Goal: Task Accomplishment & Management: Manage account settings

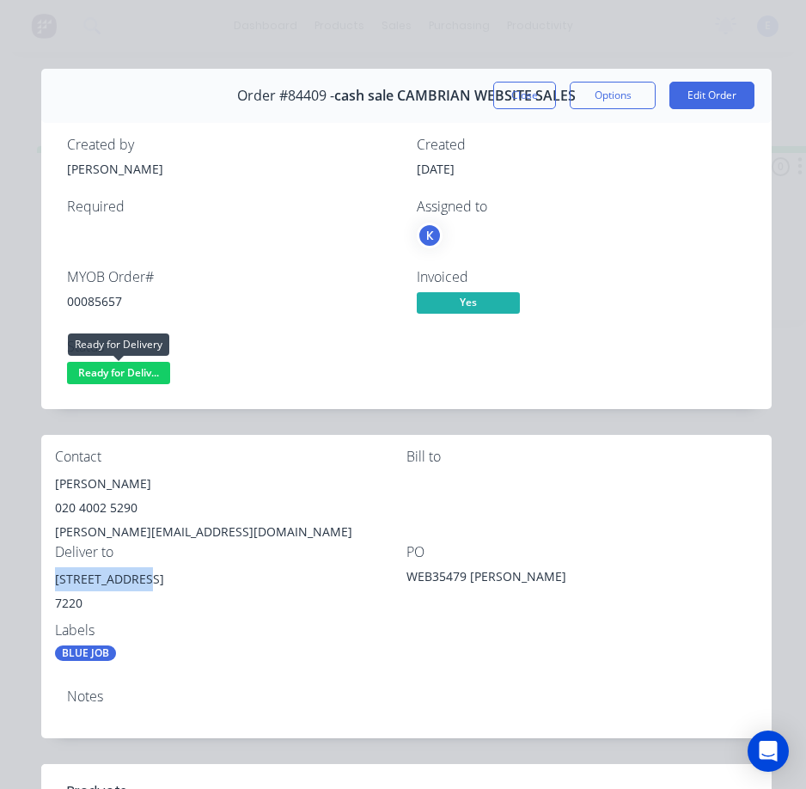
click at [144, 377] on span "Ready for Deliv..." at bounding box center [118, 372] width 103 height 21
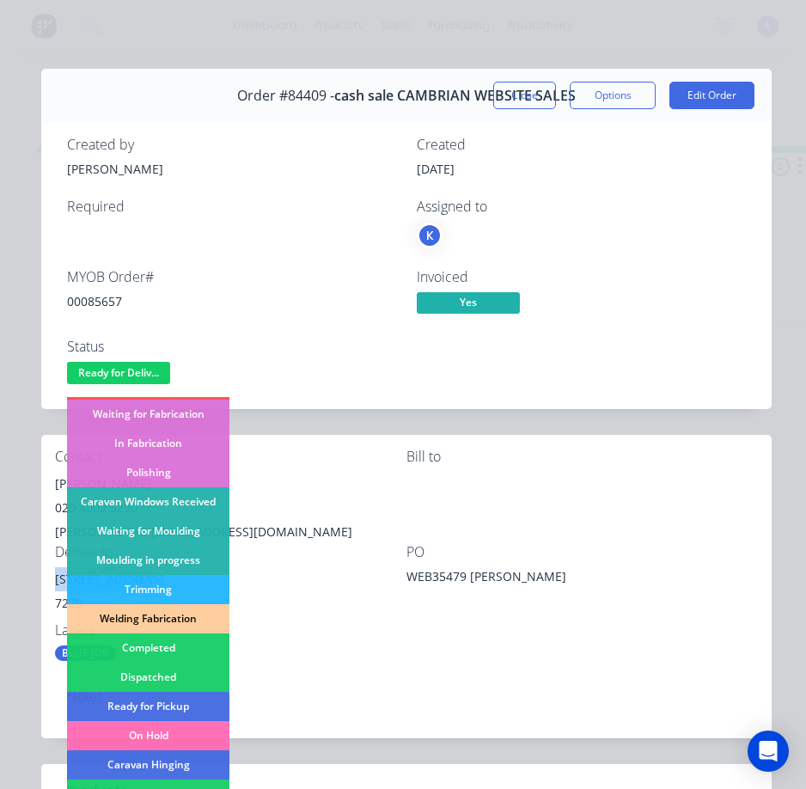
scroll to position [336, 0]
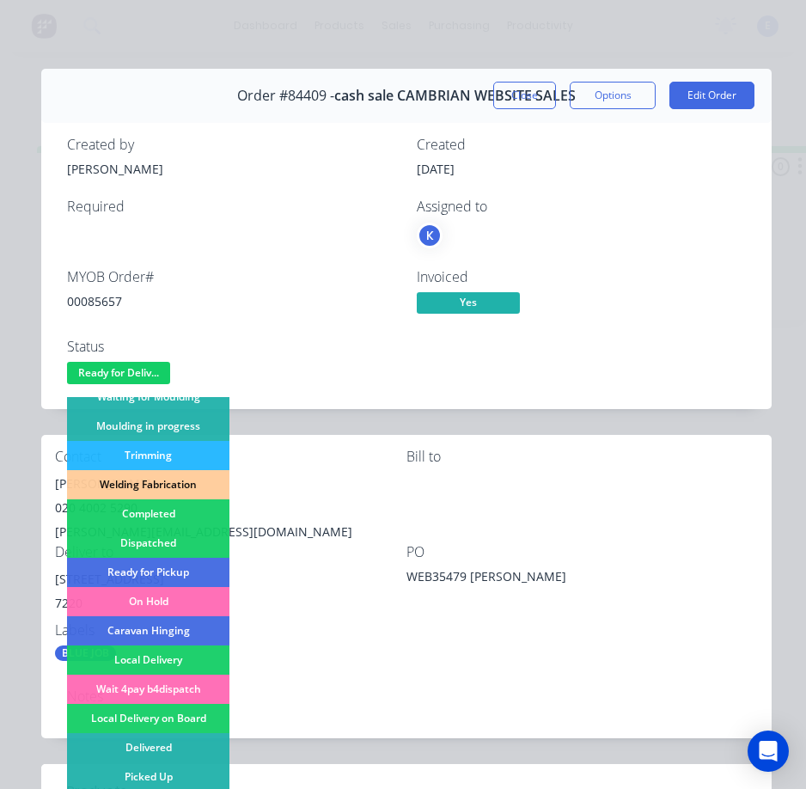
click at [145, 537] on div "Dispatched" at bounding box center [148, 543] width 162 height 29
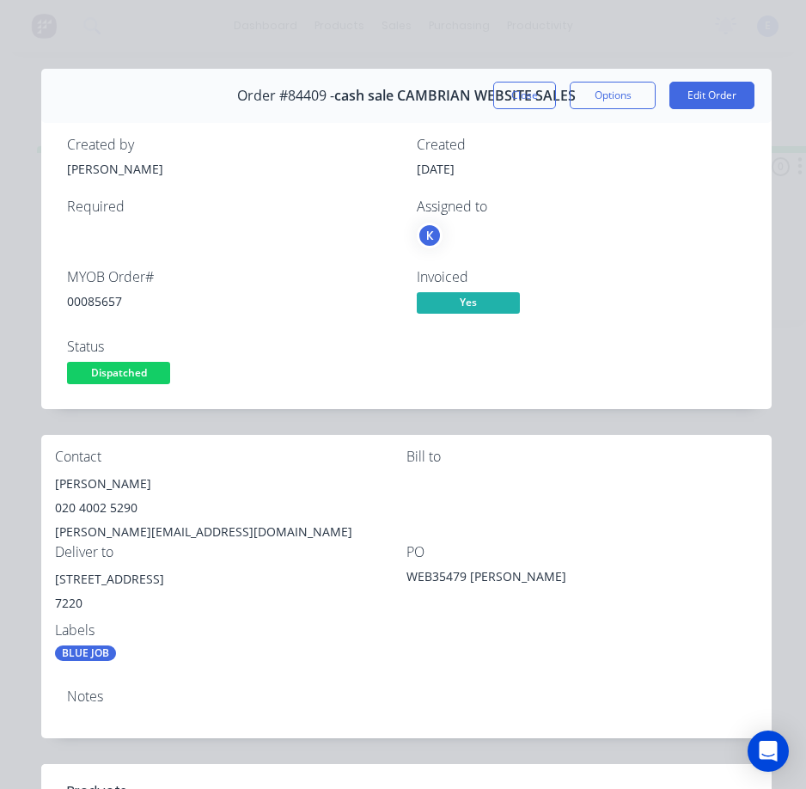
click at [516, 80] on div "Order #84409 - cash sale CAMBRIAN WEBSITE SALES" at bounding box center [406, 95] width 339 height 51
click at [517, 96] on button "Close" at bounding box center [524, 96] width 63 height 28
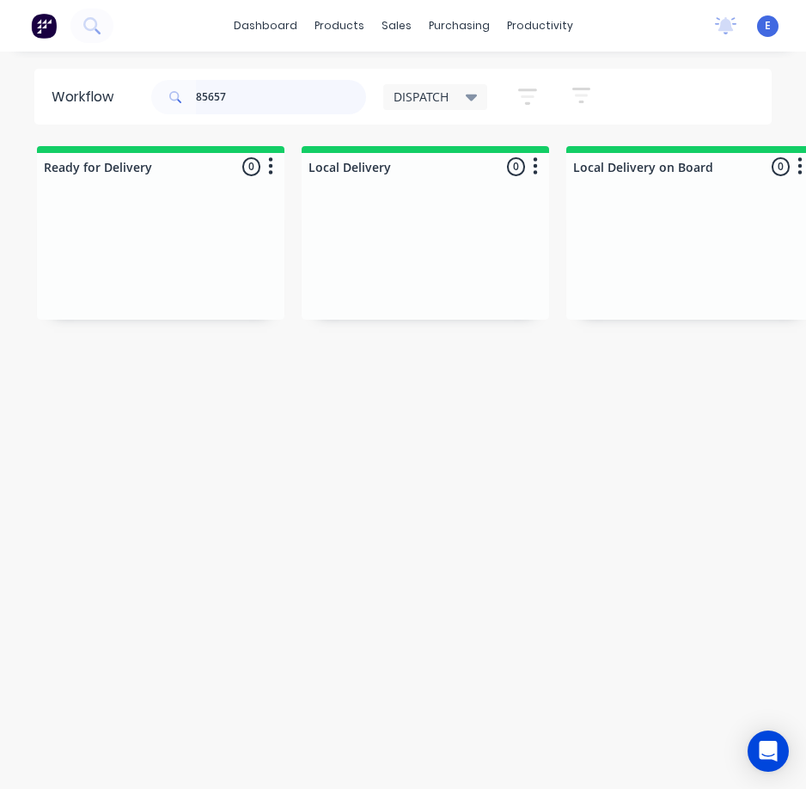
click at [252, 91] on input "85657" at bounding box center [281, 97] width 170 height 34
click at [252, 92] on input "85657" at bounding box center [281, 97] width 170 height 34
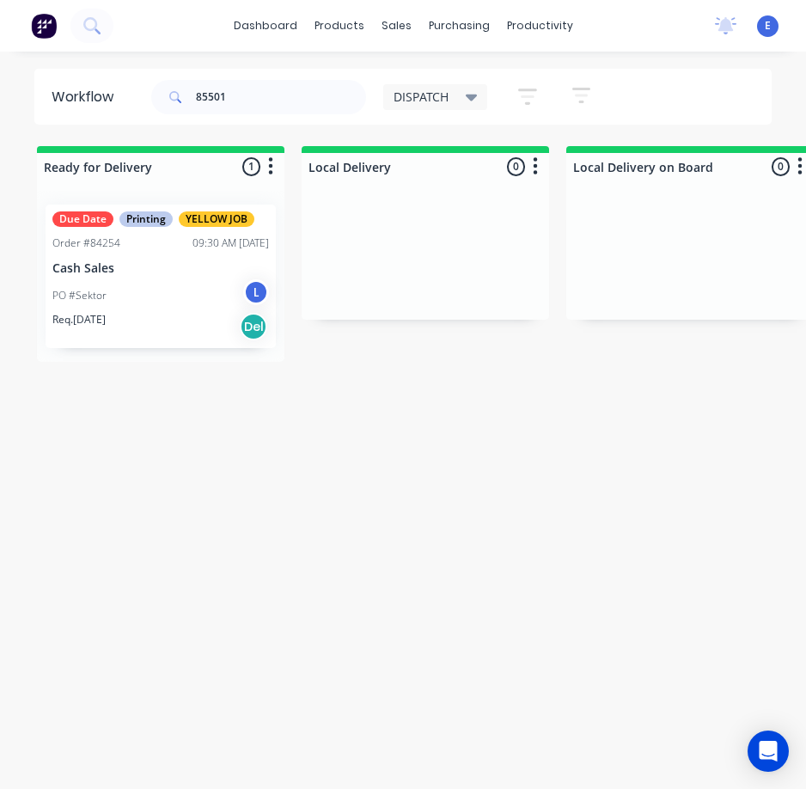
click at [124, 319] on div "Req. [DATE] Del" at bounding box center [160, 326] width 217 height 29
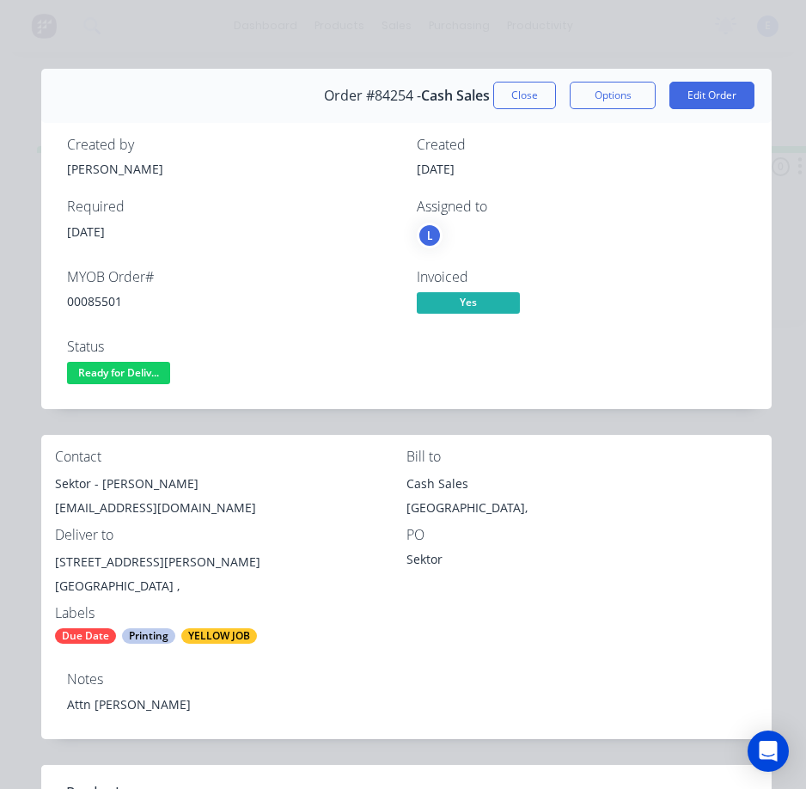
click at [115, 303] on div "00085501" at bounding box center [231, 301] width 329 height 18
copy div "00085501"
drag, startPoint x: 90, startPoint y: 482, endPoint x: 67, endPoint y: 487, distance: 23.6
click at [60, 487] on div "Sektor - [PERSON_NAME]" at bounding box center [231, 484] width 352 height 24
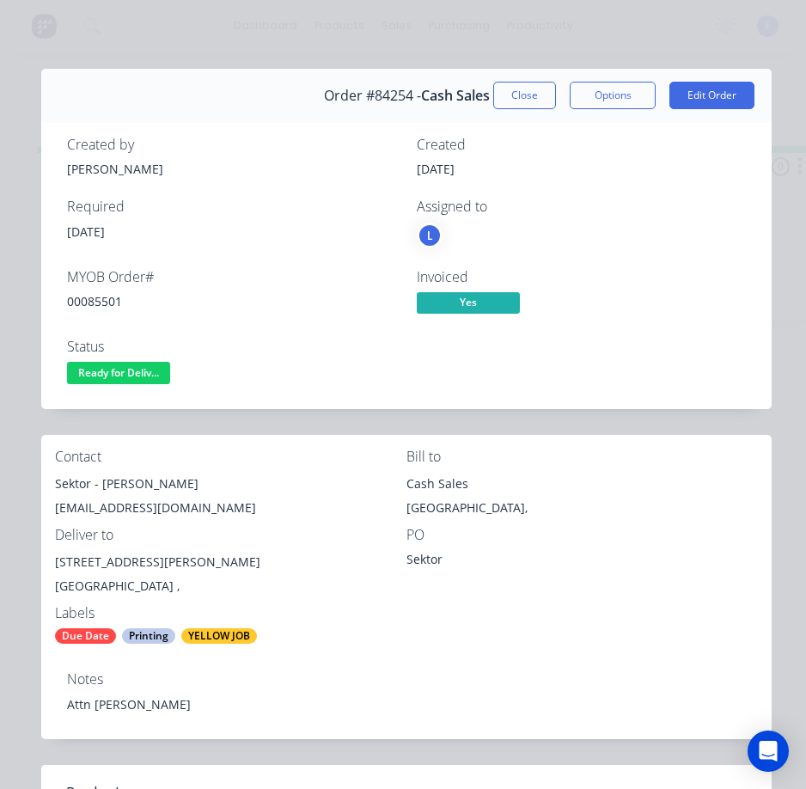
drag, startPoint x: 68, startPoint y: 487, endPoint x: 139, endPoint y: 434, distance: 88.5
click at [76, 482] on div "Sektor - [PERSON_NAME]" at bounding box center [231, 484] width 352 height 24
click at [76, 481] on div "Sektor - [PERSON_NAME]" at bounding box center [231, 484] width 352 height 24
copy div "Sektor"
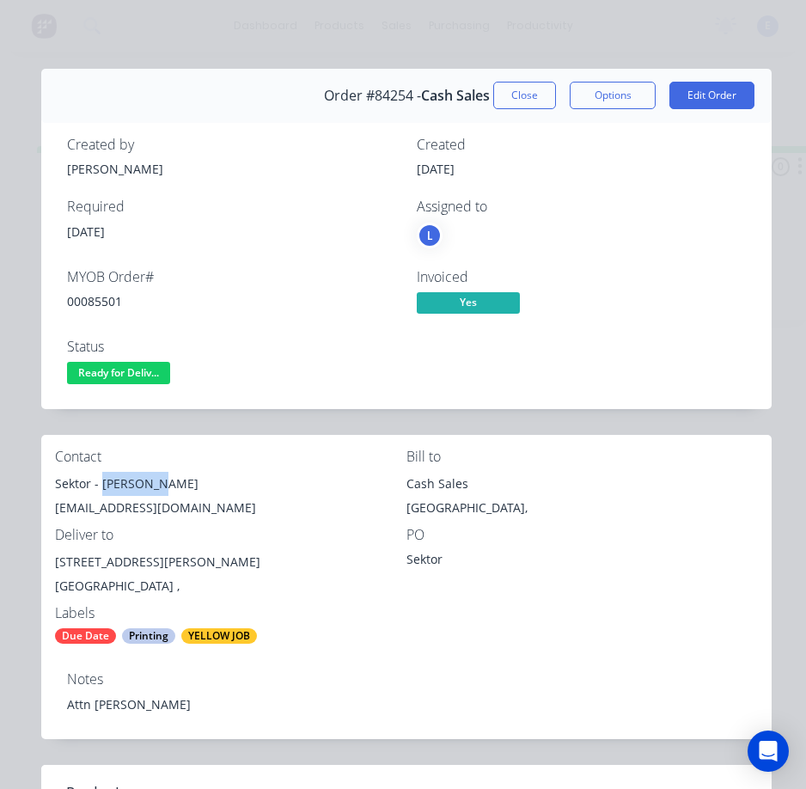
drag, startPoint x: 101, startPoint y: 488, endPoint x: 164, endPoint y: 487, distance: 62.8
click at [164, 487] on div "Sektor - [PERSON_NAME]" at bounding box center [231, 484] width 352 height 24
copy div "[PERSON_NAME]"
click at [95, 508] on div "[EMAIL_ADDRESS][DOMAIN_NAME]" at bounding box center [231, 508] width 352 height 24
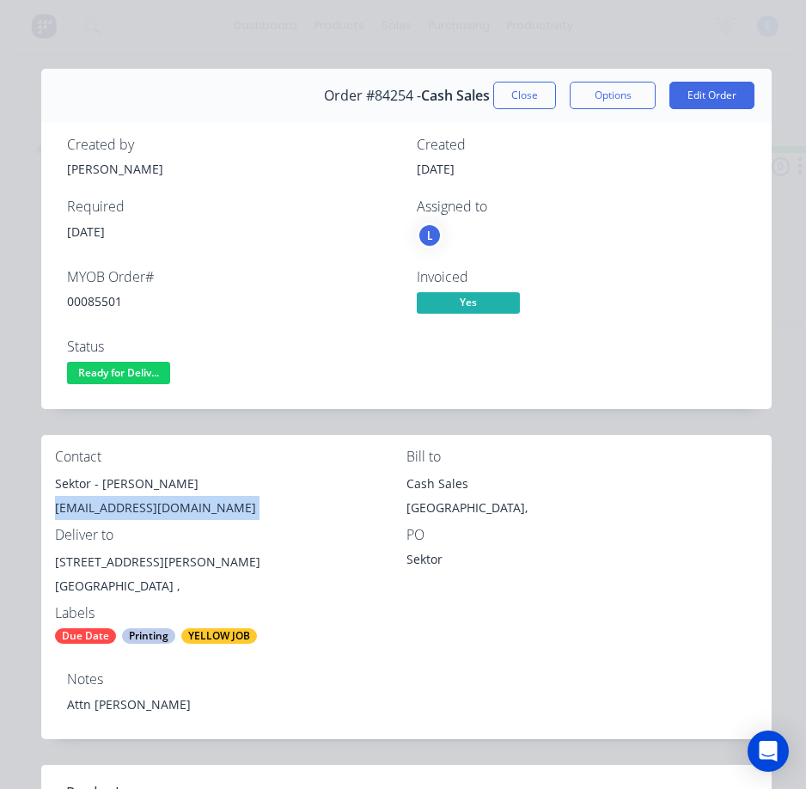
click at [95, 509] on div "[EMAIL_ADDRESS][DOMAIN_NAME]" at bounding box center [231, 508] width 352 height 24
copy div "[EMAIL_ADDRESS][DOMAIN_NAME]"
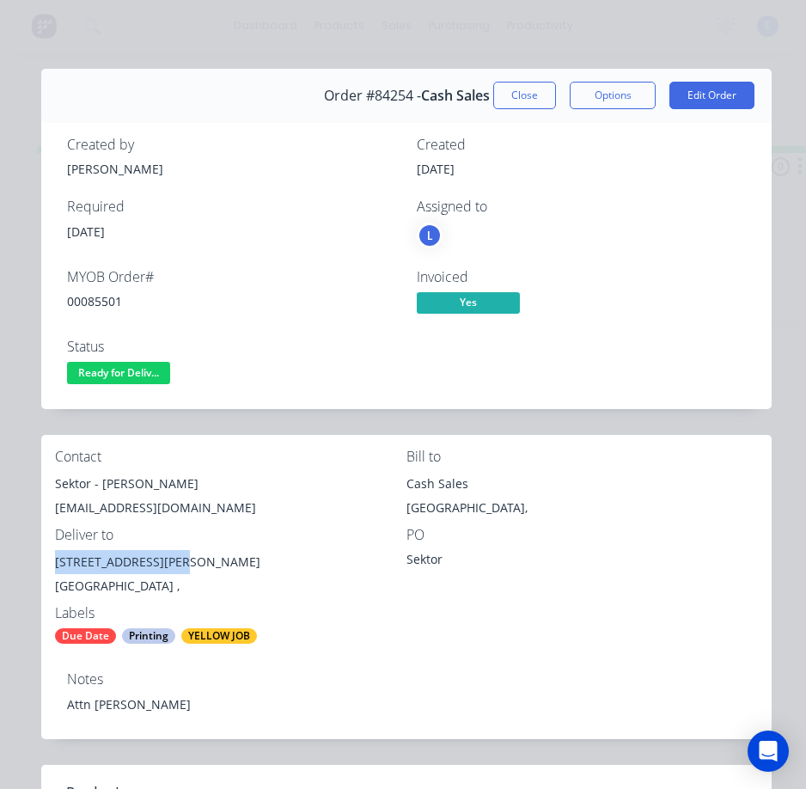
drag, startPoint x: 179, startPoint y: 562, endPoint x: 58, endPoint y: 564, distance: 120.4
click at [58, 564] on div "[STREET_ADDRESS][PERSON_NAME]" at bounding box center [231, 562] width 352 height 24
copy div "[STREET_ADDRESS]"
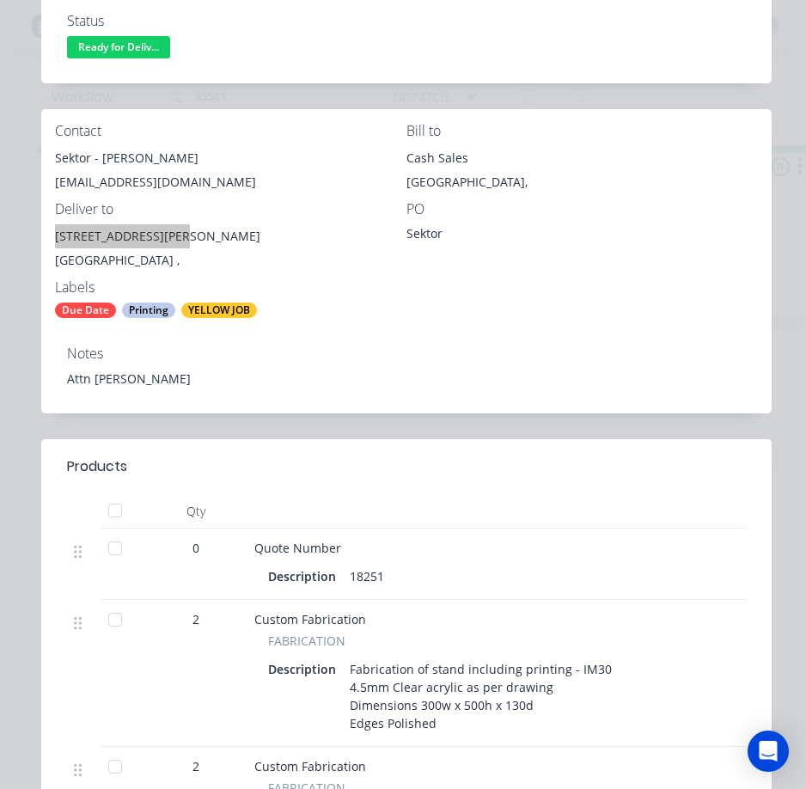
scroll to position [430, 0]
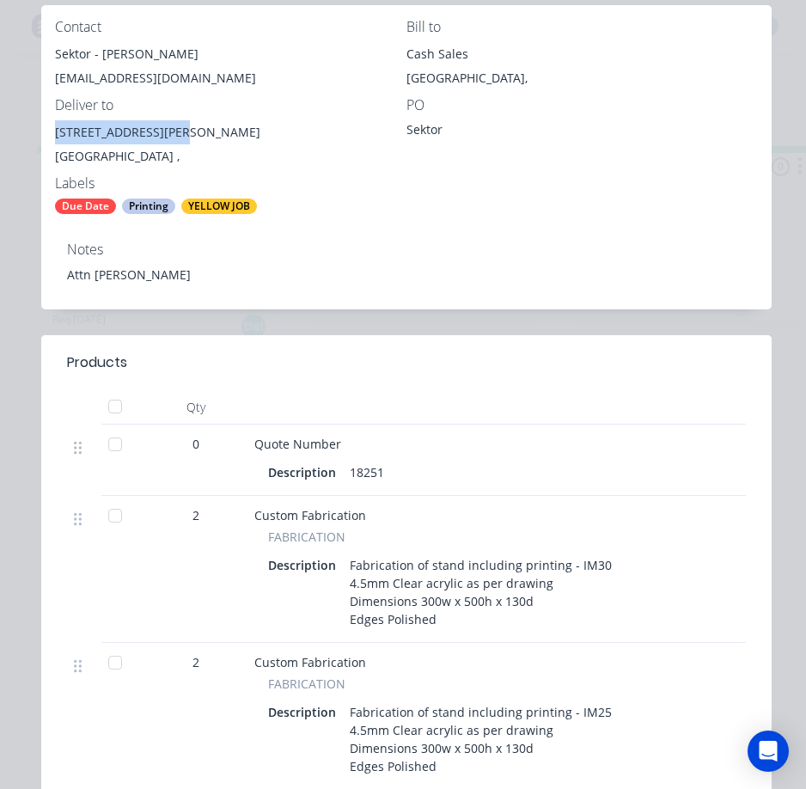
drag, startPoint x: 66, startPoint y: 273, endPoint x: 145, endPoint y: 277, distance: 79.2
click at [197, 266] on div "Notes Attn [PERSON_NAME]" at bounding box center [406, 268] width 731 height 81
copy div "Attn [PERSON_NAME]"
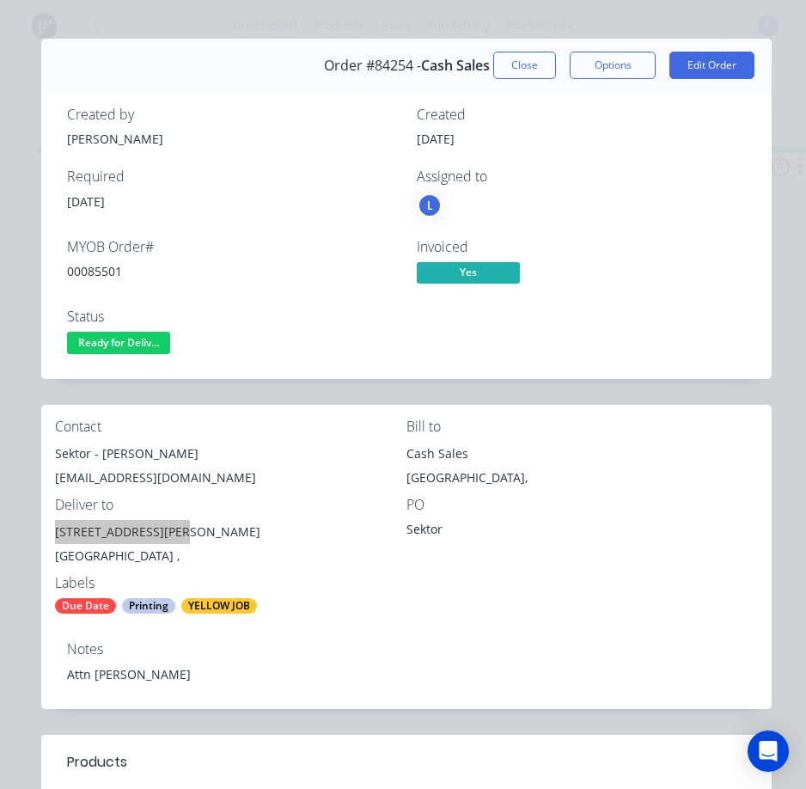
scroll to position [0, 0]
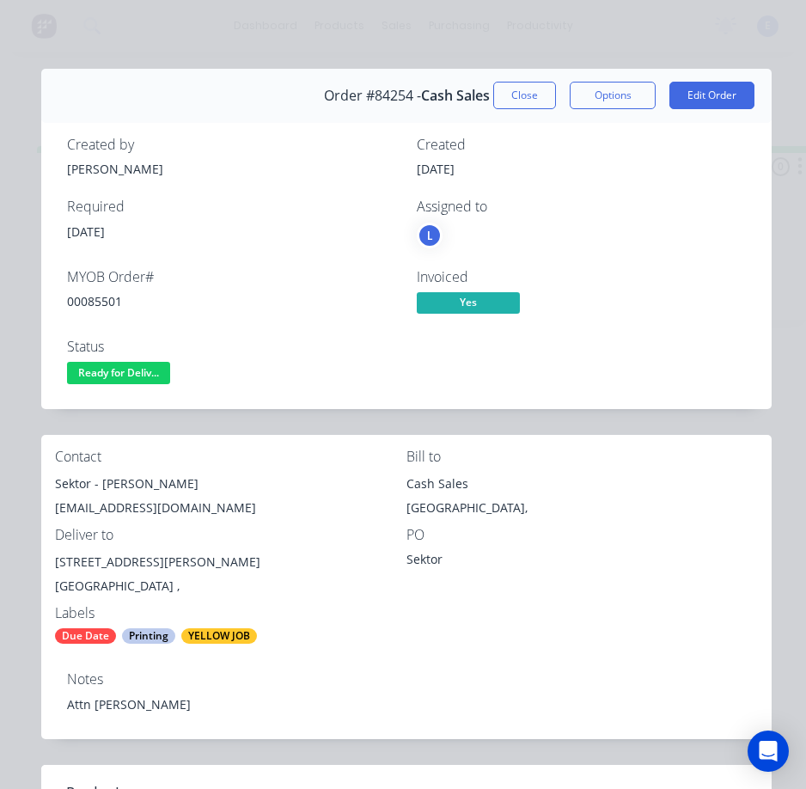
click at [319, 664] on div "Notes Attn [PERSON_NAME]" at bounding box center [406, 698] width 731 height 81
drag, startPoint x: 152, startPoint y: 380, endPoint x: 157, endPoint y: 389, distance: 10.0
click at [155, 382] on span "Ready for Deliv..." at bounding box center [118, 372] width 103 height 21
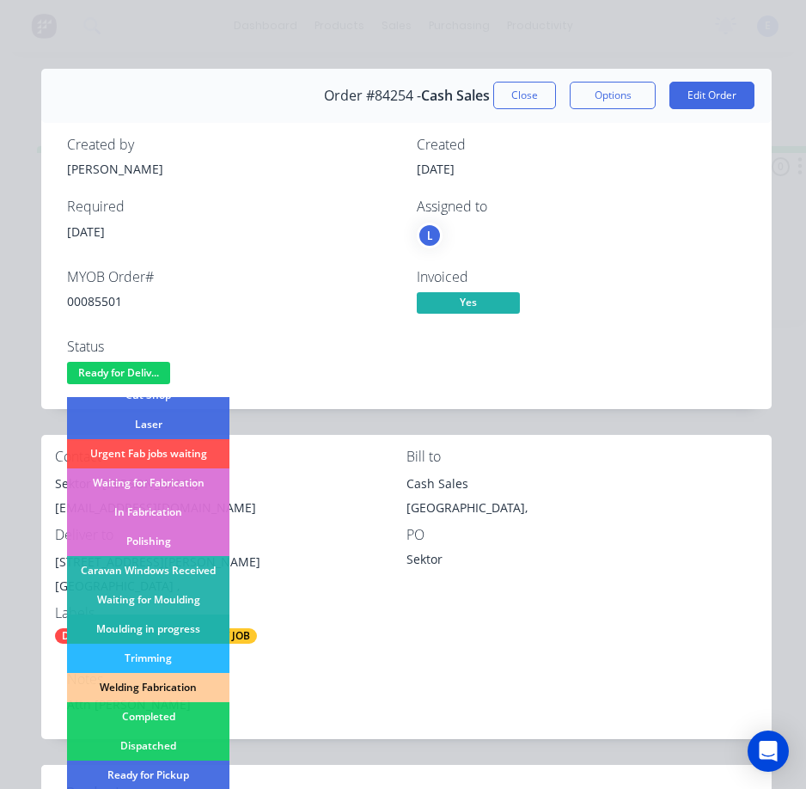
scroll to position [258, 0]
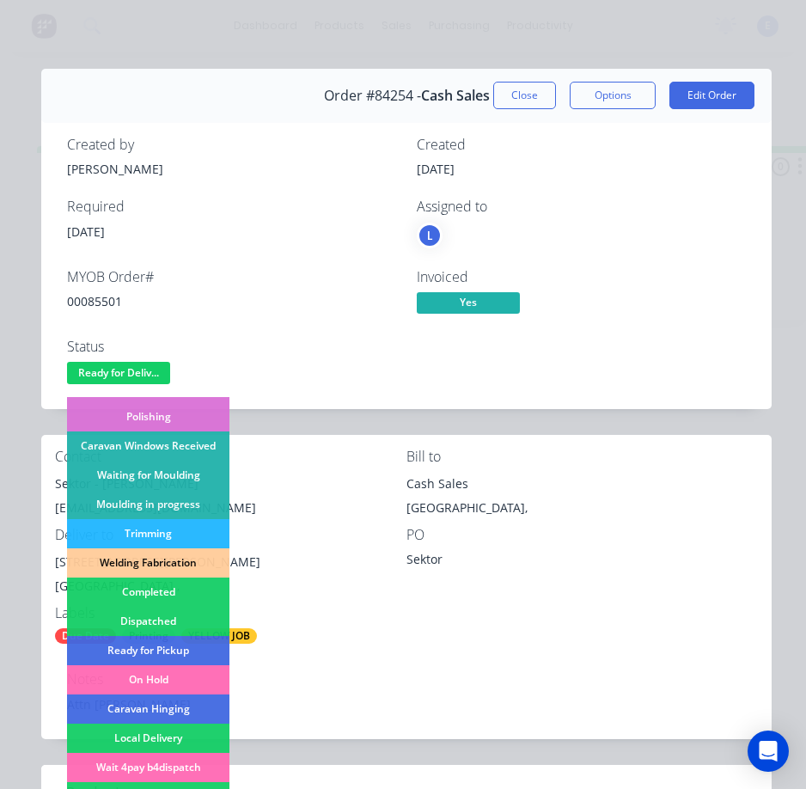
click at [166, 615] on div "Dispatched" at bounding box center [148, 621] width 162 height 29
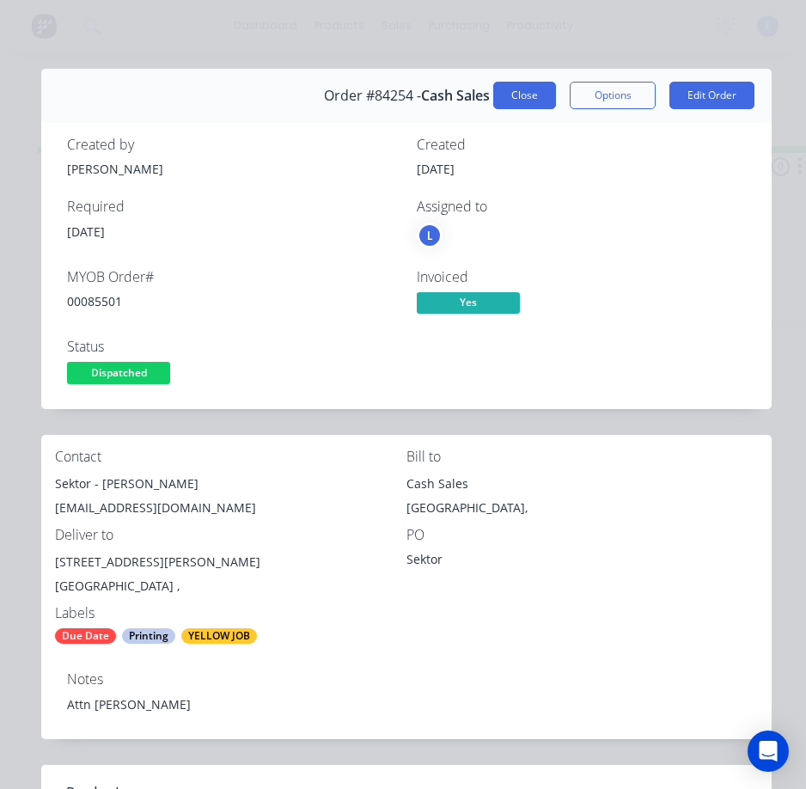
click at [526, 97] on button "Close" at bounding box center [524, 96] width 63 height 28
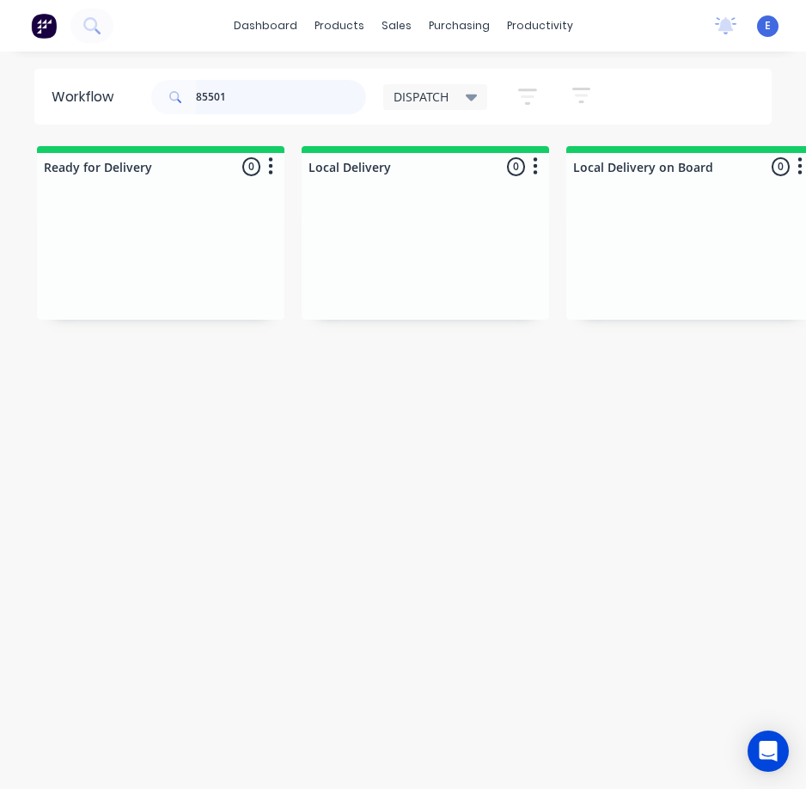
click at [312, 99] on input "85501" at bounding box center [281, 97] width 170 height 34
click at [310, 107] on input "85501" at bounding box center [281, 97] width 170 height 34
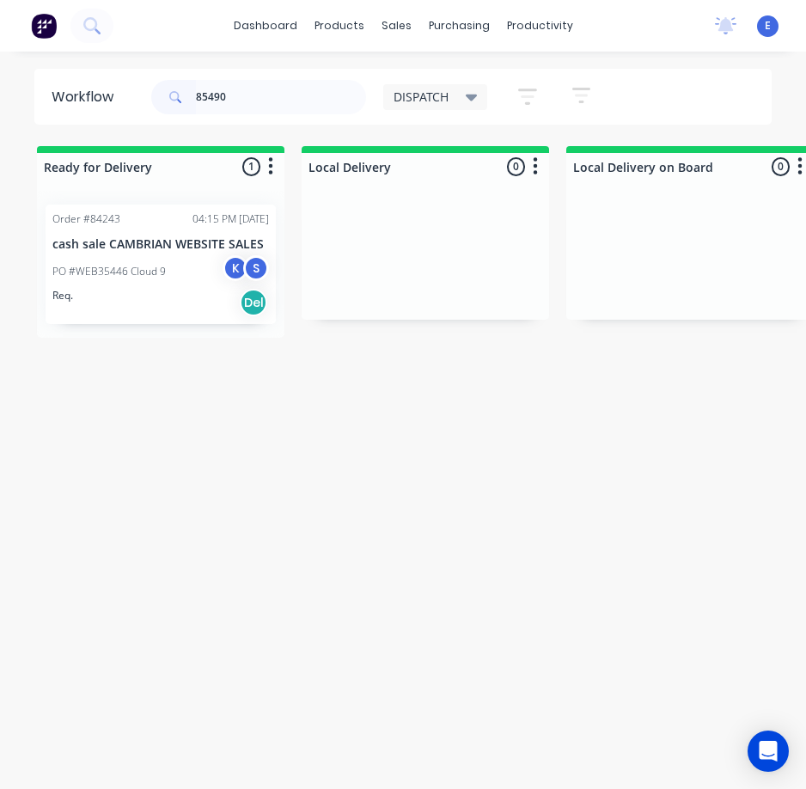
click at [106, 309] on div "Req. Del" at bounding box center [160, 302] width 217 height 29
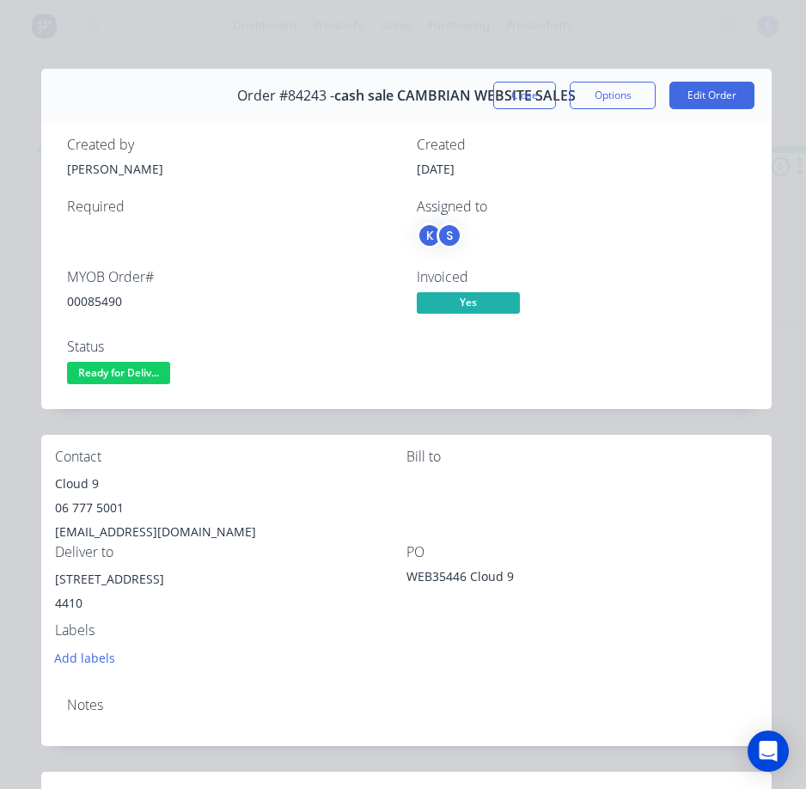
click at [88, 486] on div "Cloud 9" at bounding box center [231, 484] width 352 height 24
click at [88, 485] on div "Cloud 9" at bounding box center [231, 484] width 352 height 24
click at [89, 483] on div "Cloud 9" at bounding box center [231, 484] width 352 height 24
click at [93, 487] on div "Cloud 9" at bounding box center [231, 484] width 352 height 24
click at [91, 486] on div "Cloud 9" at bounding box center [231, 484] width 352 height 24
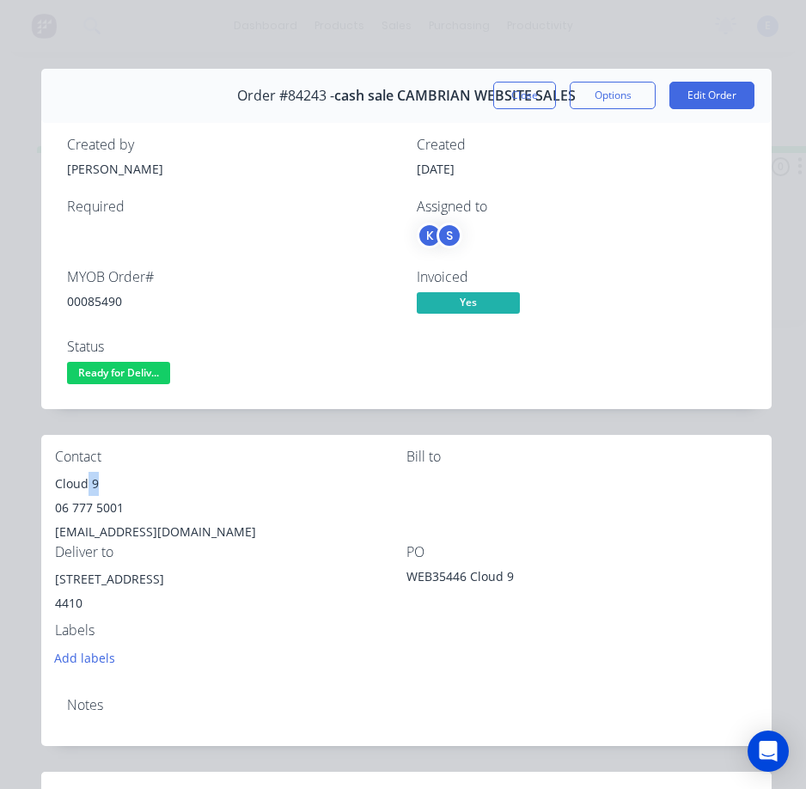
click at [91, 486] on div "Cloud 9" at bounding box center [231, 484] width 352 height 24
click at [83, 480] on div "Cloud 9" at bounding box center [231, 484] width 352 height 24
copy div "Cloud 9"
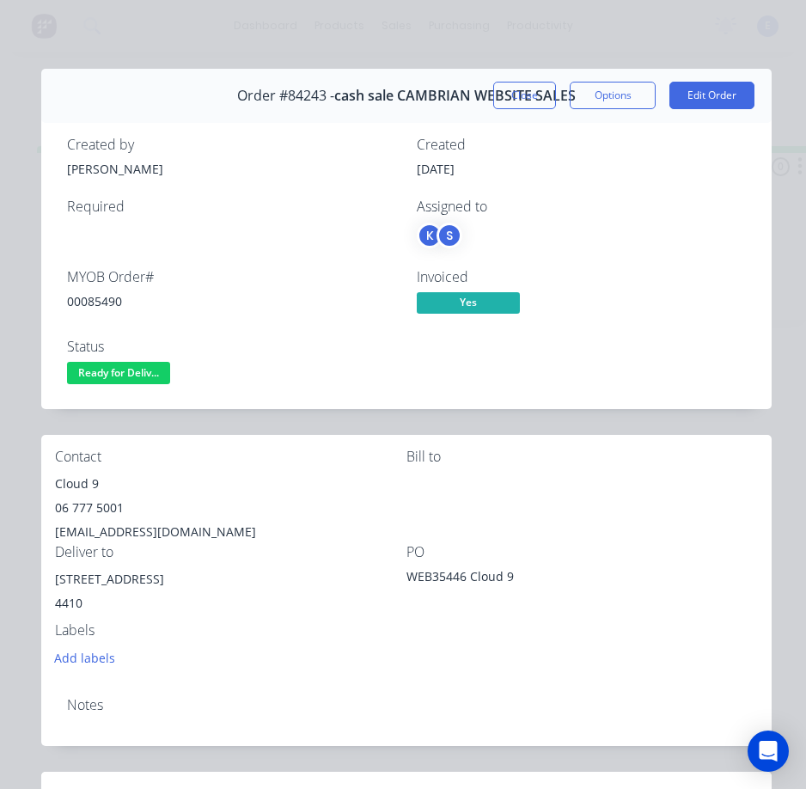
click at [96, 510] on div "06 777 5001" at bounding box center [231, 508] width 352 height 24
copy div "06 777 5001"
click at [170, 537] on div "[EMAIL_ADDRESS][DOMAIN_NAME]" at bounding box center [231, 532] width 352 height 24
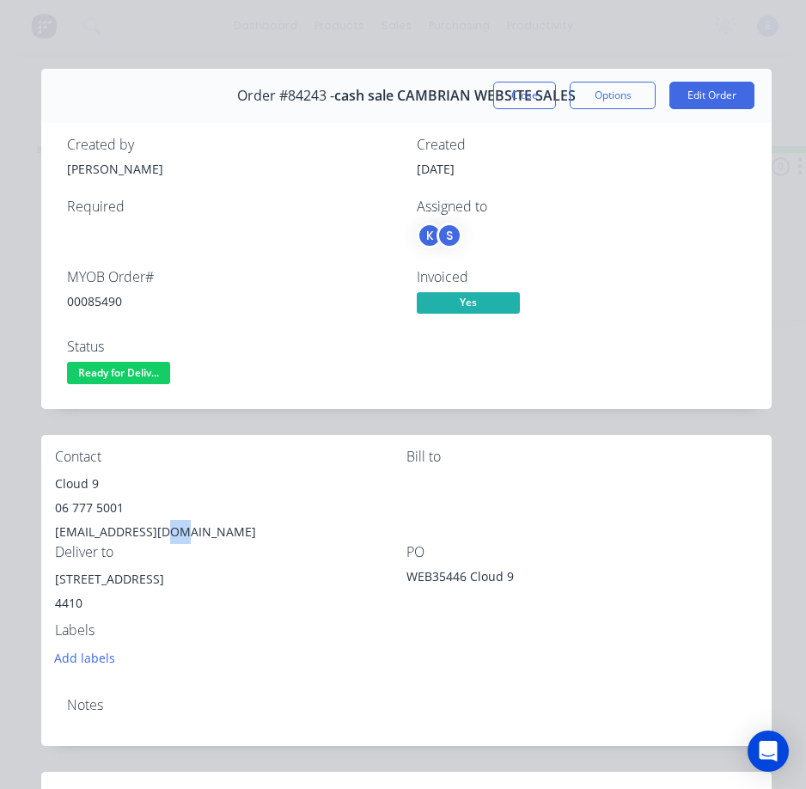
click at [169, 536] on div "[EMAIL_ADDRESS][DOMAIN_NAME]" at bounding box center [231, 532] width 352 height 24
click at [169, 535] on div "[EMAIL_ADDRESS][DOMAIN_NAME]" at bounding box center [231, 532] width 352 height 24
click at [169, 534] on div "[EMAIL_ADDRESS][DOMAIN_NAME]" at bounding box center [231, 532] width 352 height 24
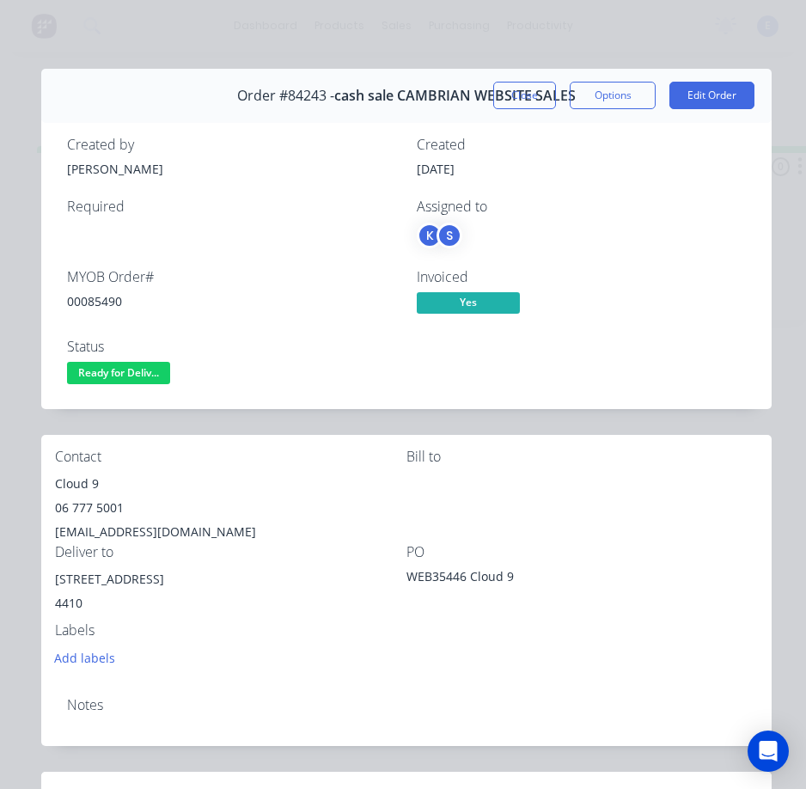
click at [98, 305] on div "00085490" at bounding box center [231, 301] width 329 height 18
click at [98, 304] on div "00085490" at bounding box center [231, 301] width 329 height 18
copy div "00085490"
drag, startPoint x: 146, startPoint y: 578, endPoint x: 50, endPoint y: 586, distance: 96.6
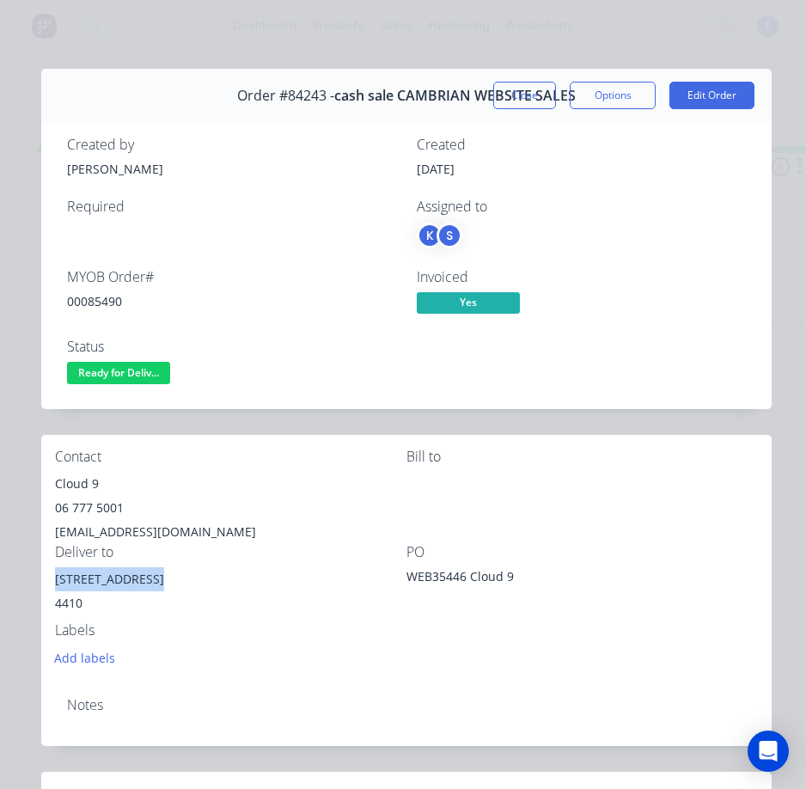
click at [50, 586] on div "Contact Cloud [PHONE_NUMBER] [EMAIL_ADDRESS][DOMAIN_NAME] Bill to Deliver to [S…" at bounding box center [406, 559] width 731 height 248
copy div "[STREET_ADDRESS]"
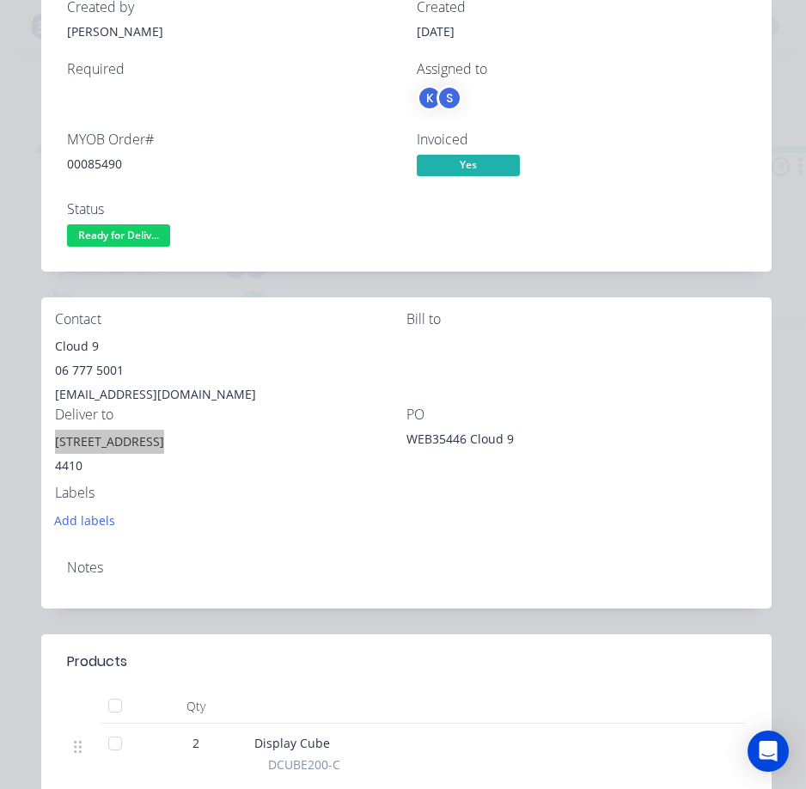
scroll to position [0, 0]
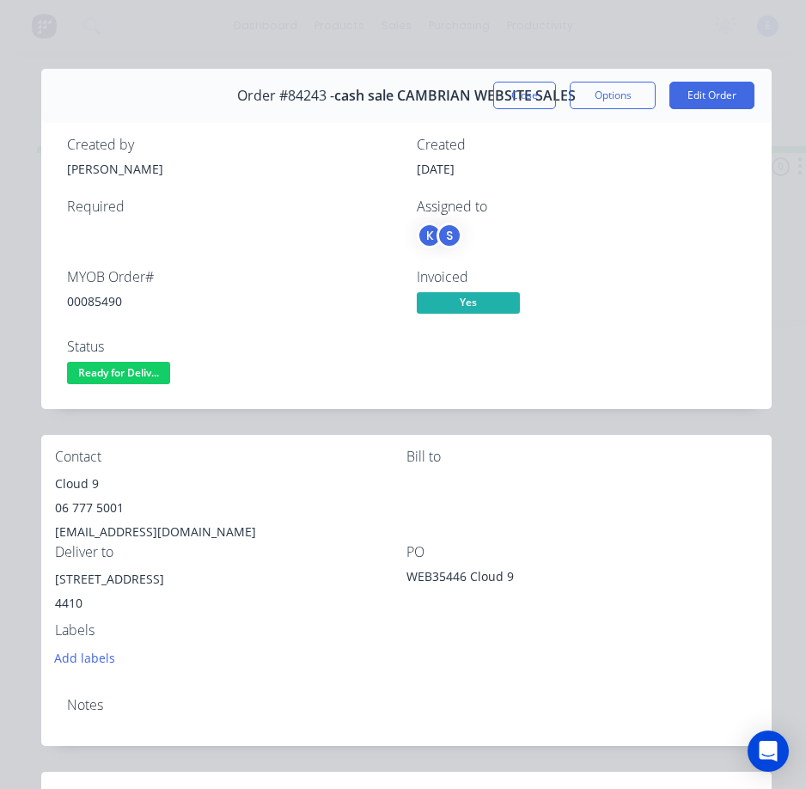
click at [331, 684] on div "Notes" at bounding box center [406, 714] width 731 height 63
click at [114, 389] on div "Created by [PERSON_NAME] Created [DATE] Required Assigned to K S MYOB Order # 0…" at bounding box center [406, 262] width 731 height 293
click at [116, 380] on span "Ready for Deliv..." at bounding box center [118, 372] width 103 height 21
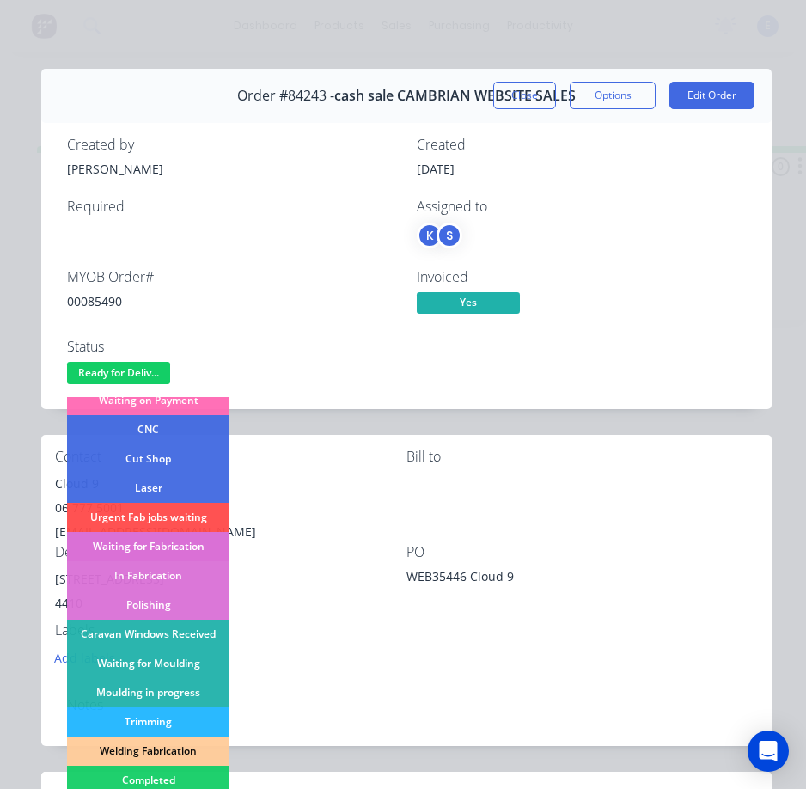
scroll to position [172, 0]
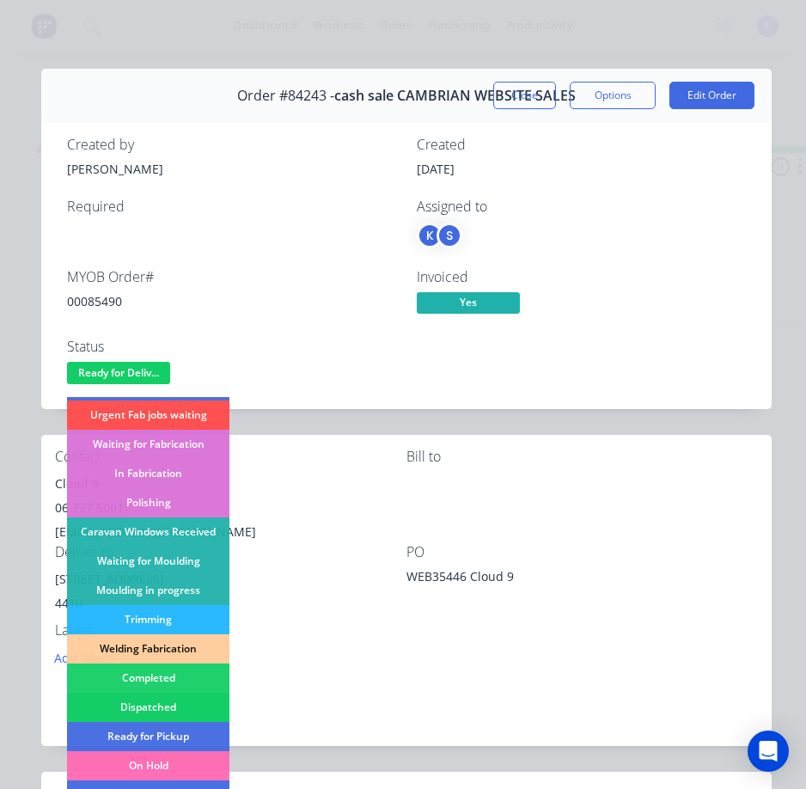
click at [167, 704] on div "Dispatched" at bounding box center [148, 707] width 162 height 29
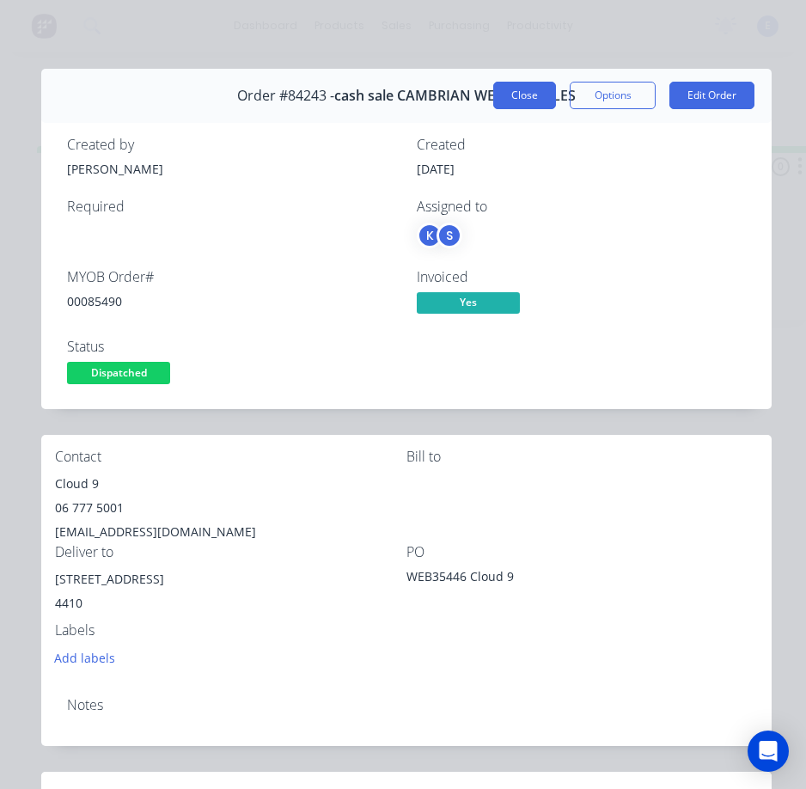
click at [523, 104] on button "Close" at bounding box center [524, 96] width 63 height 28
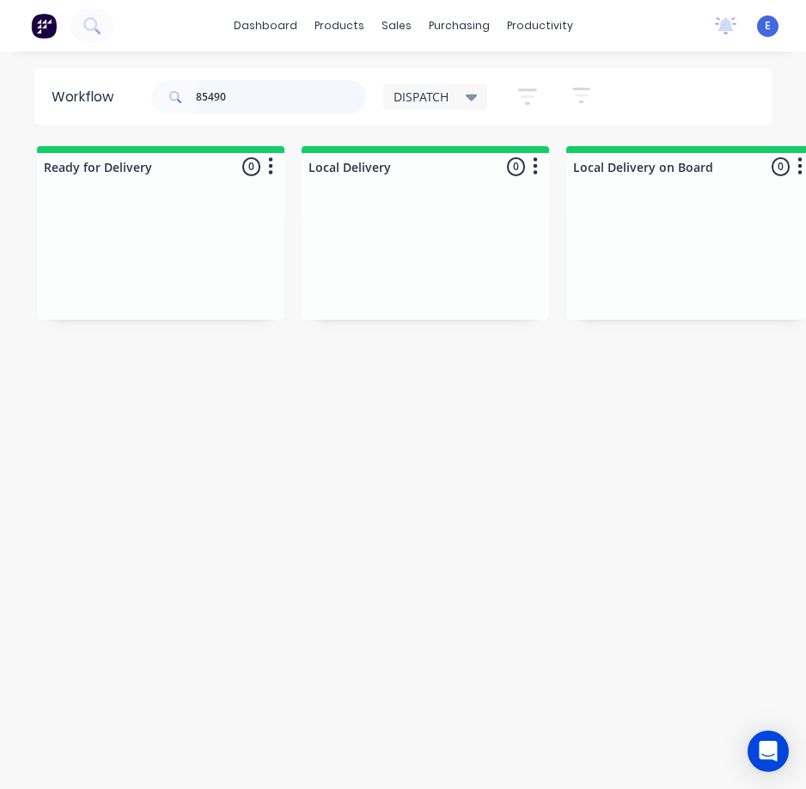
click at [250, 101] on input "85490" at bounding box center [281, 97] width 170 height 34
click at [250, 100] on input "85490" at bounding box center [281, 97] width 170 height 34
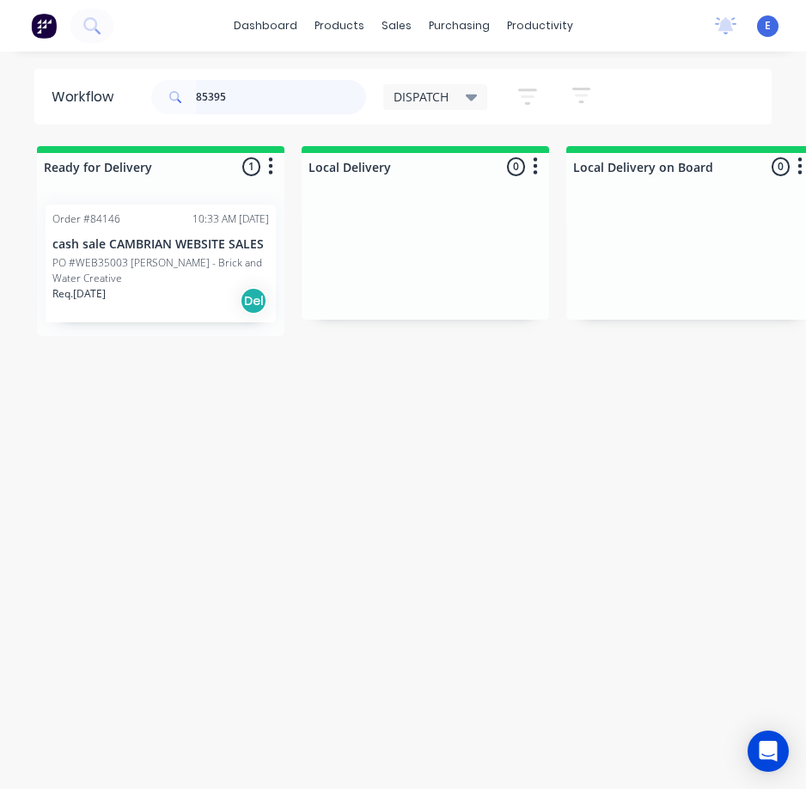
type input "85395"
click at [197, 287] on div "Req. [DATE] Del" at bounding box center [160, 300] width 217 height 29
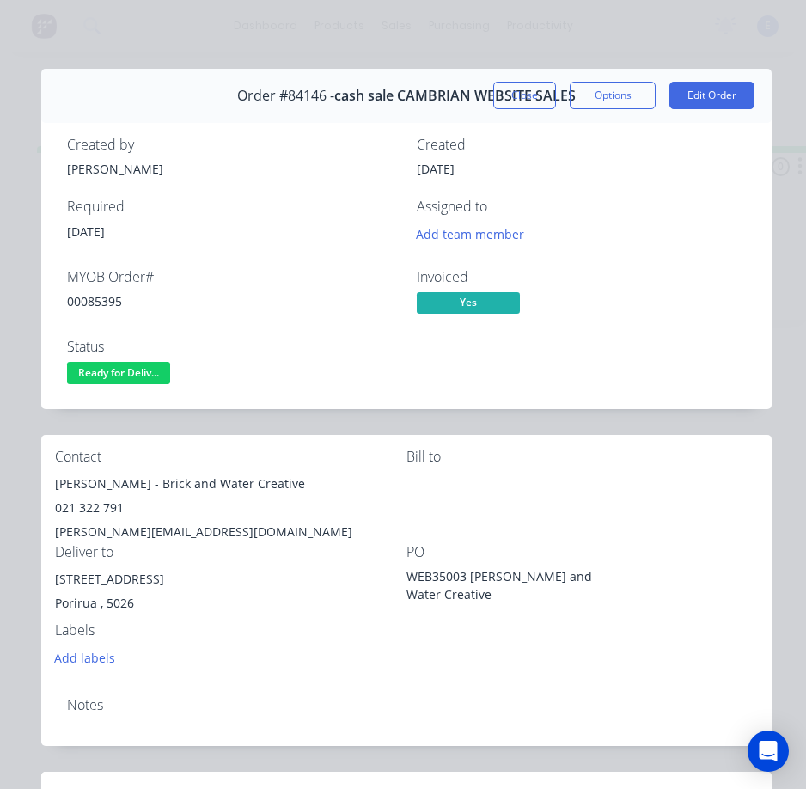
click at [95, 305] on div "00085395" at bounding box center [231, 301] width 329 height 18
drag, startPoint x: 162, startPoint y: 486, endPoint x: 83, endPoint y: 476, distance: 79.6
click at [55, 483] on div "[PERSON_NAME] - Brick and Water Creative" at bounding box center [231, 484] width 352 height 24
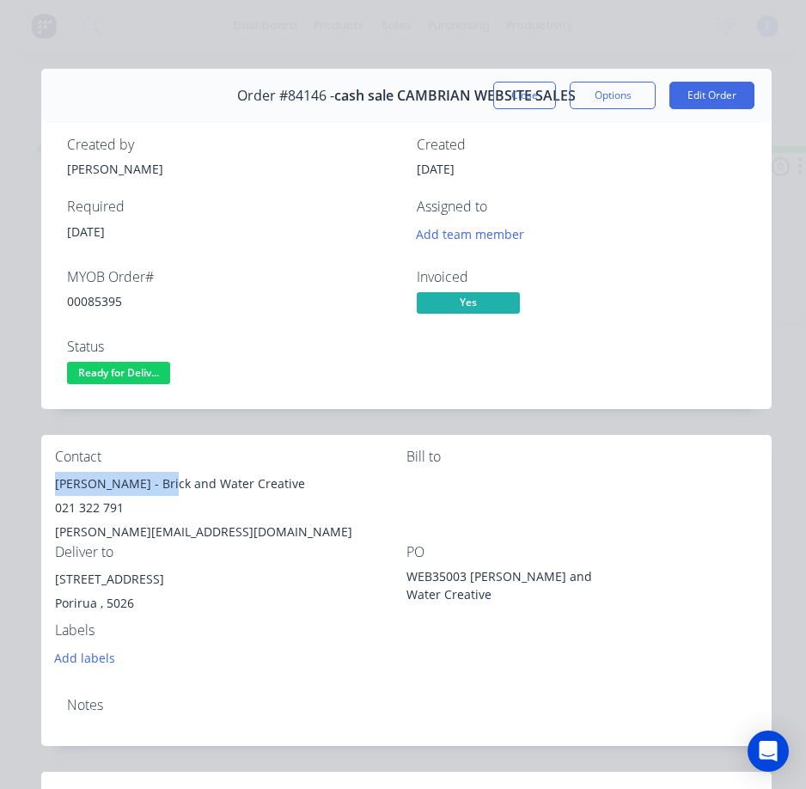
drag, startPoint x: 169, startPoint y: 487, endPoint x: 303, endPoint y: 487, distance: 134.1
click at [312, 486] on div "[PERSON_NAME] - Brick and Water Creative" at bounding box center [231, 484] width 352 height 24
click at [79, 503] on div "021 322 791" at bounding box center [231, 508] width 352 height 24
click at [82, 504] on div "021 322 791" at bounding box center [231, 508] width 352 height 24
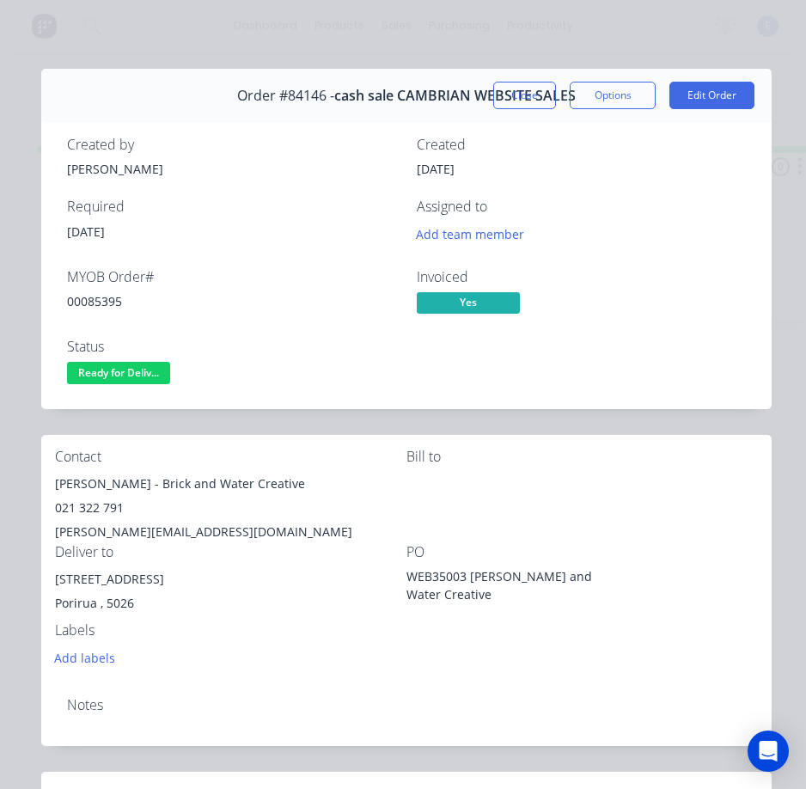
click at [81, 511] on div "021 322 791" at bounding box center [231, 508] width 352 height 24
click at [141, 532] on div "[PERSON_NAME][EMAIL_ADDRESS][DOMAIN_NAME]" at bounding box center [231, 532] width 352 height 24
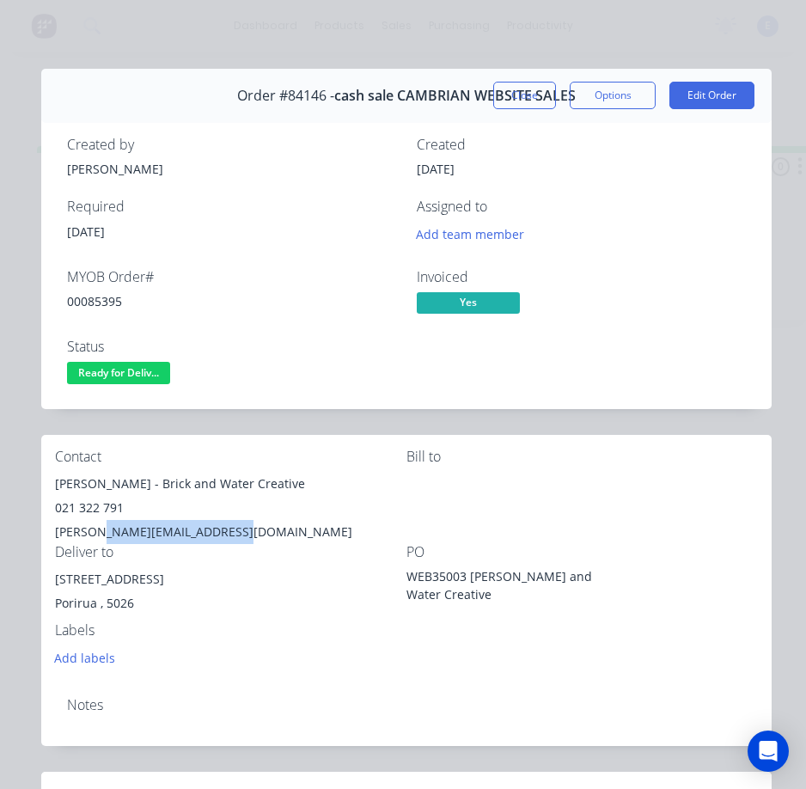
click at [141, 532] on div "[PERSON_NAME][EMAIL_ADDRESS][DOMAIN_NAME]" at bounding box center [231, 532] width 352 height 24
drag, startPoint x: 137, startPoint y: 578, endPoint x: 47, endPoint y: 585, distance: 89.7
click at [47, 585] on div "Contact [PERSON_NAME] - Brick and Water Creative 021 322 791 [PERSON_NAME][EMAI…" at bounding box center [406, 559] width 731 height 248
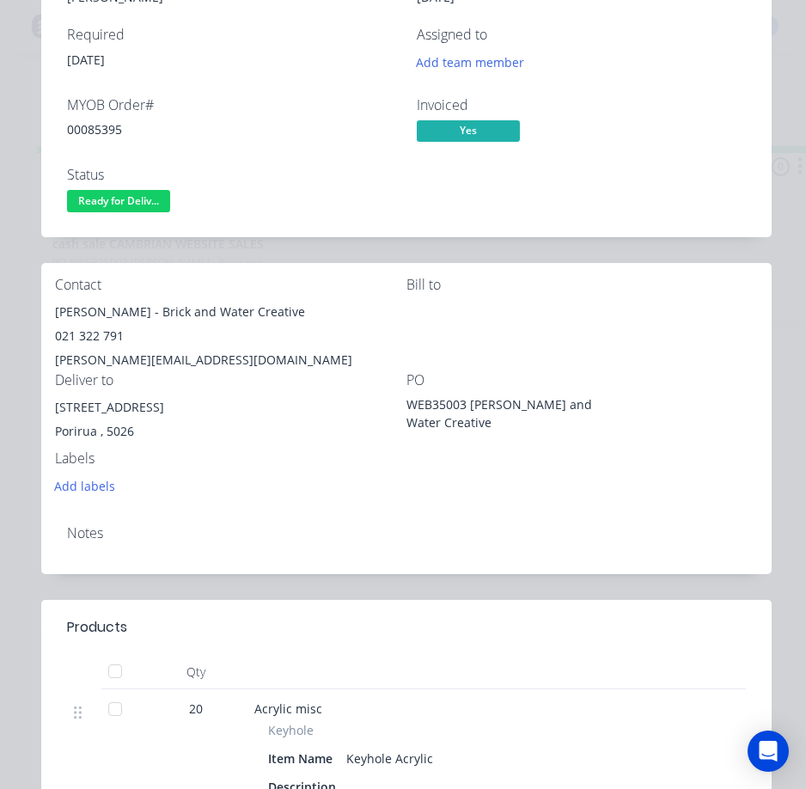
click at [353, 489] on div "Add labels" at bounding box center [231, 485] width 352 height 23
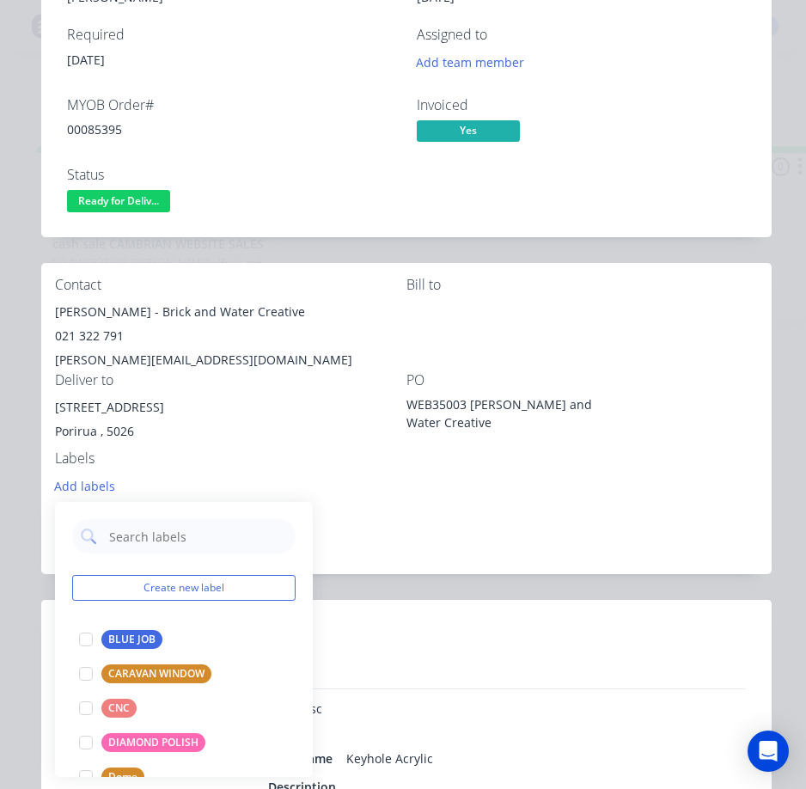
click at [596, 461] on div "Contact [PERSON_NAME] - Brick and Water Creative 021 322 791 [PERSON_NAME][EMAI…" at bounding box center [406, 387] width 731 height 248
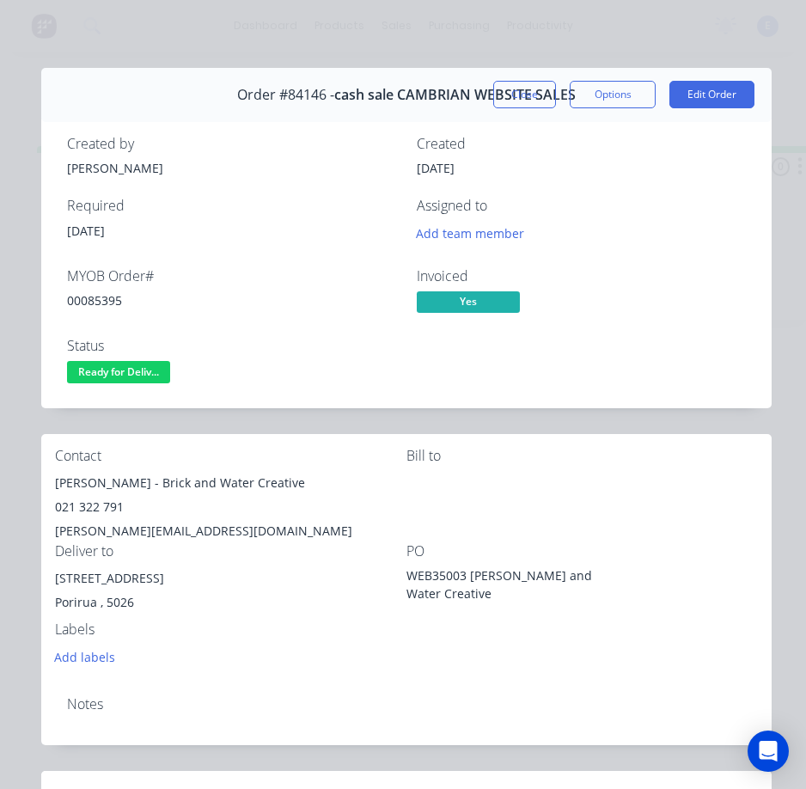
scroll to position [0, 0]
click at [156, 369] on span "Ready for Deliv..." at bounding box center [118, 372] width 103 height 21
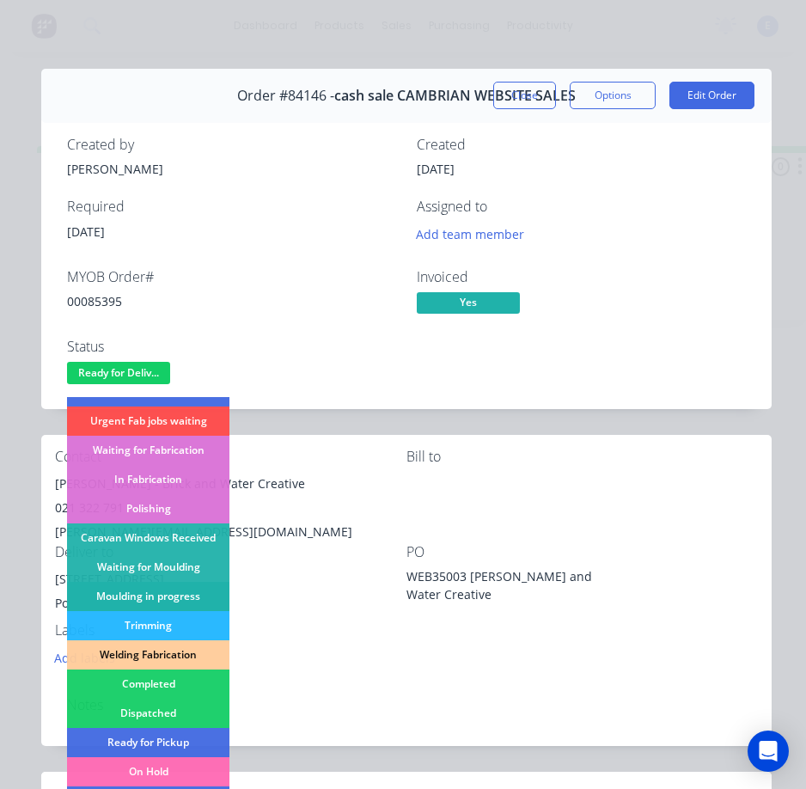
scroll to position [258, 0]
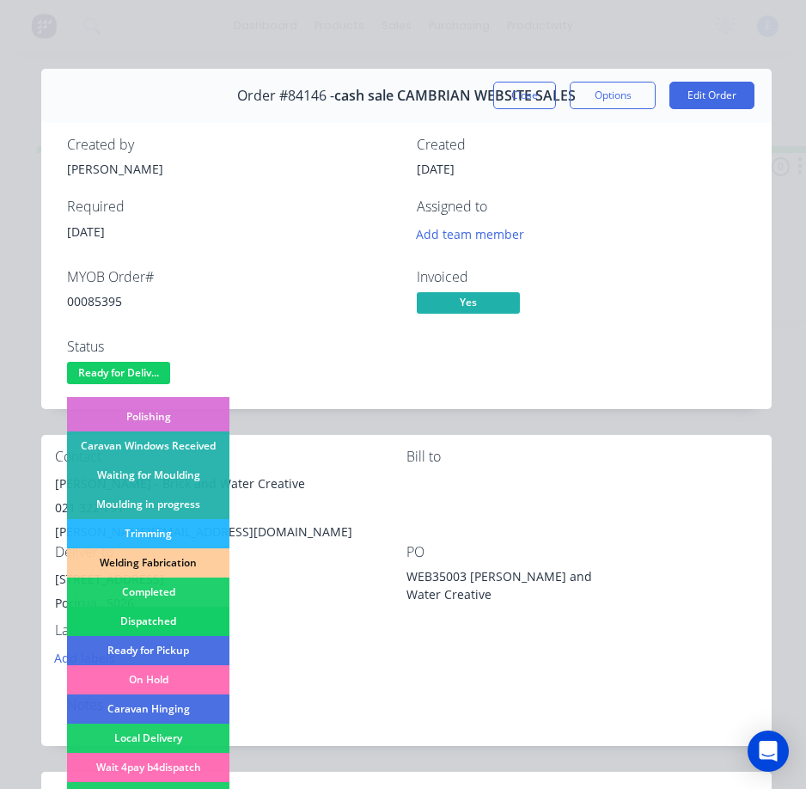
click at [175, 621] on div "Dispatched" at bounding box center [148, 621] width 162 height 29
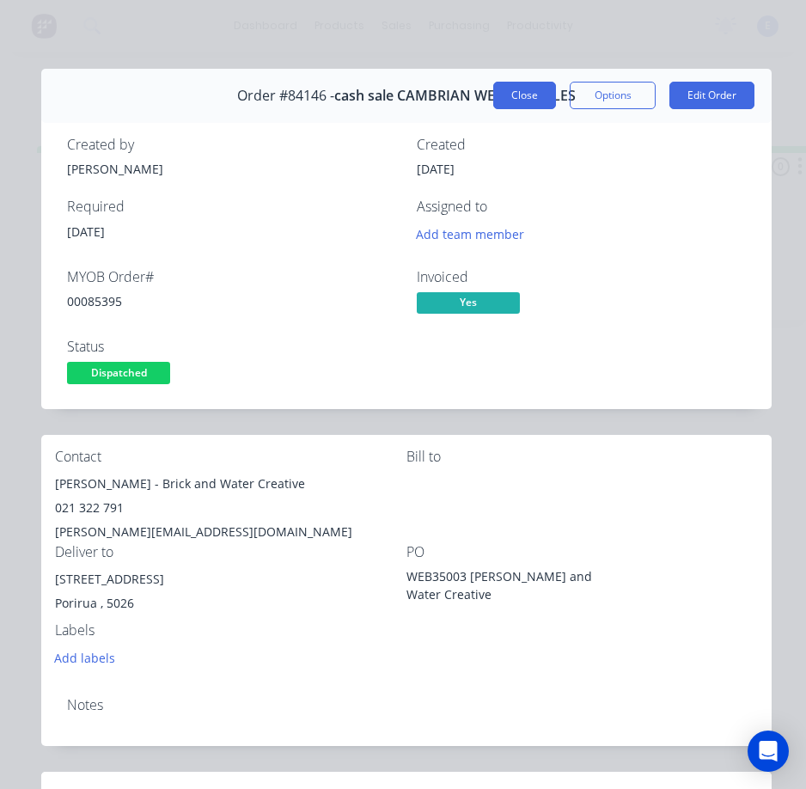
click at [521, 83] on button "Close" at bounding box center [524, 96] width 63 height 28
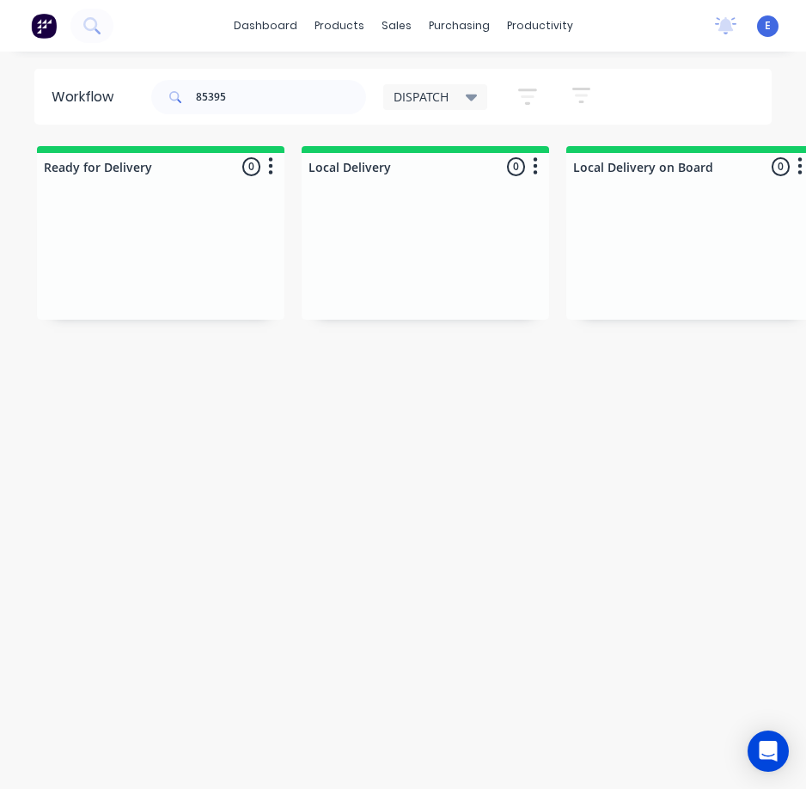
click at [549, 635] on div "Workflow 85395 DISPATCH Save new view None edit DISPATCH (Default) edit CUT SHO…" at bounding box center [403, 429] width 806 height 720
click at [289, 111] on input "85395" at bounding box center [281, 97] width 170 height 34
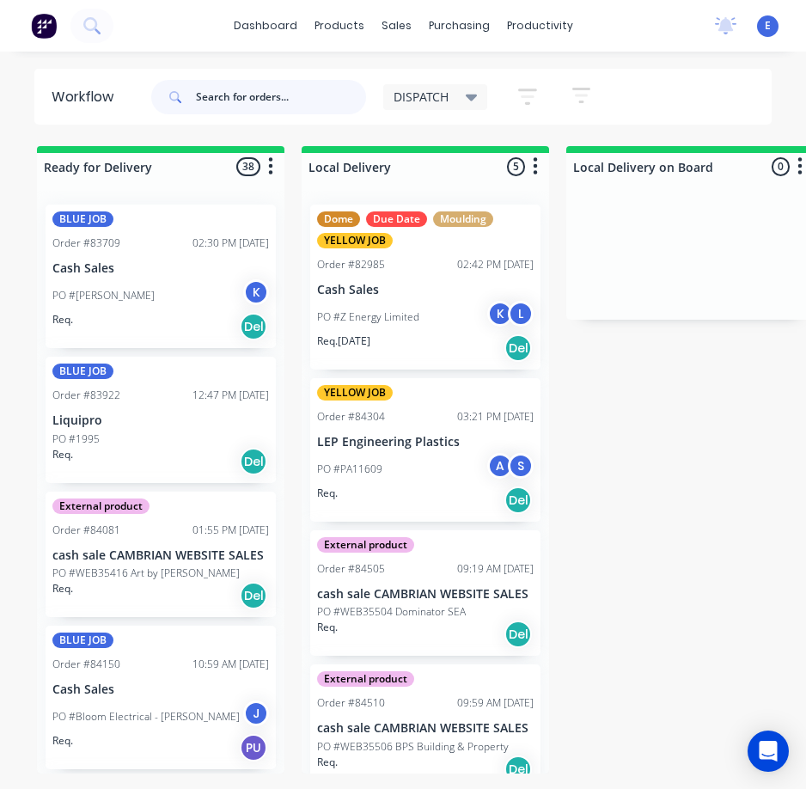
click at [214, 98] on input "text" at bounding box center [281, 97] width 170 height 34
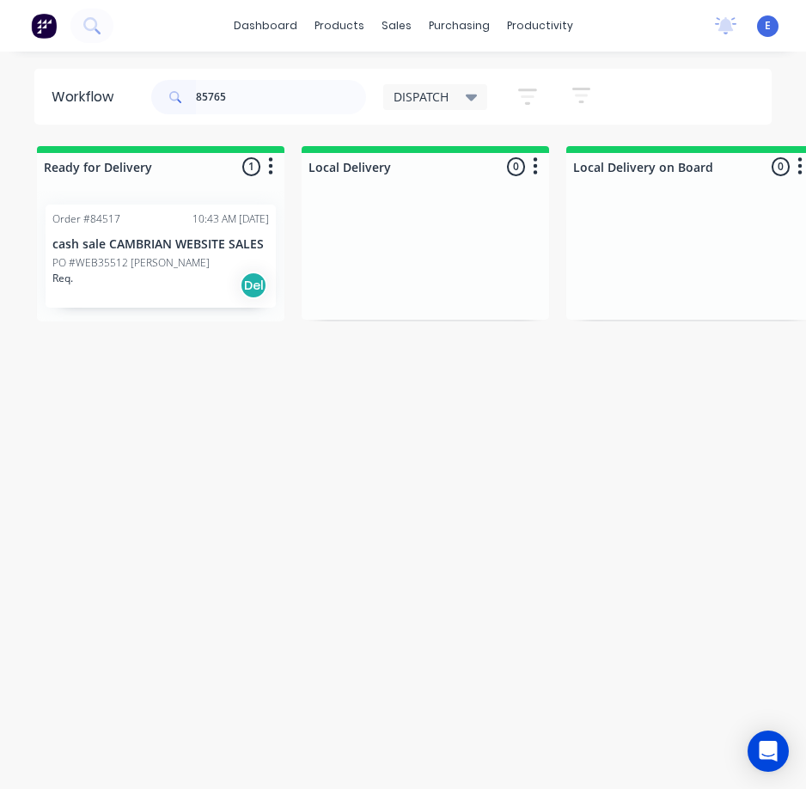
click at [209, 278] on div "Req. Del" at bounding box center [160, 285] width 217 height 29
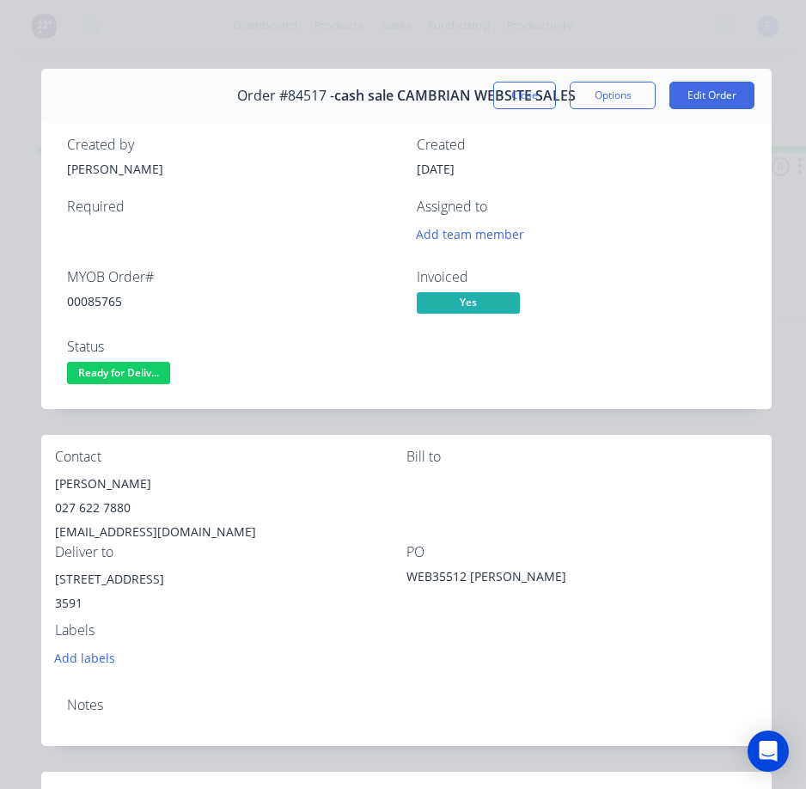
click at [81, 299] on div "00085765" at bounding box center [231, 301] width 329 height 18
click at [100, 482] on div "[PERSON_NAME]" at bounding box center [231, 484] width 352 height 24
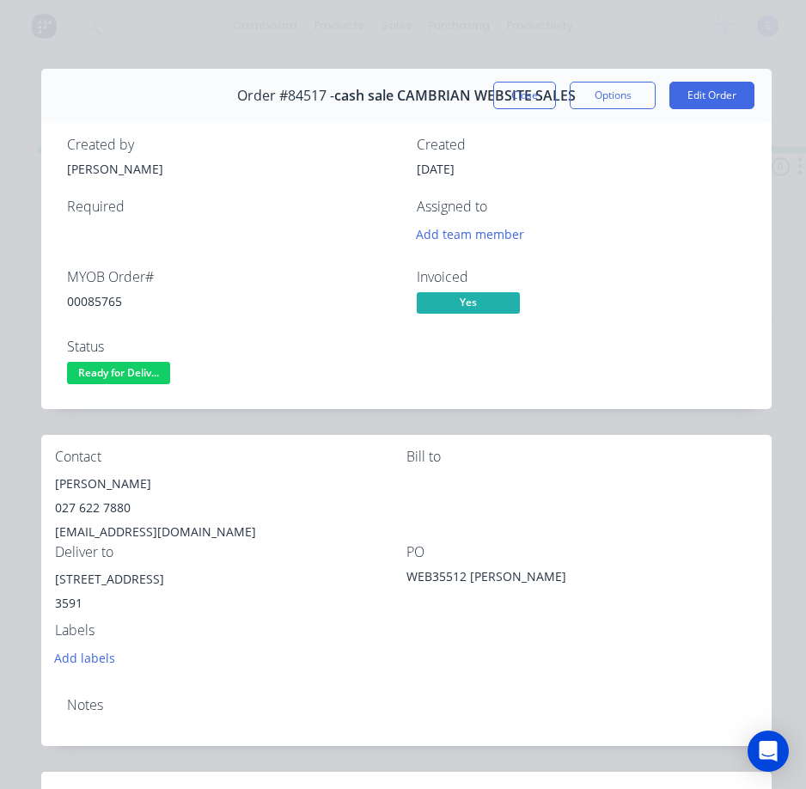
click at [97, 511] on div "027 622 7880" at bounding box center [231, 508] width 352 height 24
click at [101, 510] on div "027 622 7880" at bounding box center [231, 508] width 352 height 24
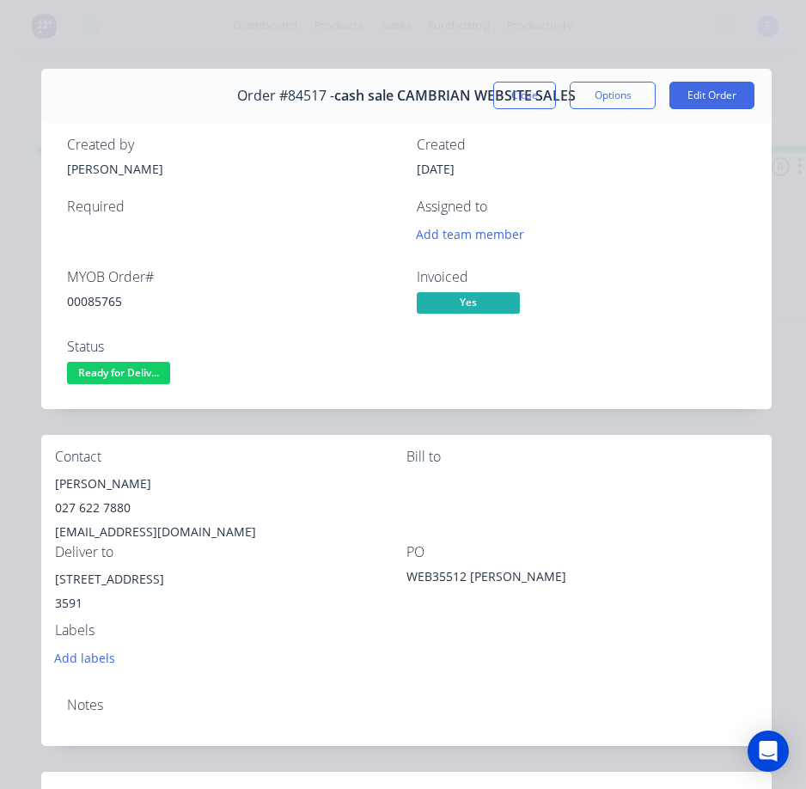
click at [125, 528] on div "[EMAIL_ADDRESS][DOMAIN_NAME]" at bounding box center [231, 532] width 352 height 24
drag, startPoint x: 162, startPoint y: 579, endPoint x: 54, endPoint y: 578, distance: 107.5
click at [54, 578] on div "Contact [PERSON_NAME] [PHONE_NUMBER] [EMAIL_ADDRESS][DOMAIN_NAME] [PERSON_NAME]…" at bounding box center [406, 559] width 731 height 248
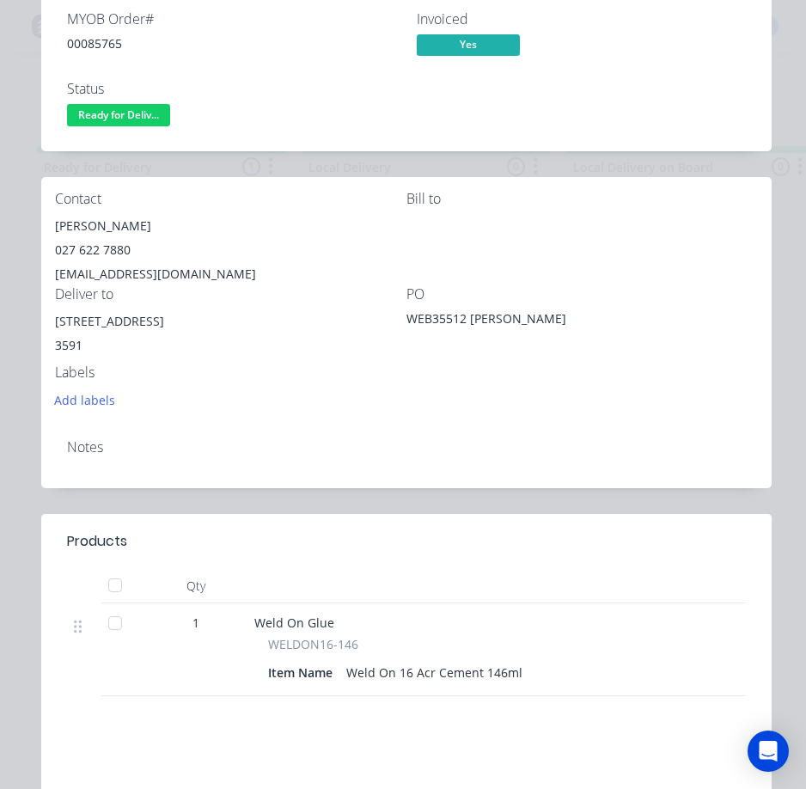
click at [285, 431] on div "Notes" at bounding box center [406, 456] width 731 height 63
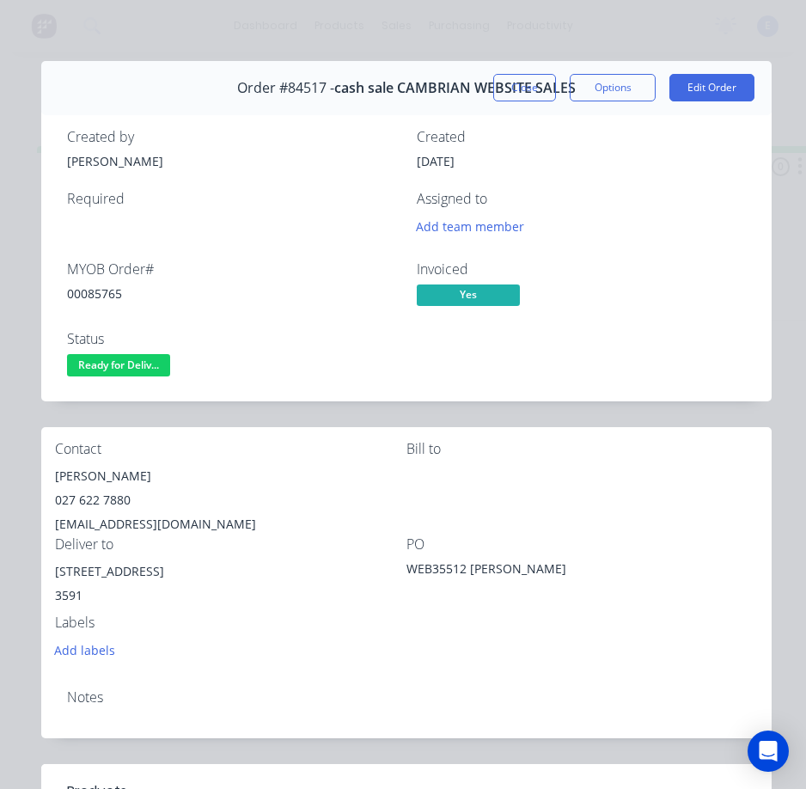
scroll to position [0, 0]
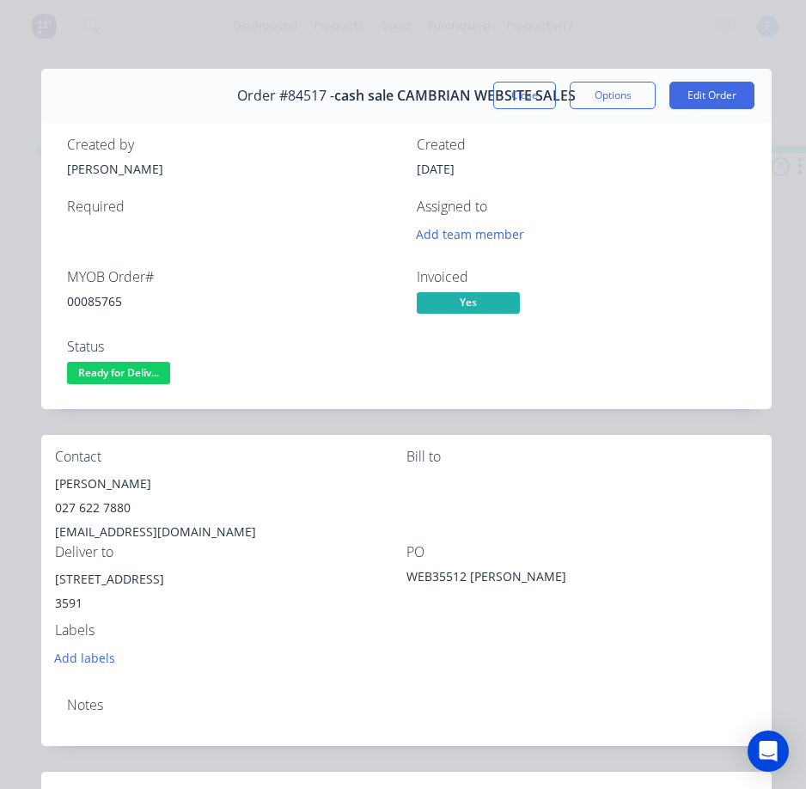
drag, startPoint x: 109, startPoint y: 377, endPoint x: 110, endPoint y: 389, distance: 12.1
click at [109, 382] on span "Ready for Deliv..." at bounding box center [118, 372] width 103 height 21
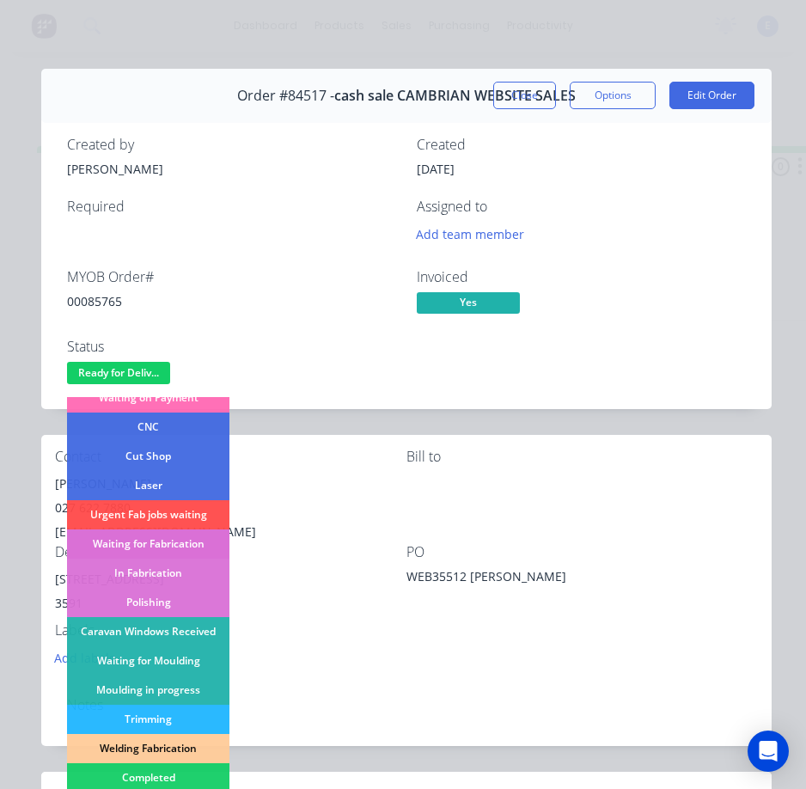
scroll to position [172, 0]
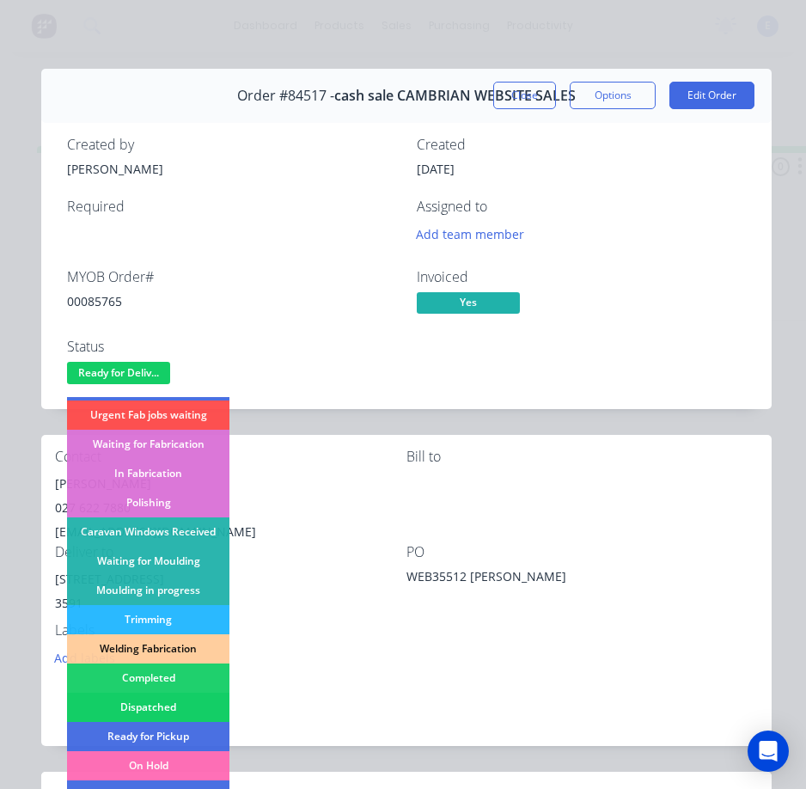
click at [147, 703] on div "Dispatched" at bounding box center [148, 707] width 162 height 29
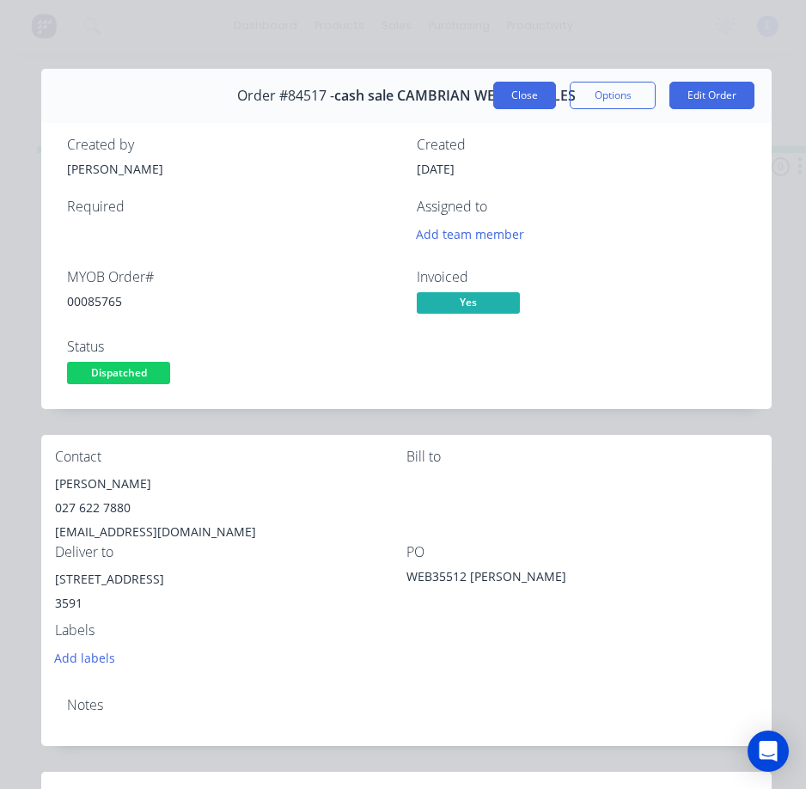
click at [526, 89] on button "Close" at bounding box center [524, 96] width 63 height 28
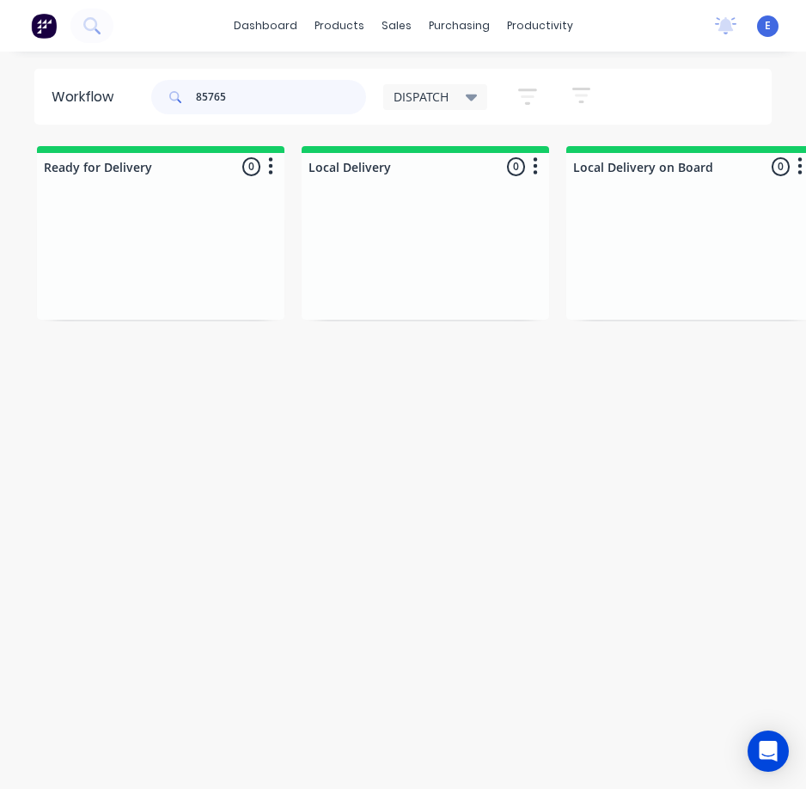
click at [278, 96] on input "85765" at bounding box center [281, 97] width 170 height 34
click at [180, 287] on div "Req. Del" at bounding box center [160, 285] width 217 height 29
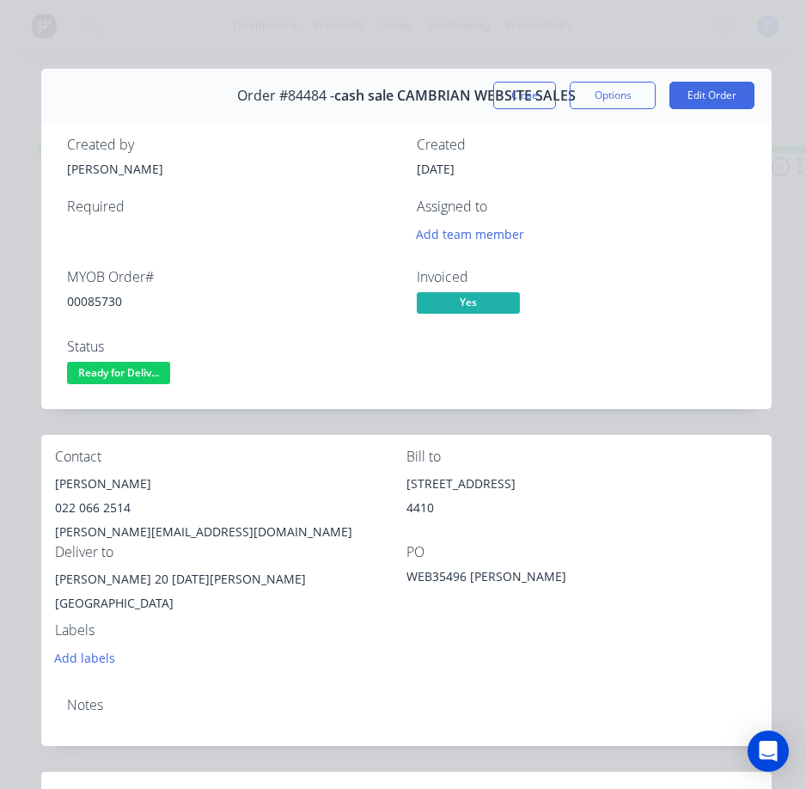
click at [96, 297] on div "00085730" at bounding box center [231, 301] width 329 height 18
click at [91, 479] on div "[PERSON_NAME]" at bounding box center [231, 484] width 352 height 24
click at [92, 479] on div "[PERSON_NAME]" at bounding box center [231, 484] width 352 height 24
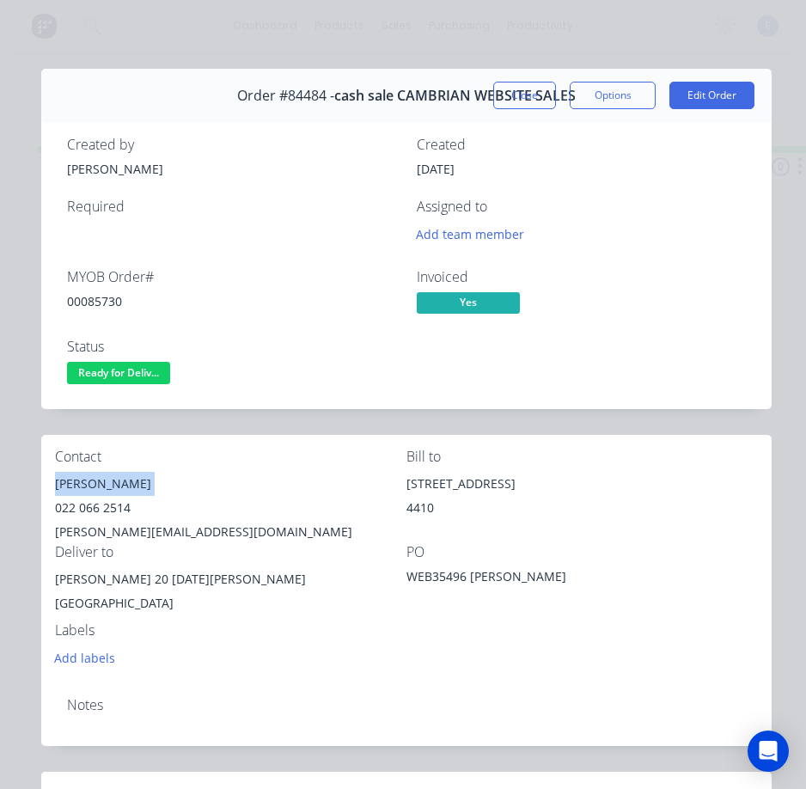
click at [93, 479] on div "[PERSON_NAME]" at bounding box center [231, 484] width 352 height 24
click at [95, 510] on div "022 066 2514" at bounding box center [231, 508] width 352 height 24
click at [125, 531] on div "[PERSON_NAME][EMAIL_ADDRESS][DOMAIN_NAME]" at bounding box center [231, 532] width 352 height 24
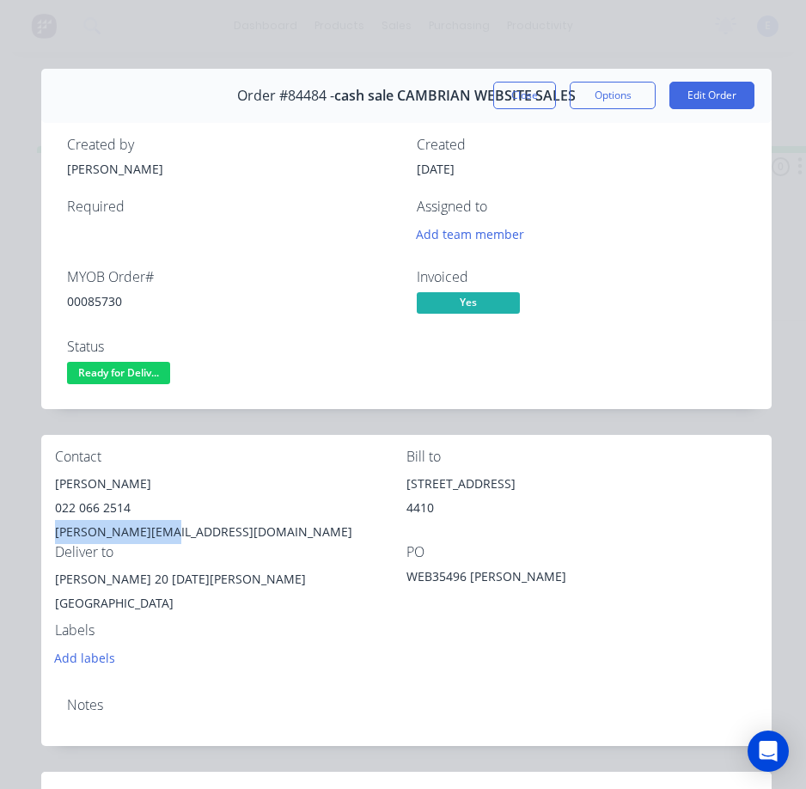
click at [125, 531] on div "[PERSON_NAME][EMAIL_ADDRESS][DOMAIN_NAME]" at bounding box center [231, 532] width 352 height 24
drag, startPoint x: 119, startPoint y: 576, endPoint x: 86, endPoint y: 575, distance: 33.5
click at [47, 579] on div "Contact [PERSON_NAME] [PHONE_NUMBER] [PERSON_NAME][EMAIL_ADDRESS][DOMAIN_NAME] …" at bounding box center [406, 559] width 731 height 248
drag, startPoint x: 164, startPoint y: 579, endPoint x: 133, endPoint y: 582, distance: 31.1
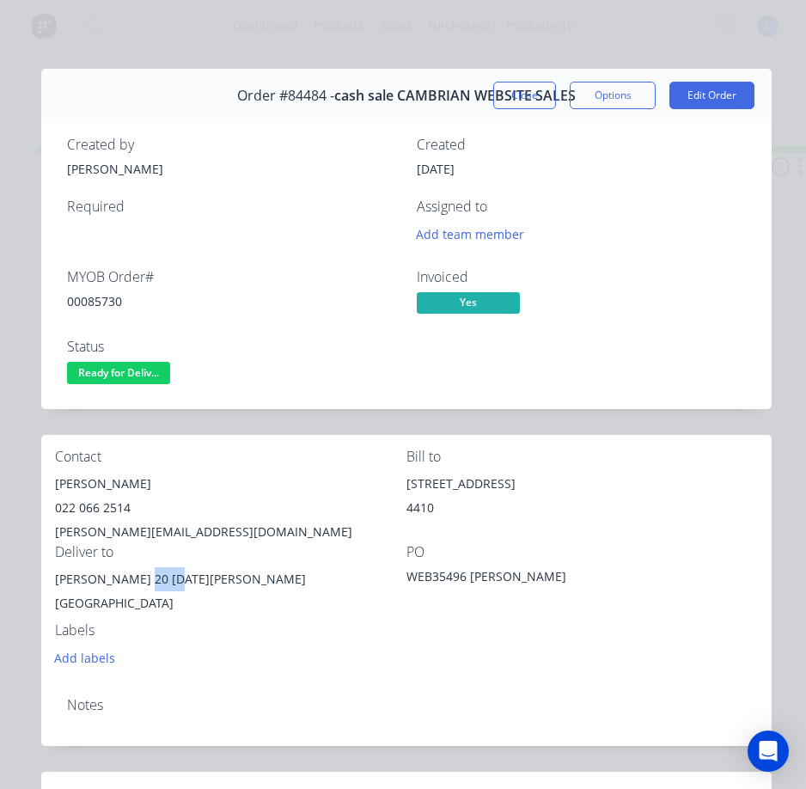
click at [133, 582] on div "[PERSON_NAME] 20 [DATE][PERSON_NAME]" at bounding box center [231, 579] width 352 height 24
click at [172, 582] on div "[PERSON_NAME] 20 [DATE][PERSON_NAME]" at bounding box center [231, 579] width 352 height 24
drag, startPoint x: 169, startPoint y: 581, endPoint x: 265, endPoint y: 585, distance: 95.5
click at [265, 585] on div "[PERSON_NAME] 20 [DATE][PERSON_NAME]" at bounding box center [231, 579] width 352 height 24
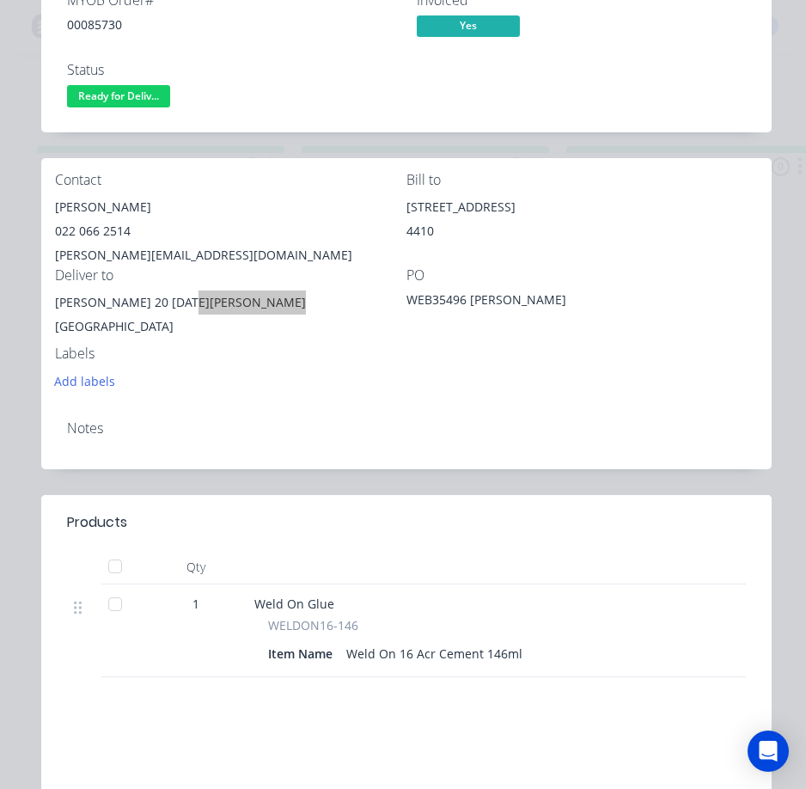
scroll to position [0, 0]
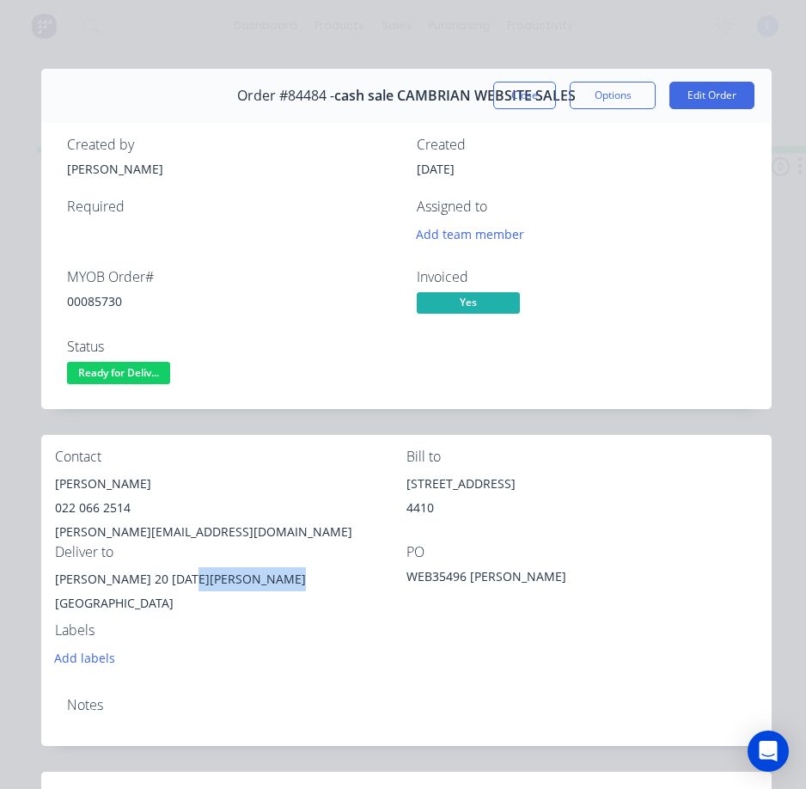
click at [113, 371] on span "Ready for Deliv..." at bounding box center [118, 372] width 103 height 21
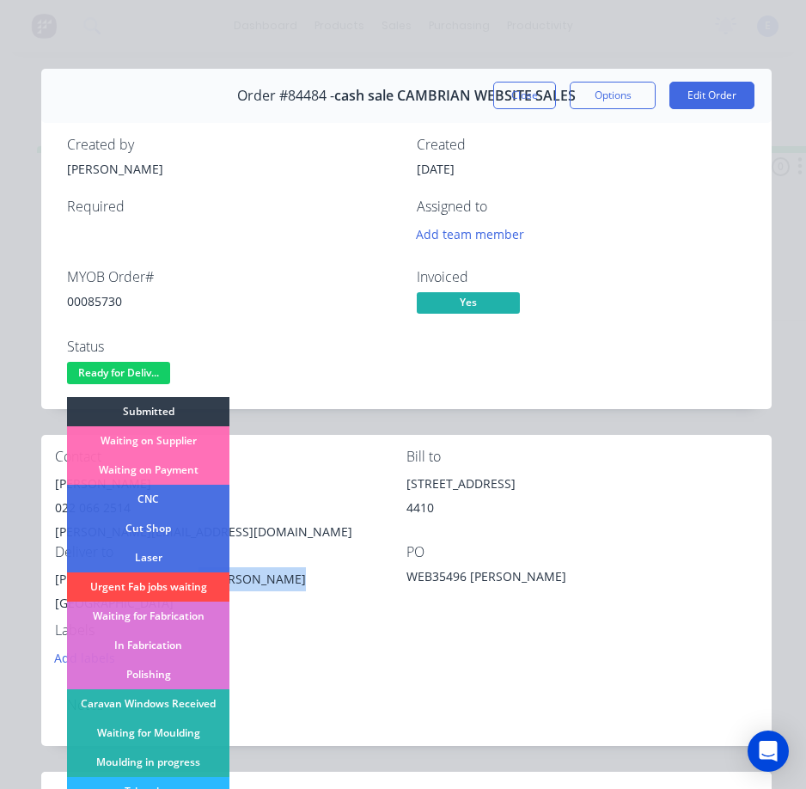
scroll to position [258, 0]
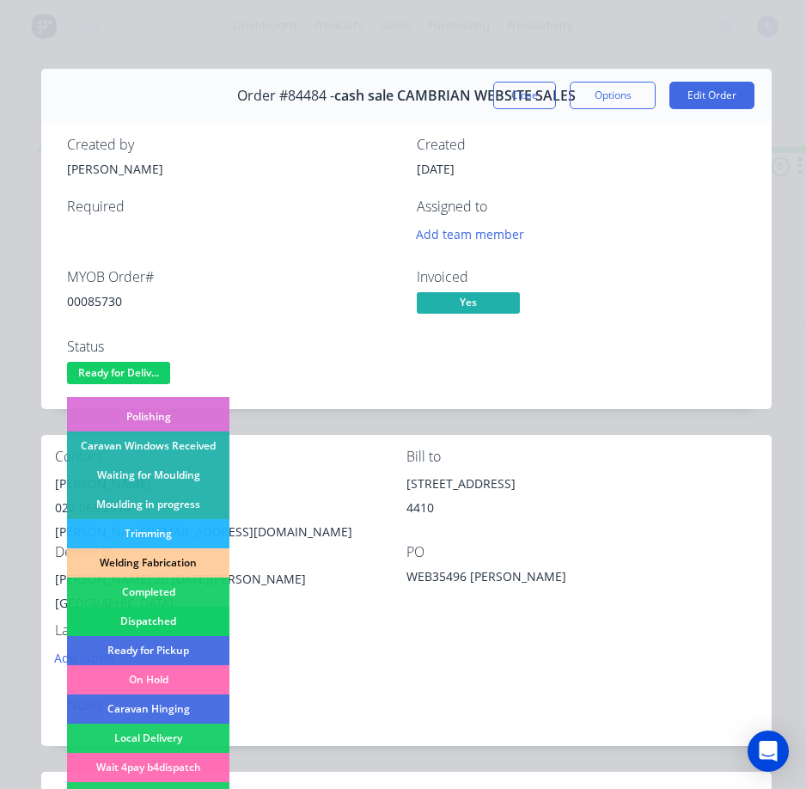
click at [193, 614] on div "Dispatched" at bounding box center [148, 621] width 162 height 29
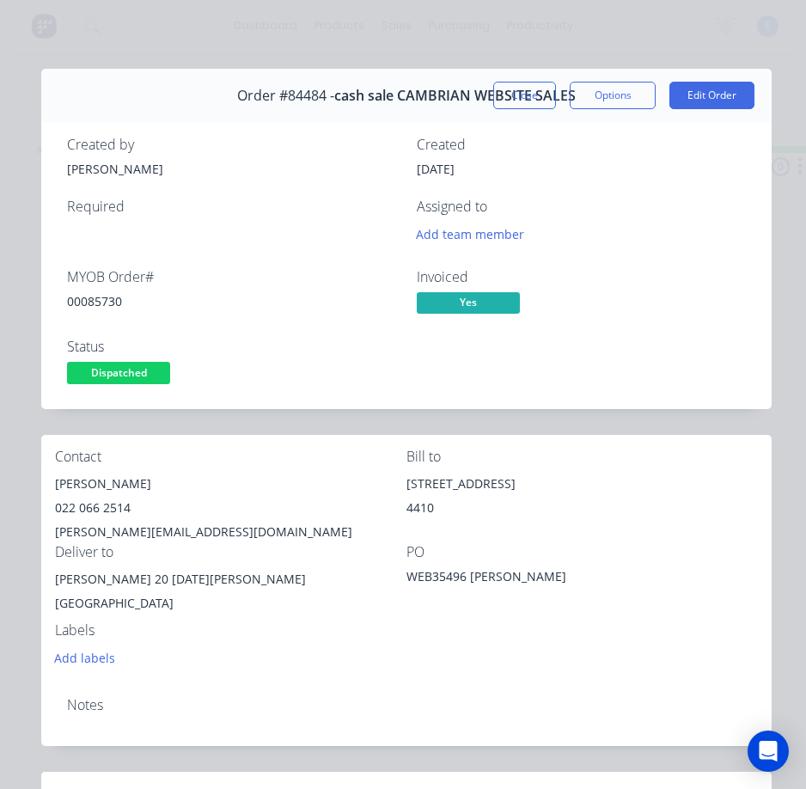
drag, startPoint x: 492, startPoint y: 97, endPoint x: 783, endPoint y: 205, distance: 310.9
click at [498, 95] on button "Close" at bounding box center [524, 96] width 63 height 28
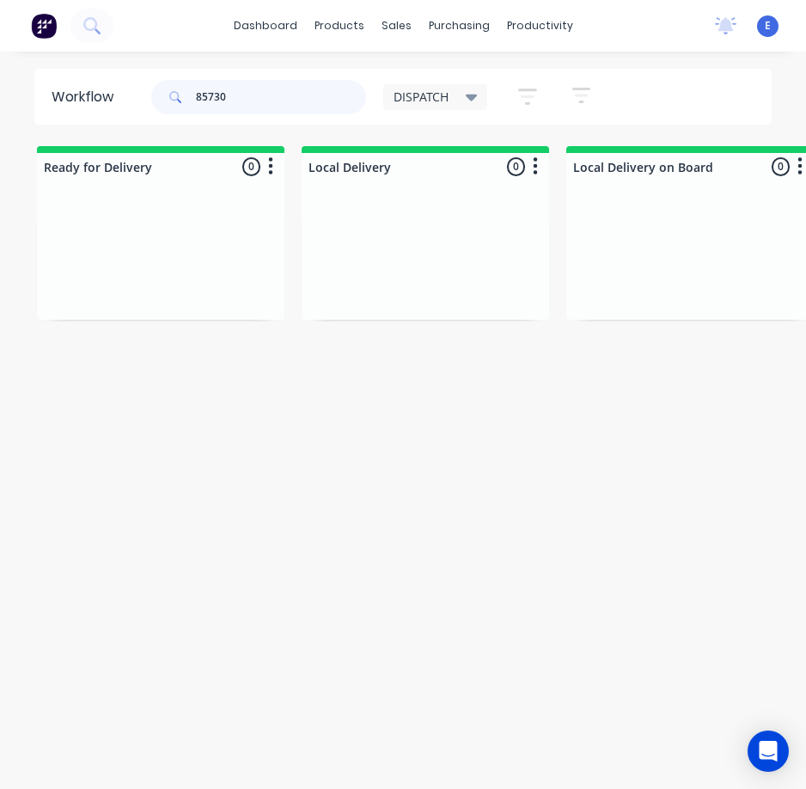
drag, startPoint x: 242, startPoint y: 108, endPoint x: 246, endPoint y: 98, distance: 11.2
click at [245, 101] on input "85730" at bounding box center [281, 97] width 170 height 34
click at [248, 98] on input "85730" at bounding box center [281, 97] width 170 height 34
click at [248, 97] on input "85730" at bounding box center [281, 97] width 170 height 34
click at [168, 303] on div "Order #84494 03:57 PM [DATE] [GEOGRAPHIC_DATA] #38620 Req. Del" at bounding box center [161, 256] width 230 height 103
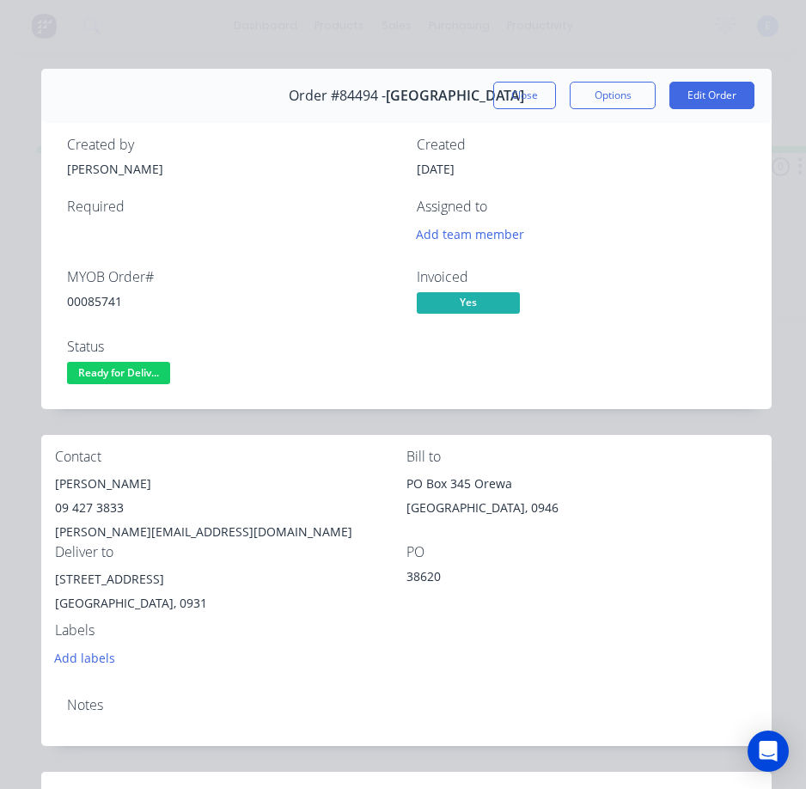
click at [114, 303] on div "00085741" at bounding box center [231, 301] width 329 height 18
click at [104, 481] on div "[PERSON_NAME]" at bounding box center [231, 484] width 352 height 24
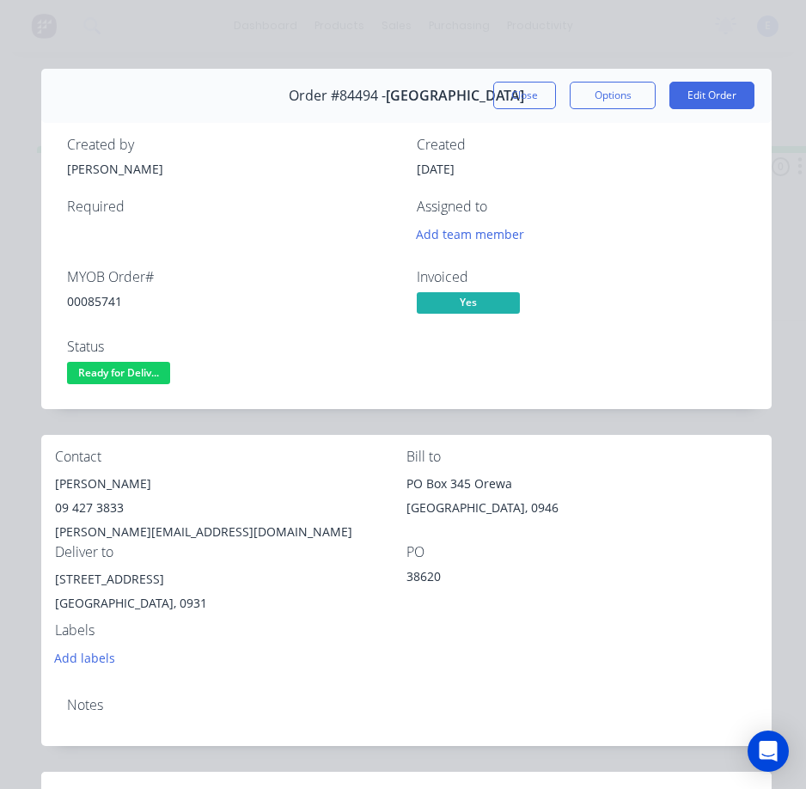
click at [89, 502] on div "09 427 3833" at bounding box center [231, 508] width 352 height 24
click at [91, 510] on div "09 427 3833" at bounding box center [231, 508] width 352 height 24
click at [90, 510] on div "09 427 3833" at bounding box center [231, 508] width 352 height 24
click at [89, 508] on div "09 427 3833" at bounding box center [231, 508] width 352 height 24
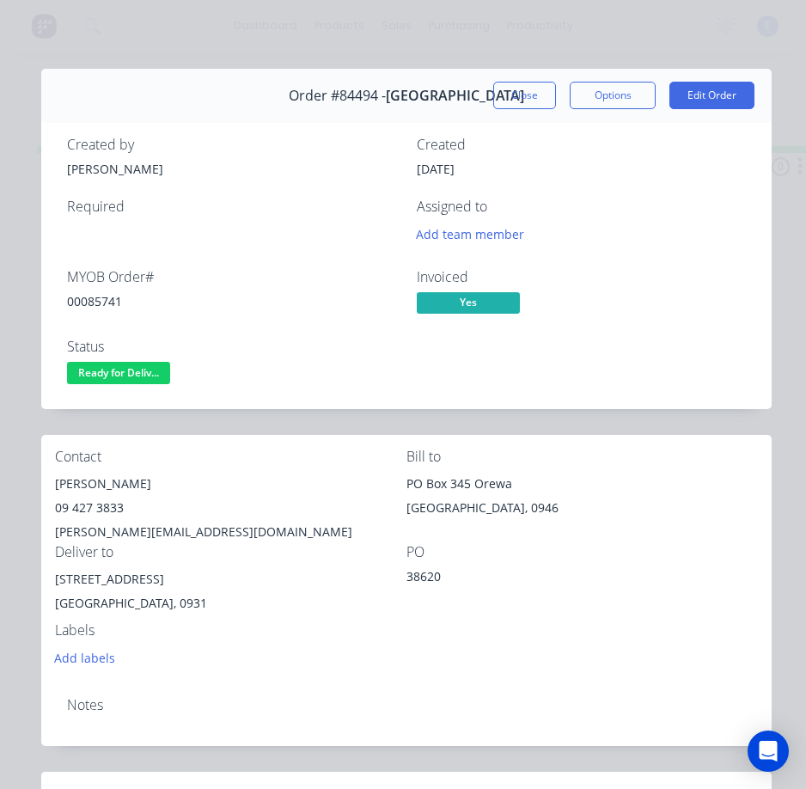
click at [90, 506] on div "09 427 3833" at bounding box center [231, 508] width 352 height 24
click at [119, 536] on div "[PERSON_NAME][EMAIL_ADDRESS][DOMAIN_NAME]" at bounding box center [231, 532] width 352 height 24
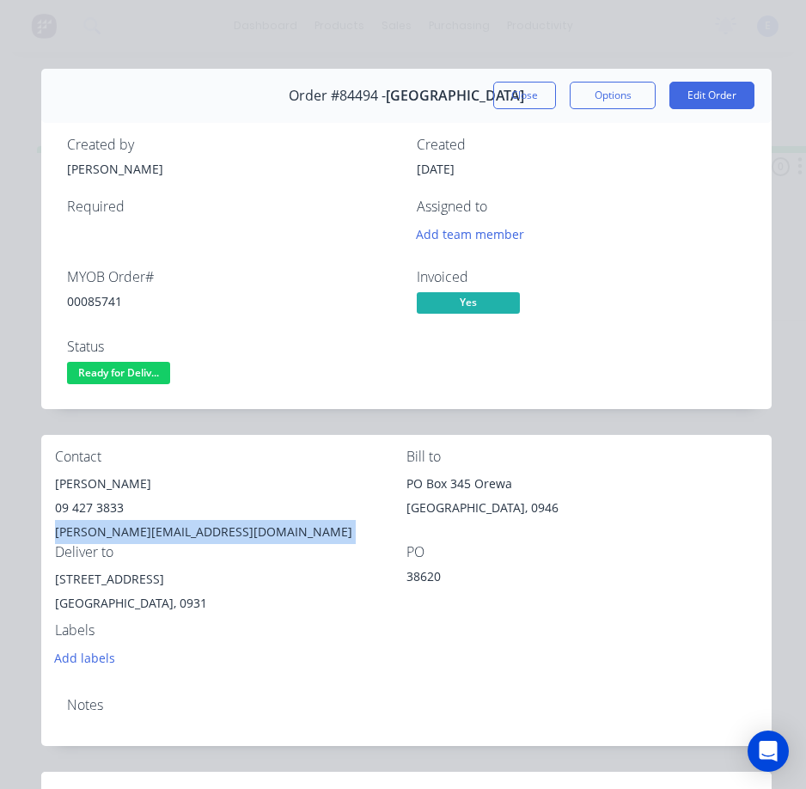
click at [119, 536] on div "[PERSON_NAME][EMAIL_ADDRESS][DOMAIN_NAME]" at bounding box center [231, 532] width 352 height 24
drag, startPoint x: 156, startPoint y: 582, endPoint x: 44, endPoint y: 577, distance: 111.9
click at [44, 577] on div "Contact [PERSON_NAME] [PHONE_NUMBER] [PERSON_NAME][EMAIL_ADDRESS][DOMAIN_NAME] …" at bounding box center [406, 559] width 731 height 248
click at [150, 376] on span "Ready for Deliv..." at bounding box center [118, 372] width 103 height 21
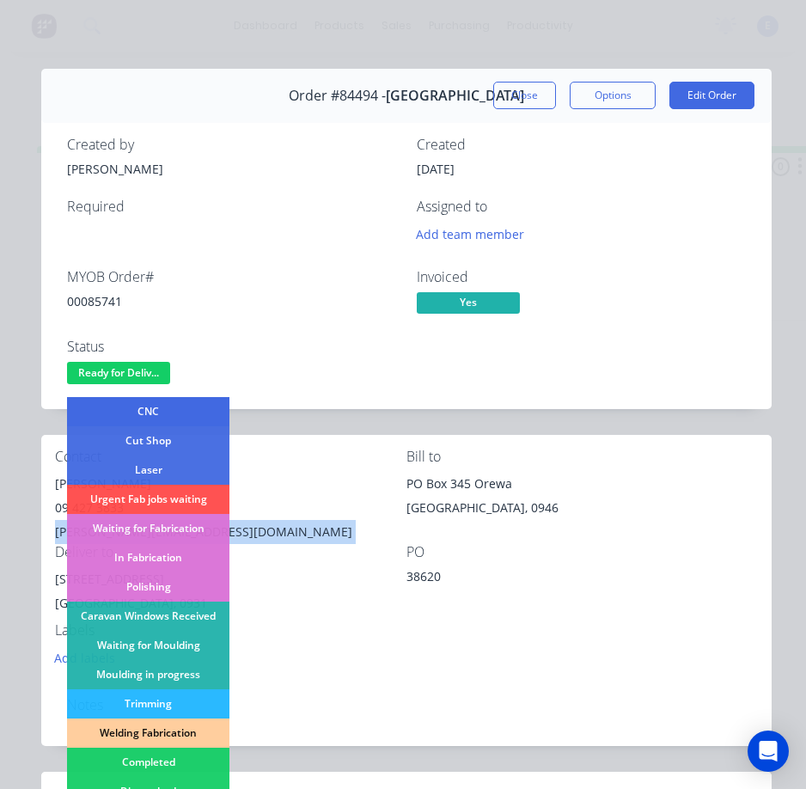
scroll to position [172, 0]
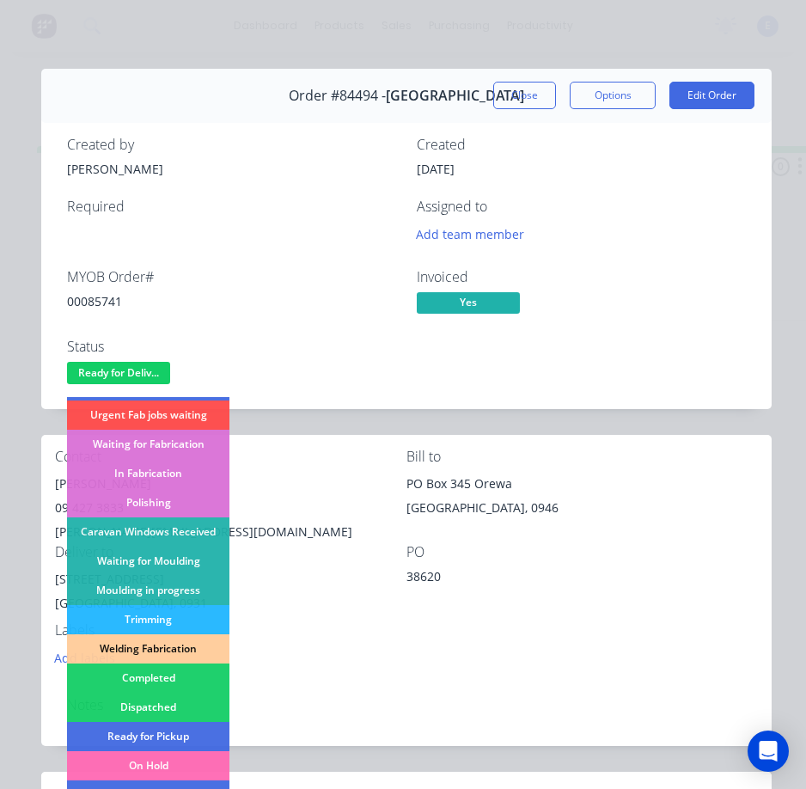
click at [198, 704] on div "Dispatched" at bounding box center [148, 707] width 162 height 29
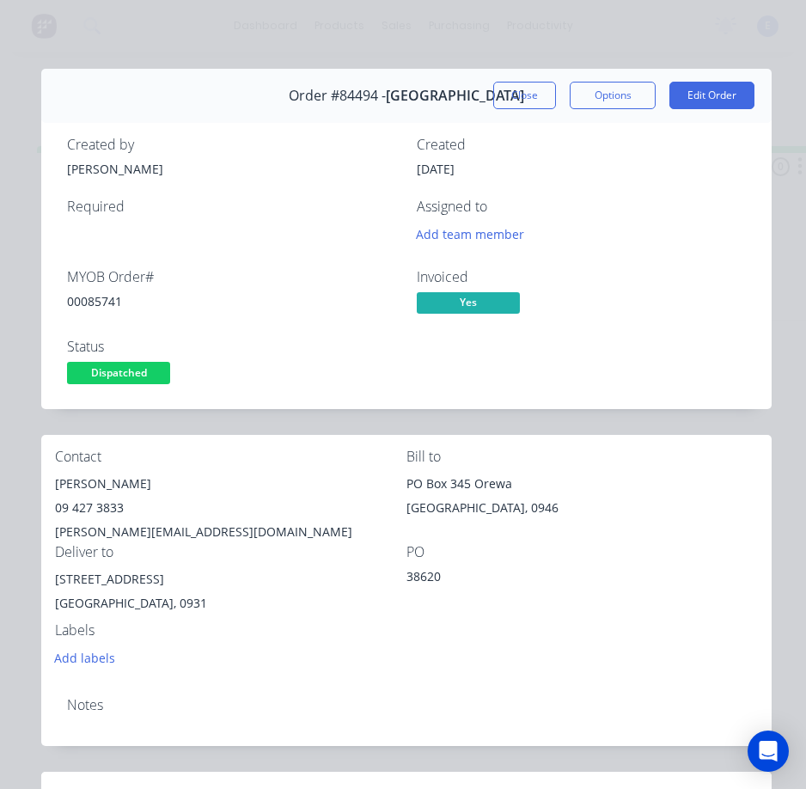
drag, startPoint x: 505, startPoint y: 87, endPoint x: 741, endPoint y: 125, distance: 239.4
click at [508, 83] on button "Close" at bounding box center [524, 96] width 63 height 28
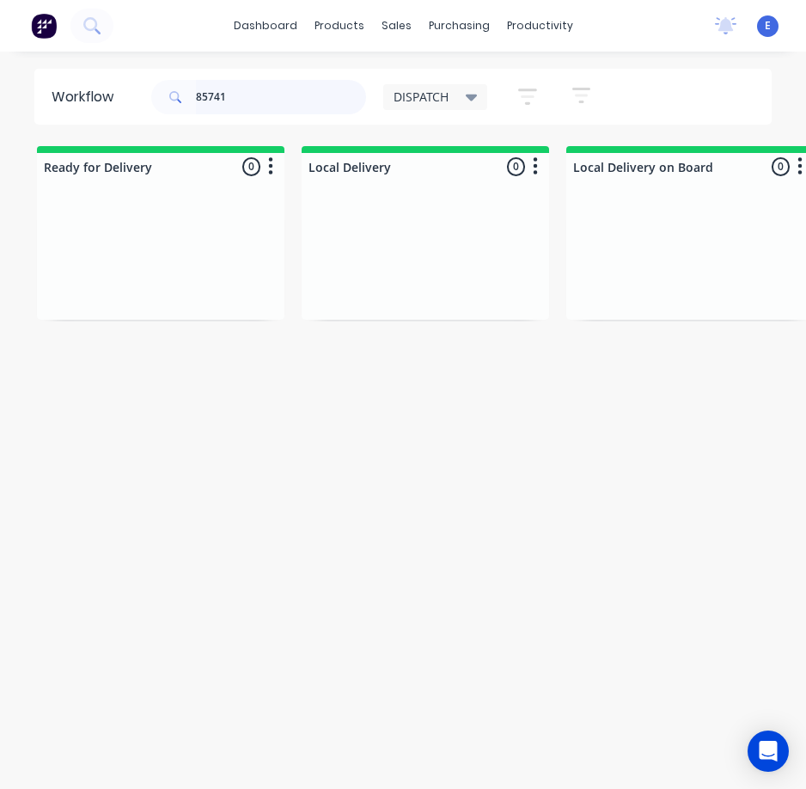
click at [249, 103] on input "85741" at bounding box center [281, 97] width 170 height 34
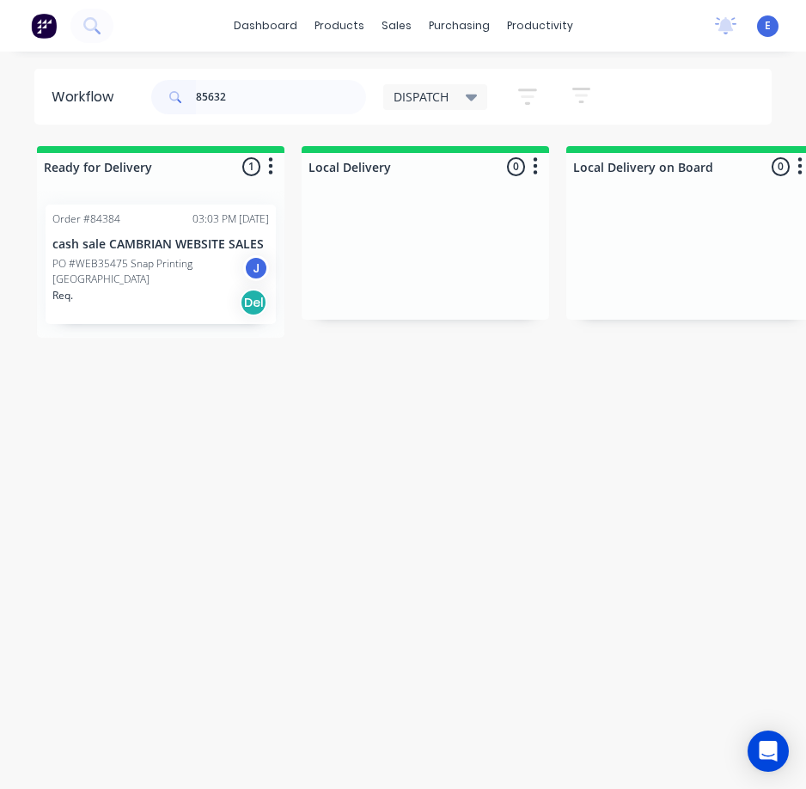
click at [190, 298] on div "Req. Del" at bounding box center [160, 302] width 217 height 29
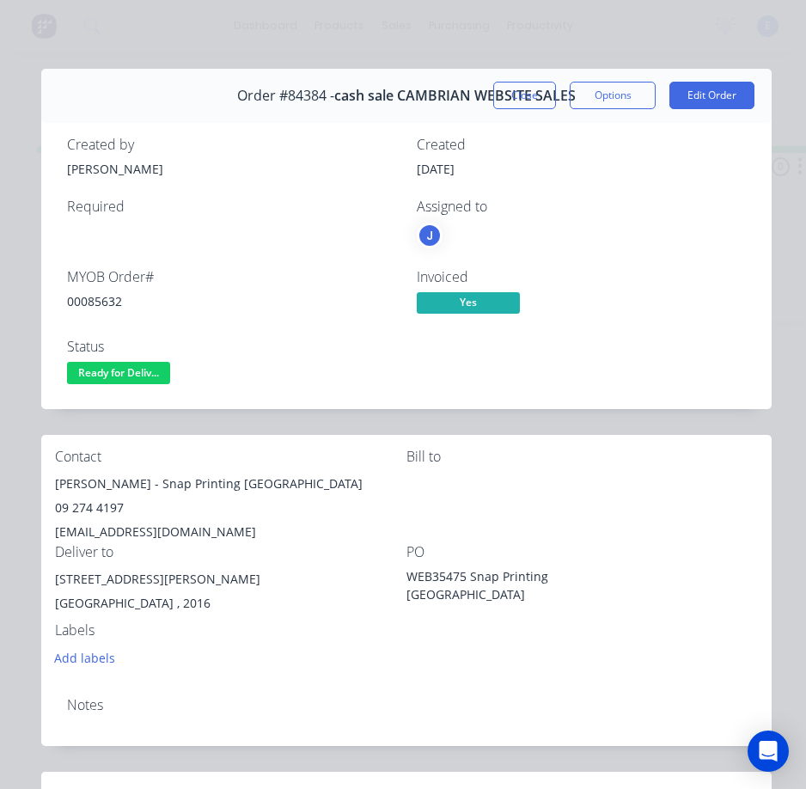
click at [107, 295] on div "00085632" at bounding box center [231, 301] width 329 height 18
drag, startPoint x: 163, startPoint y: 480, endPoint x: 52, endPoint y: 486, distance: 111.9
click at [52, 486] on div "Contact [PERSON_NAME] - Snap Printing [GEOGRAPHIC_DATA] 09 274 4197 [EMAIL_ADDR…" at bounding box center [406, 559] width 731 height 248
drag, startPoint x: 171, startPoint y: 486, endPoint x: 214, endPoint y: 490, distance: 43.2
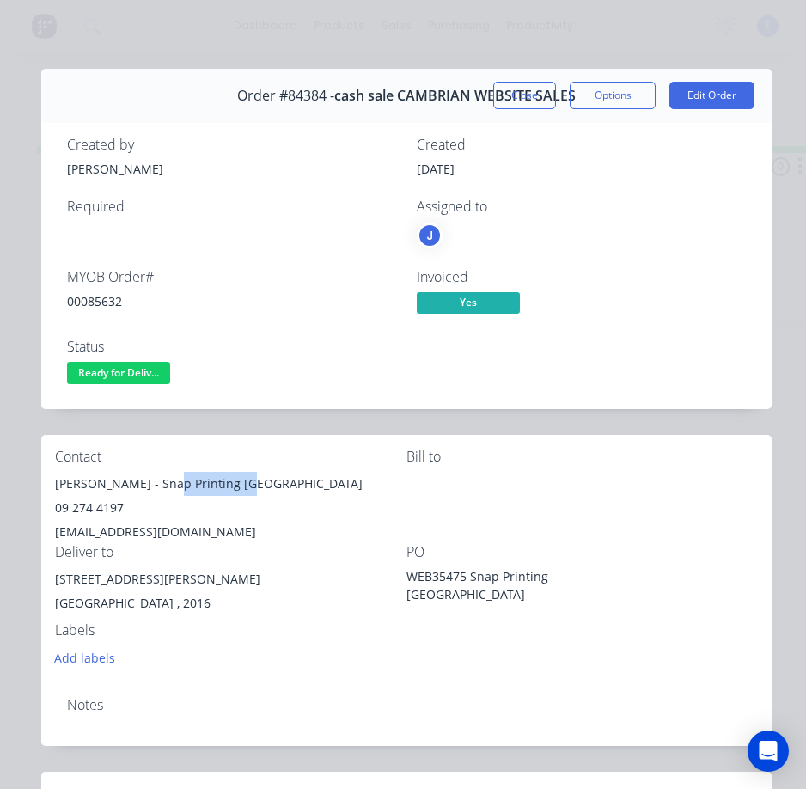
click at [243, 485] on div "[PERSON_NAME] - Snap Printing [GEOGRAPHIC_DATA]" at bounding box center [231, 484] width 352 height 24
click at [95, 507] on div "09 274 4197" at bounding box center [231, 508] width 352 height 24
click at [181, 531] on div "[EMAIL_ADDRESS][DOMAIN_NAME]" at bounding box center [231, 532] width 352 height 24
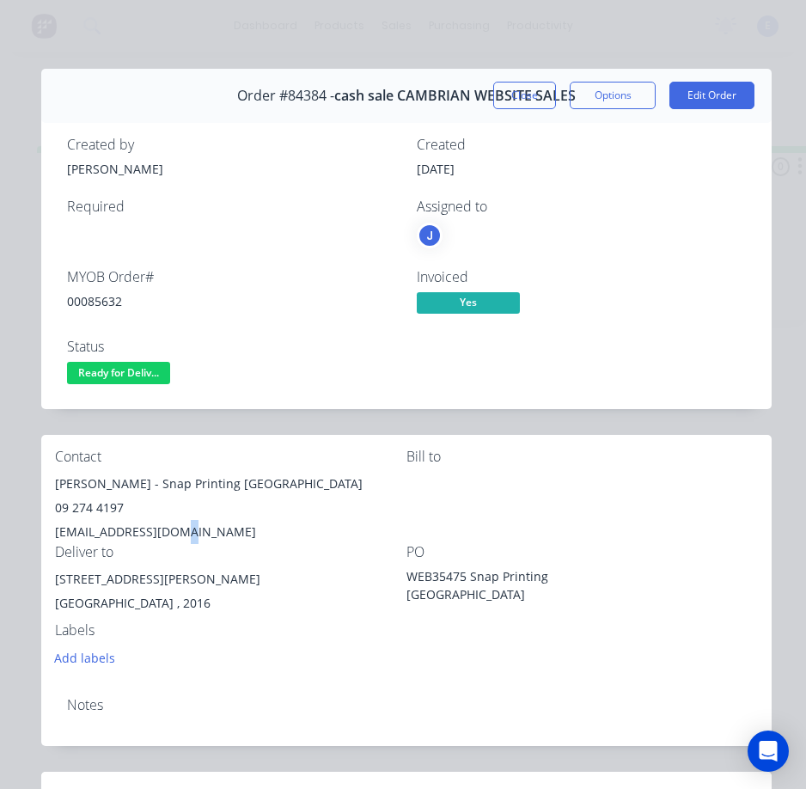
click at [181, 531] on div "[EMAIL_ADDRESS][DOMAIN_NAME]" at bounding box center [231, 532] width 352 height 24
drag, startPoint x: 155, startPoint y: 579, endPoint x: 70, endPoint y: 580, distance: 85.1
click at [57, 580] on div "[STREET_ADDRESS][PERSON_NAME]" at bounding box center [231, 579] width 352 height 24
click at [287, 636] on div "Labels" at bounding box center [231, 630] width 352 height 16
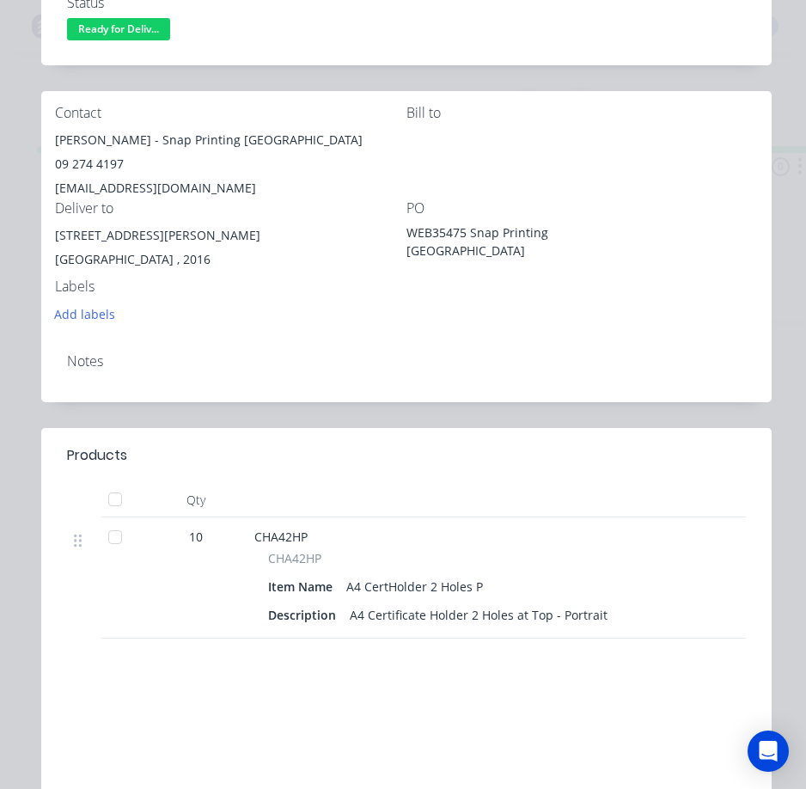
scroll to position [0, 0]
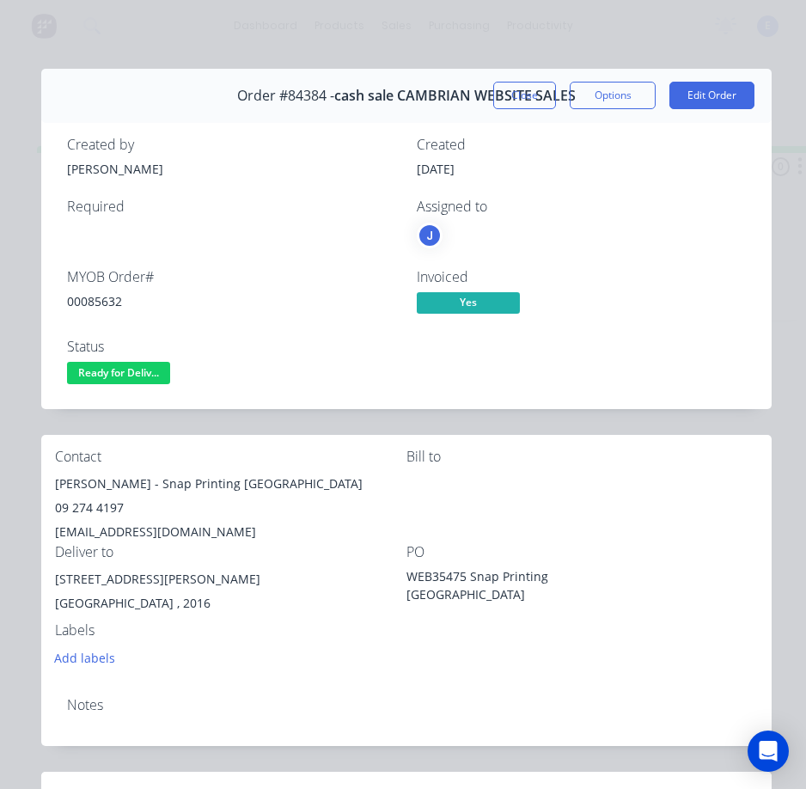
drag, startPoint x: 138, startPoint y: 370, endPoint x: 139, endPoint y: 382, distance: 12.1
click at [138, 370] on span "Ready for Deliv..." at bounding box center [118, 372] width 103 height 21
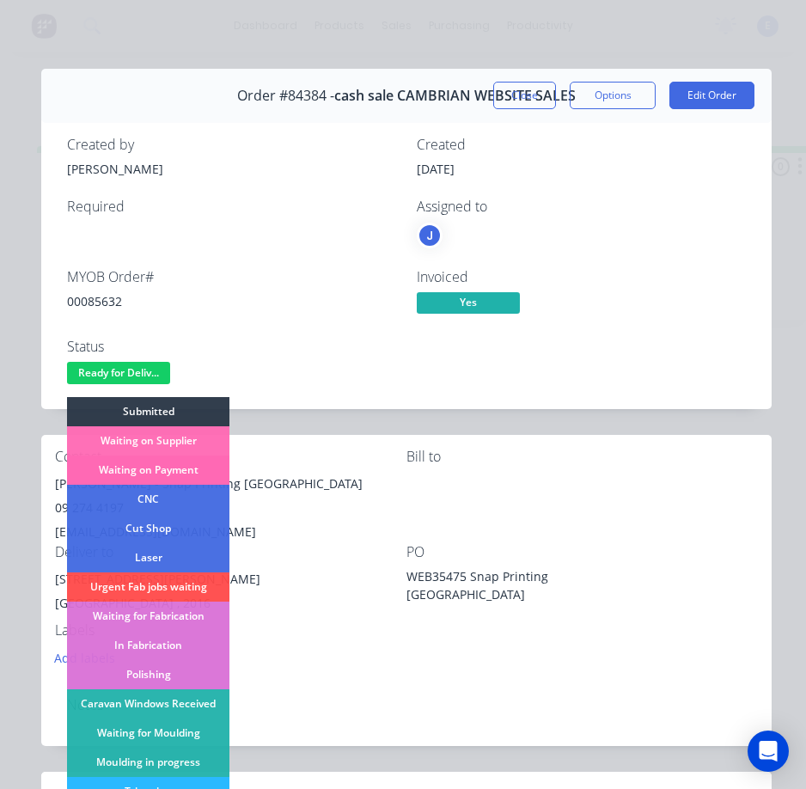
scroll to position [258, 0]
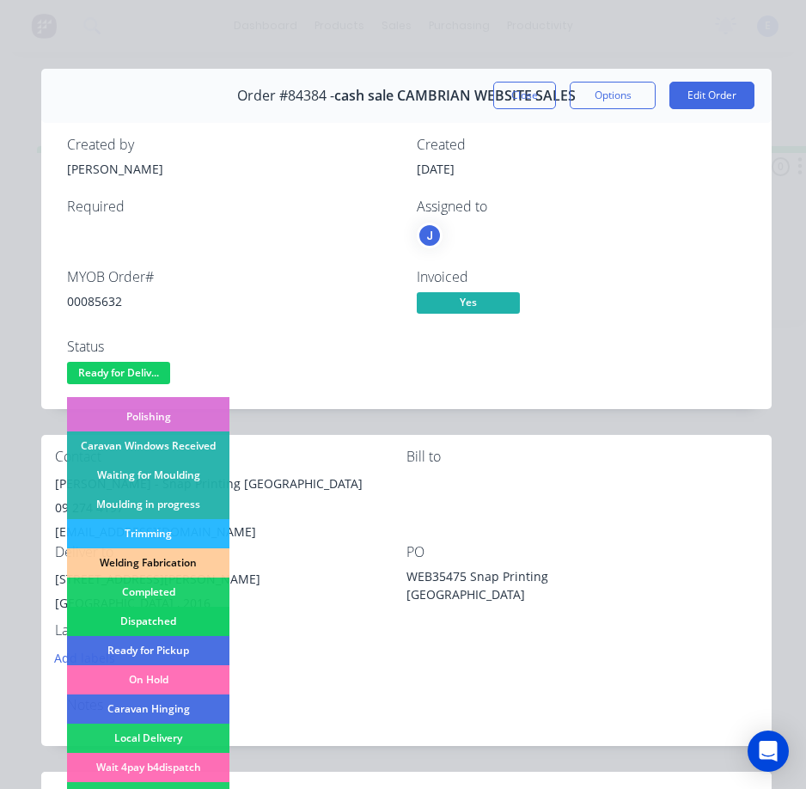
click at [189, 616] on div "Dispatched" at bounding box center [148, 621] width 162 height 29
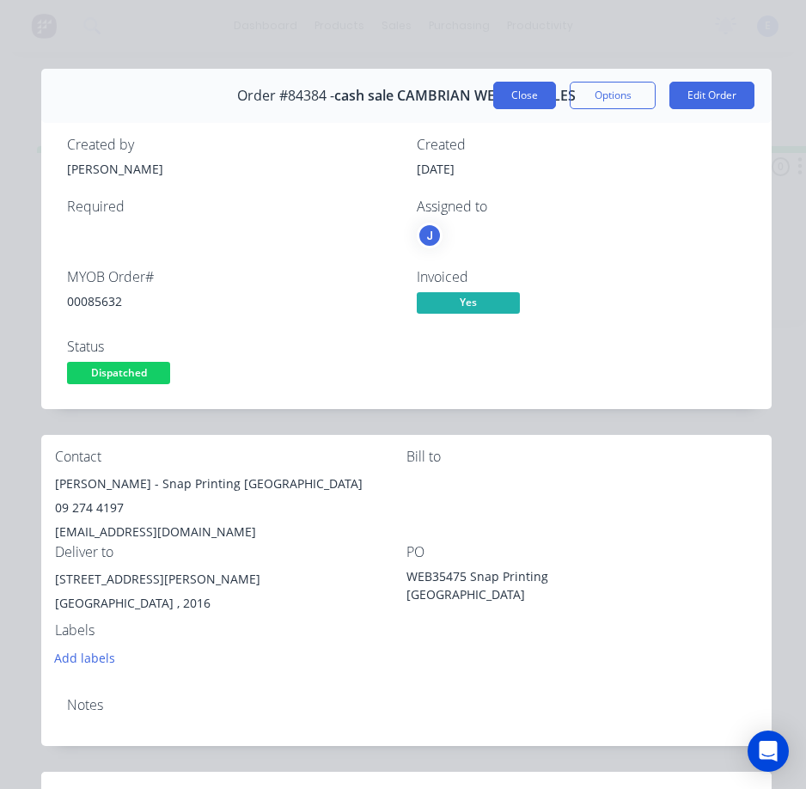
click at [523, 89] on button "Close" at bounding box center [524, 96] width 63 height 28
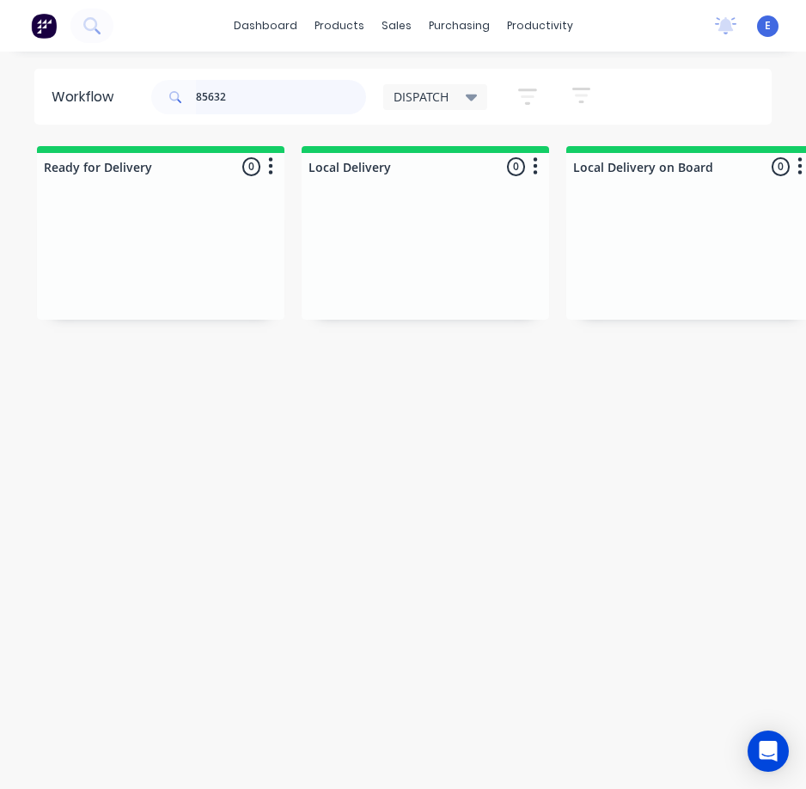
click at [260, 100] on input "85632" at bounding box center [281, 97] width 170 height 34
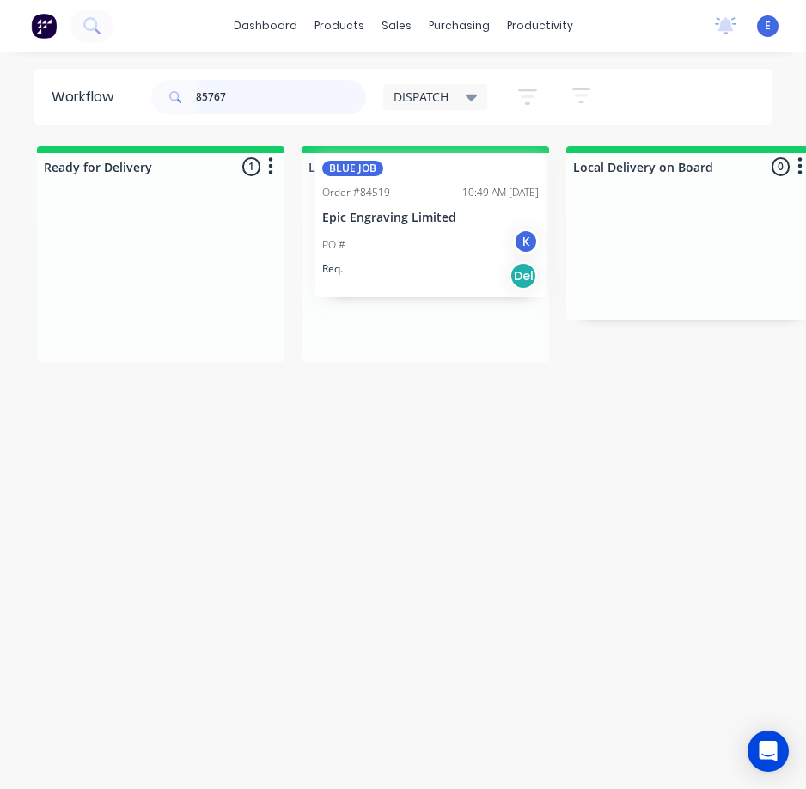
drag, startPoint x: 124, startPoint y: 310, endPoint x: 410, endPoint y: 265, distance: 289.8
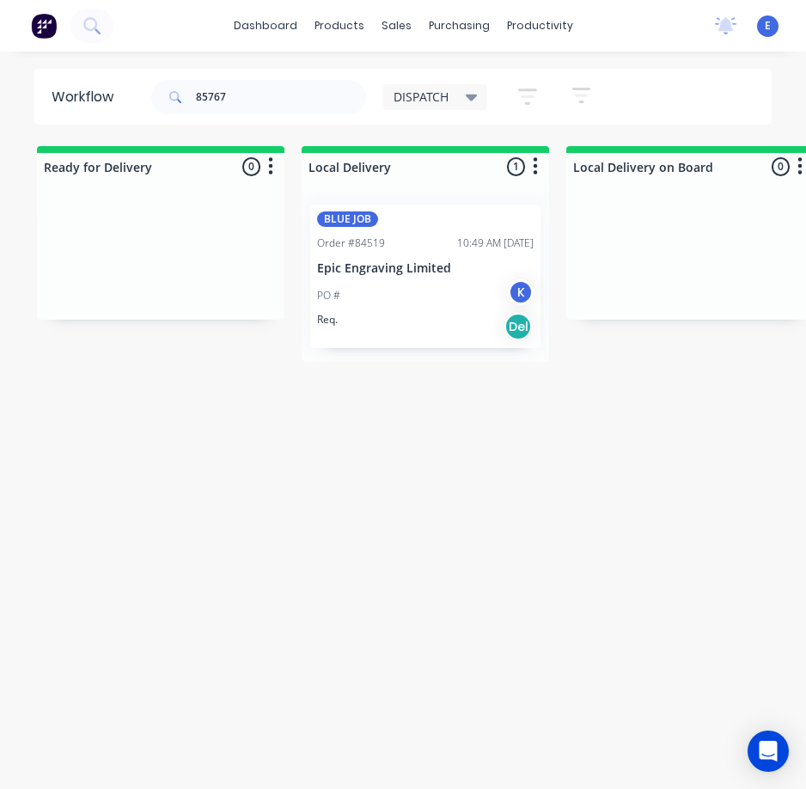
click at [407, 302] on div "PO # K" at bounding box center [425, 295] width 217 height 33
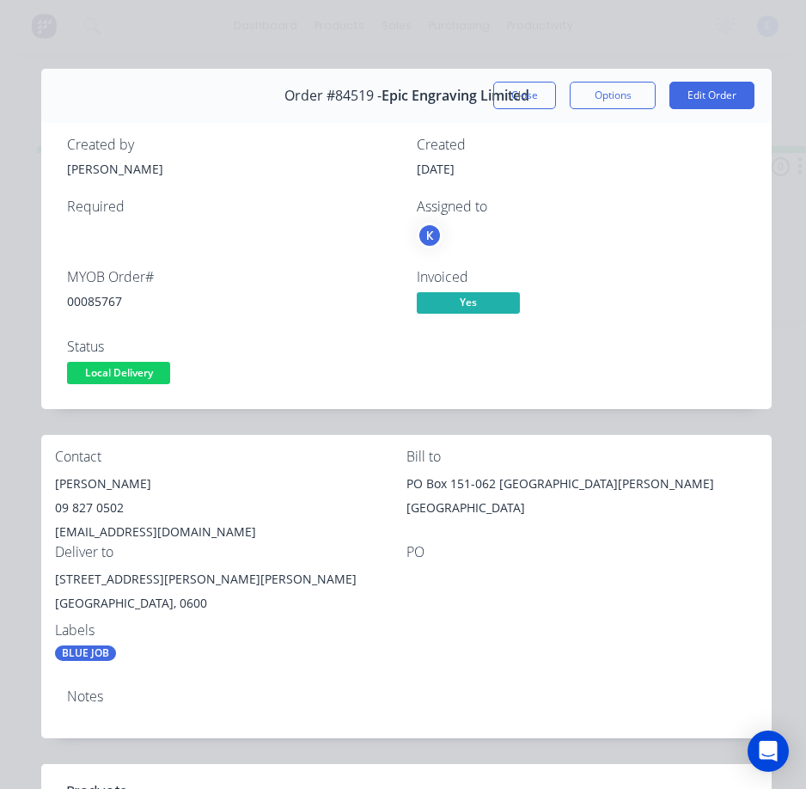
drag, startPoint x: 510, startPoint y: 98, endPoint x: 365, endPoint y: 114, distance: 145.3
click at [509, 98] on button "Close" at bounding box center [524, 96] width 63 height 28
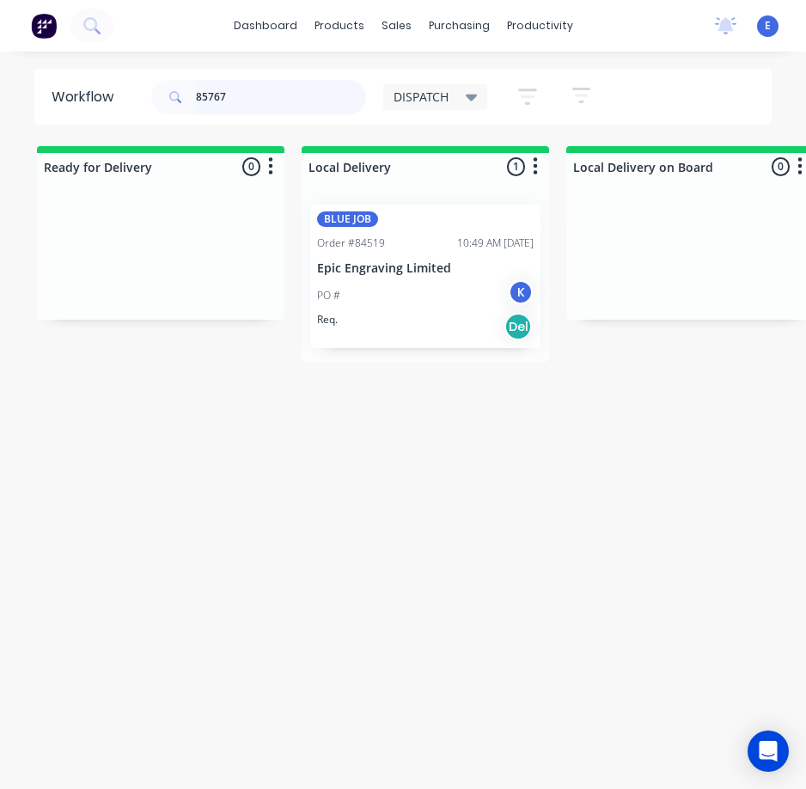
click at [279, 107] on input "85767" at bounding box center [281, 97] width 170 height 34
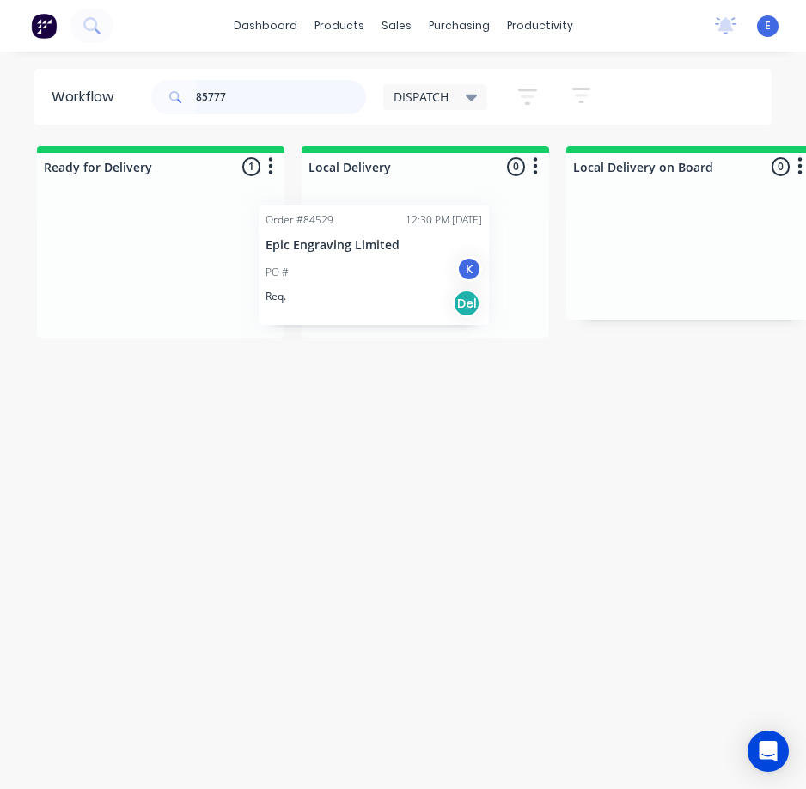
drag, startPoint x: 169, startPoint y: 303, endPoint x: 401, endPoint y: 307, distance: 231.3
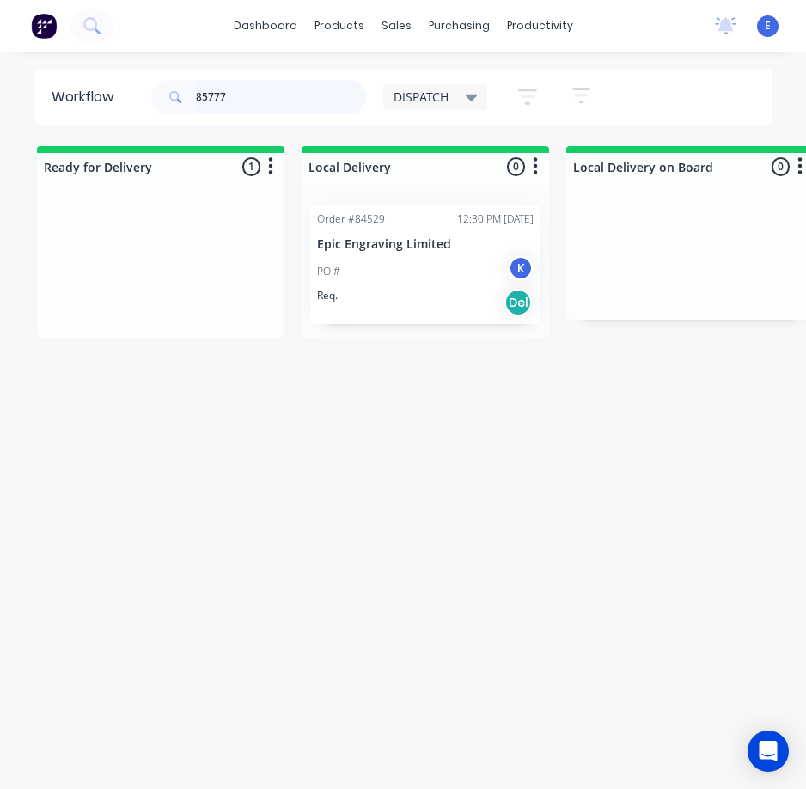
type input "85777"
click at [411, 478] on div "Workflow 85777 DISPATCH Save new view None edit DISPATCH (Default) edit CUT SHO…" at bounding box center [403, 429] width 806 height 720
drag, startPoint x: 248, startPoint y: 95, endPoint x: 4, endPoint y: 47, distance: 248.8
click at [4, 47] on div "dashboard products sales purchasing productivity dashboard products Product Cat…" at bounding box center [403, 360] width 806 height 720
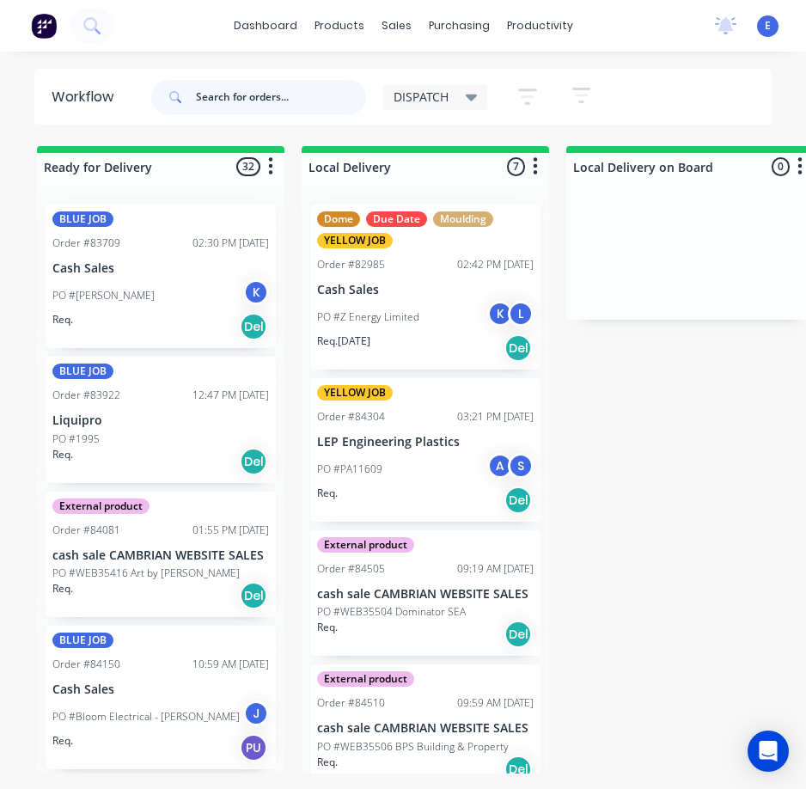
click at [211, 97] on input "text" at bounding box center [281, 97] width 170 height 34
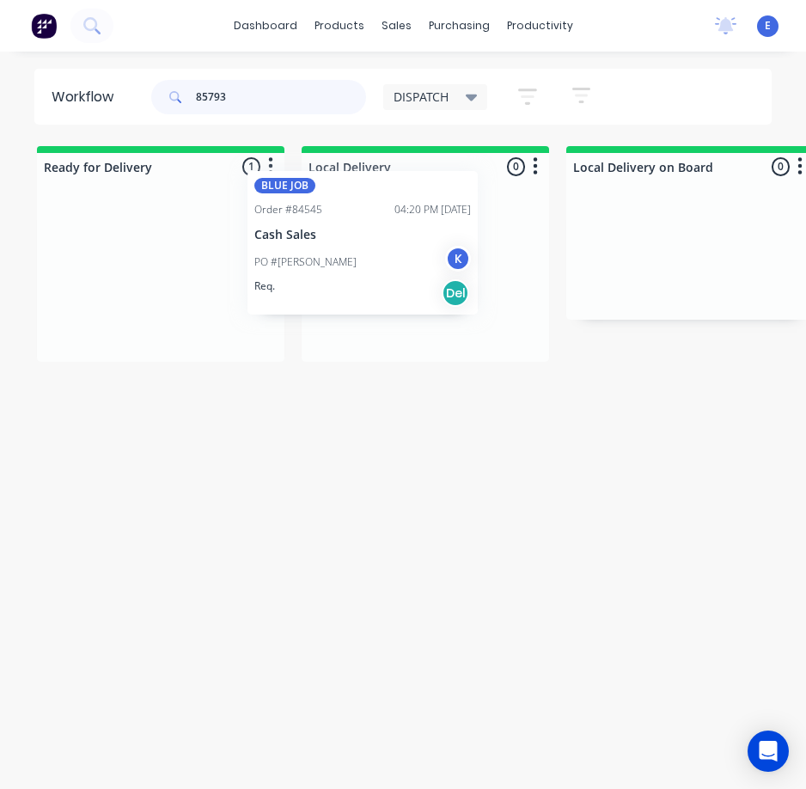
drag, startPoint x: 158, startPoint y: 335, endPoint x: 377, endPoint y: 295, distance: 222.9
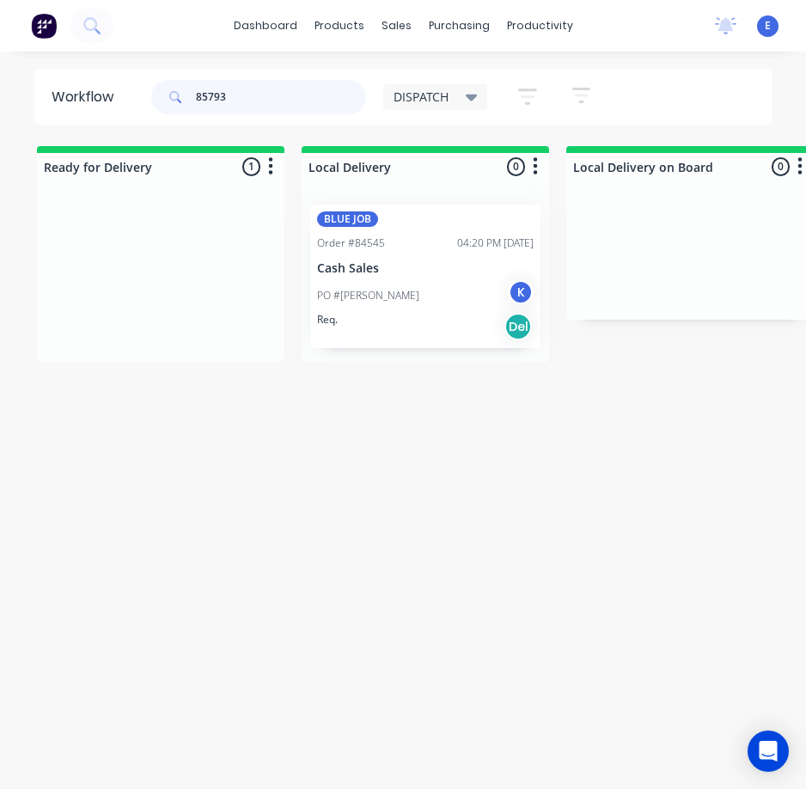
type input "85793"
click at [385, 461] on div "Workflow 85793 DISPATCH Save new view None edit DISPATCH (Default) edit CUT SHO…" at bounding box center [403, 429] width 806 height 720
drag, startPoint x: 272, startPoint y: 95, endPoint x: -1, endPoint y: 61, distance: 274.6
click at [0, 61] on html "dashboard products sales purchasing productivity dashboard products Product Cat…" at bounding box center [403, 360] width 806 height 720
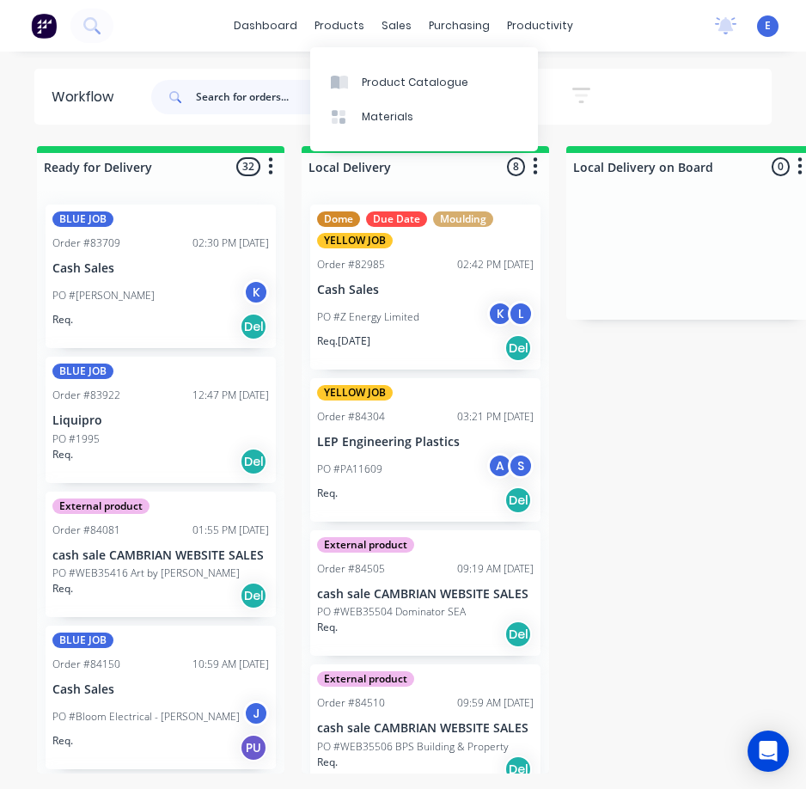
click at [273, 101] on input "text" at bounding box center [281, 97] width 170 height 34
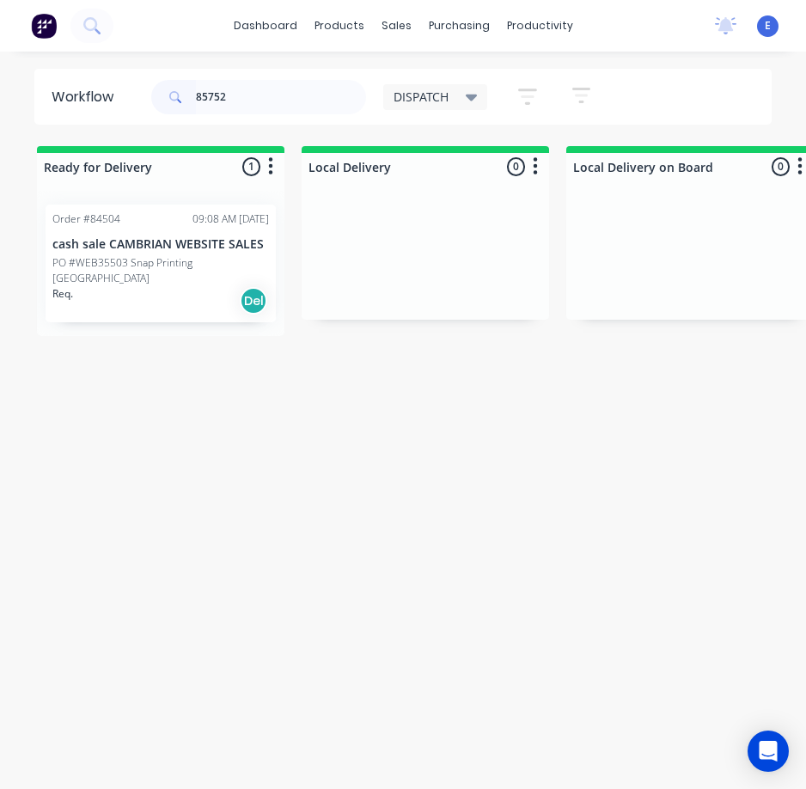
click at [156, 297] on div "Req. Del" at bounding box center [160, 300] width 217 height 29
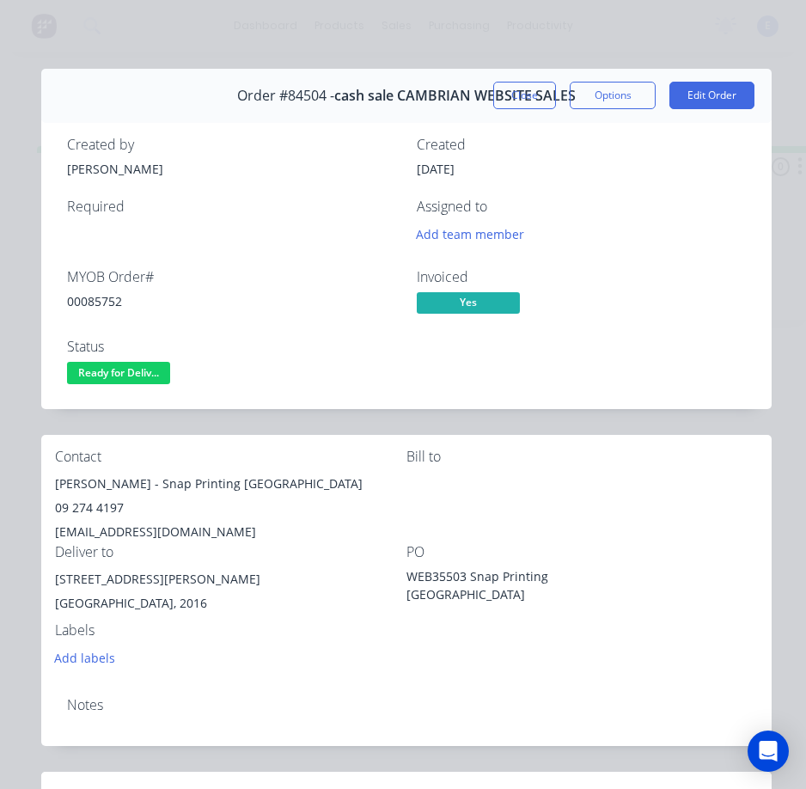
click at [101, 303] on div "00085752" at bounding box center [231, 301] width 329 height 18
drag, startPoint x: 162, startPoint y: 482, endPoint x: 52, endPoint y: 486, distance: 109.2
click at [52, 486] on div "Contact [PERSON_NAME] - Snap Printing [GEOGRAPHIC_DATA] 09 274 4197 [EMAIL_ADDR…" at bounding box center [406, 559] width 731 height 248
drag, startPoint x: 174, startPoint y: 488, endPoint x: 310, endPoint y: 469, distance: 138.0
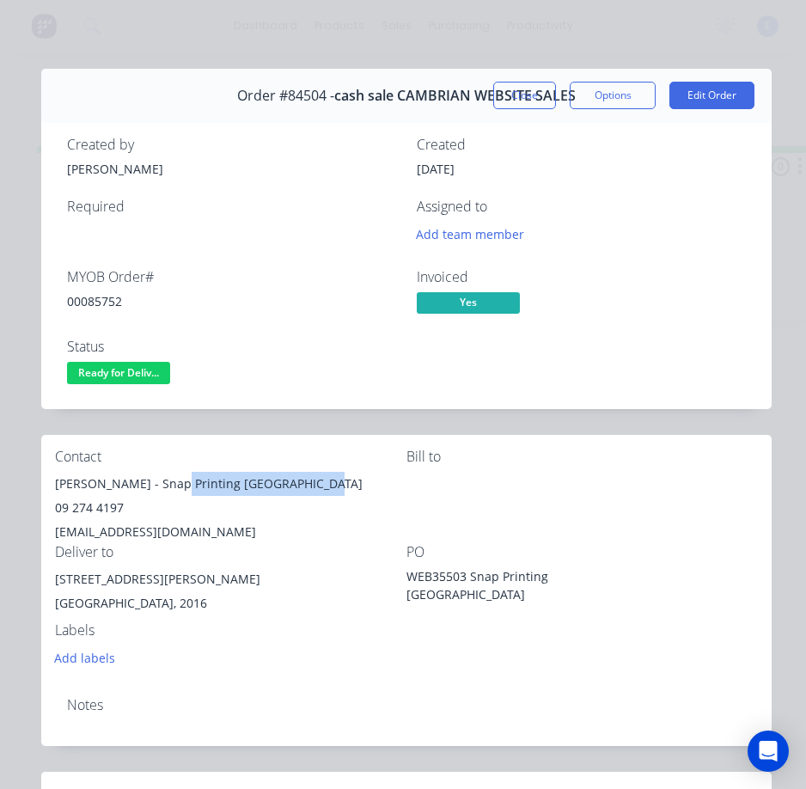
click at [311, 469] on div "Contact [PERSON_NAME] - Snap Printing [GEOGRAPHIC_DATA] 09 274 4197 [EMAIL_ADDR…" at bounding box center [231, 496] width 352 height 95
click at [174, 546] on div "Deliver to" at bounding box center [231, 552] width 352 height 16
drag, startPoint x: 172, startPoint y: 487, endPoint x: 245, endPoint y: 490, distance: 73.1
click at [245, 490] on div "[PERSON_NAME] - Snap Printing [GEOGRAPHIC_DATA]" at bounding box center [231, 484] width 352 height 24
click at [104, 509] on div "09 274 4197" at bounding box center [231, 508] width 352 height 24
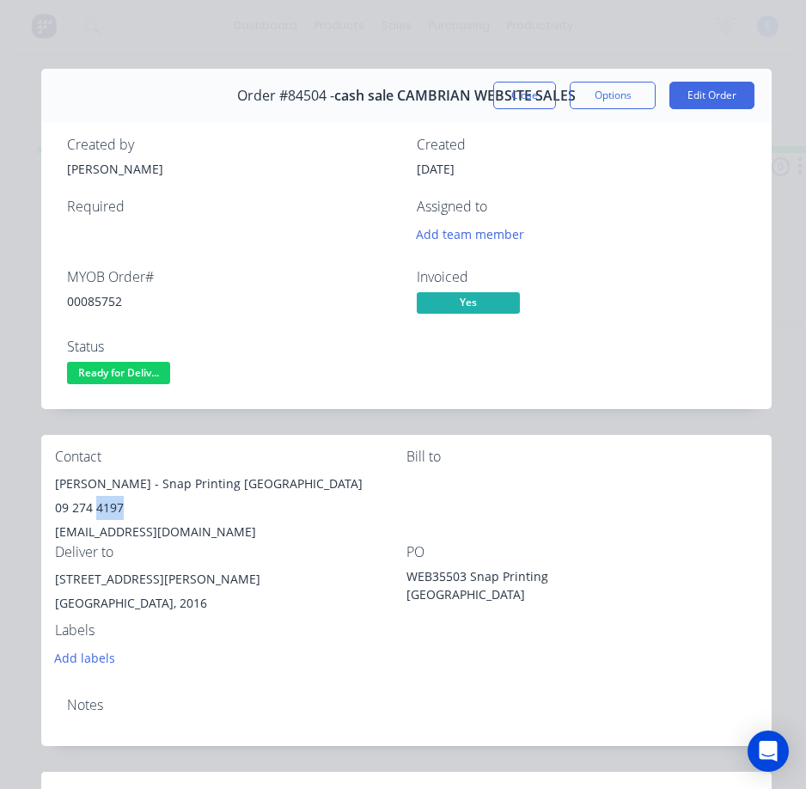
click at [104, 509] on div "09 274 4197" at bounding box center [231, 508] width 352 height 24
click at [161, 524] on div "[EMAIL_ADDRESS][DOMAIN_NAME]" at bounding box center [231, 532] width 352 height 24
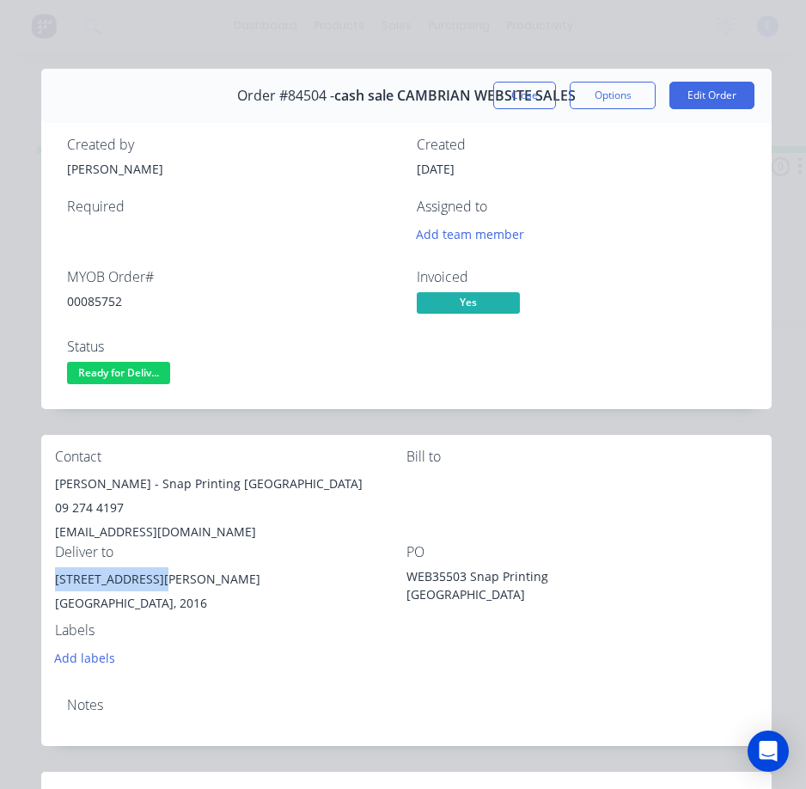
drag, startPoint x: 153, startPoint y: 580, endPoint x: 46, endPoint y: 578, distance: 106.6
click at [46, 578] on div "Contact [PERSON_NAME] - Snap Printing [GEOGRAPHIC_DATA] 09 274 4197 [EMAIL_ADDR…" at bounding box center [406, 559] width 731 height 248
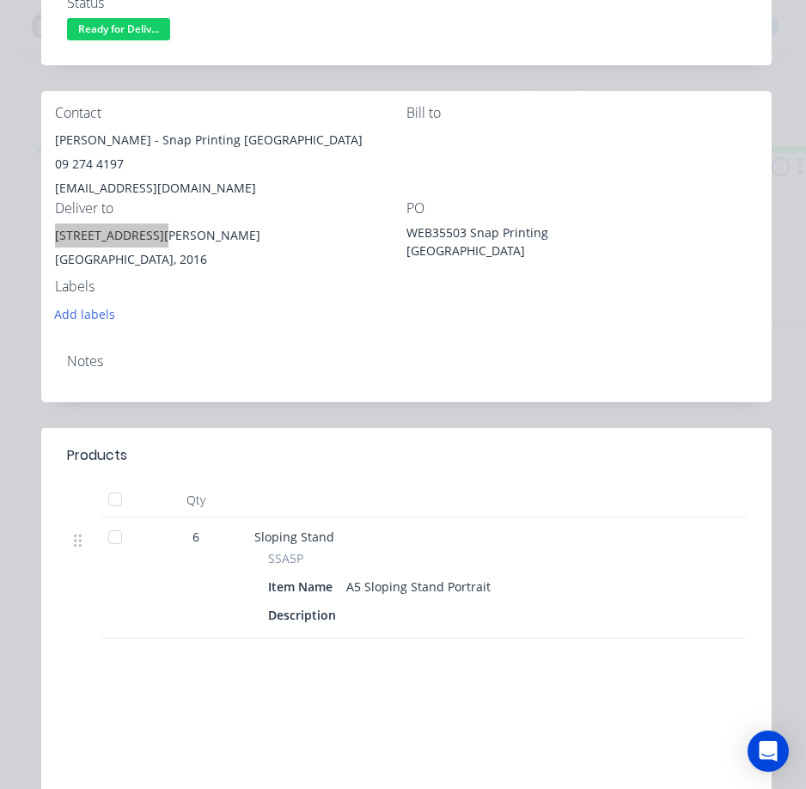
scroll to position [86, 0]
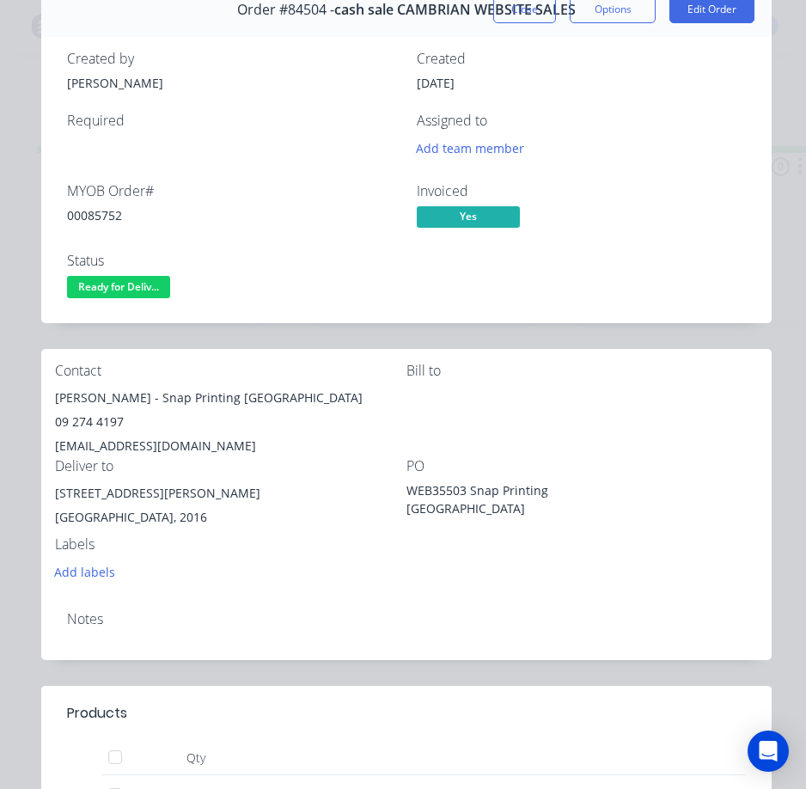
click at [225, 605] on div "Notes" at bounding box center [406, 628] width 731 height 63
click at [139, 287] on span "Ready for Deliv..." at bounding box center [118, 286] width 103 height 21
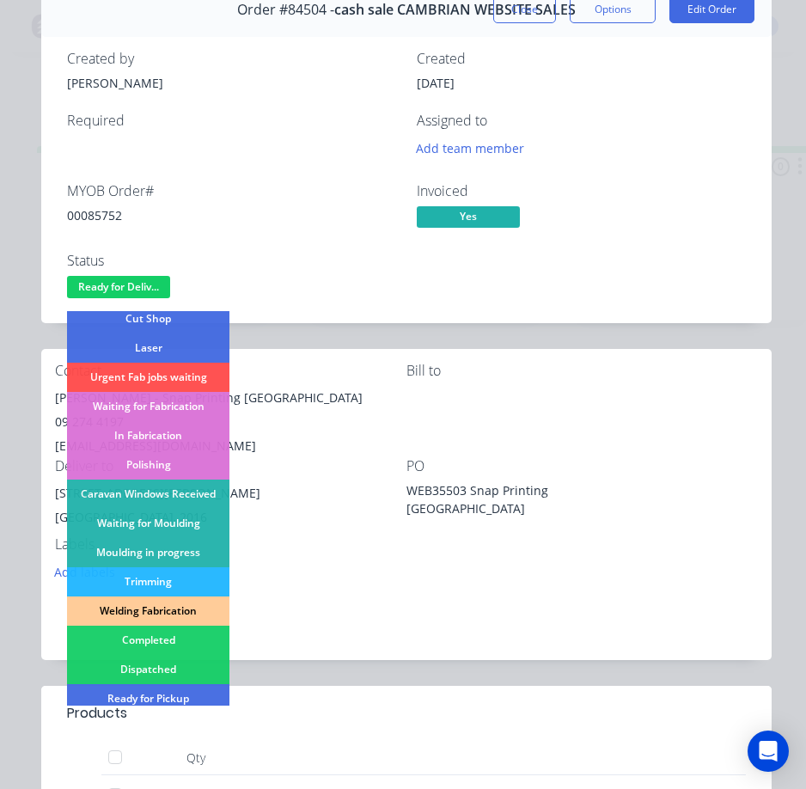
scroll to position [258, 0]
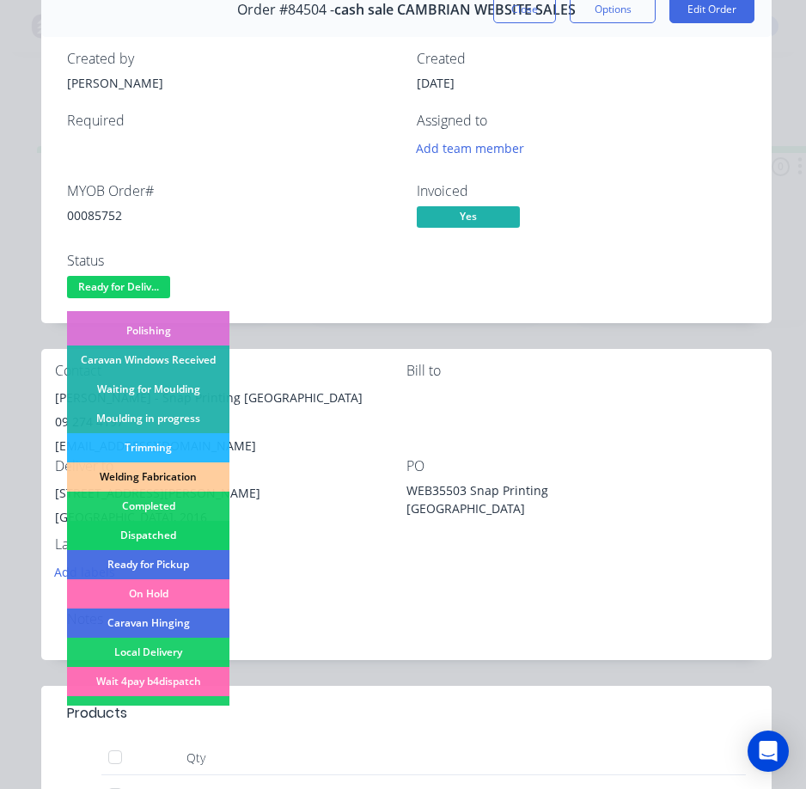
click at [151, 538] on div "Dispatched" at bounding box center [148, 535] width 162 height 29
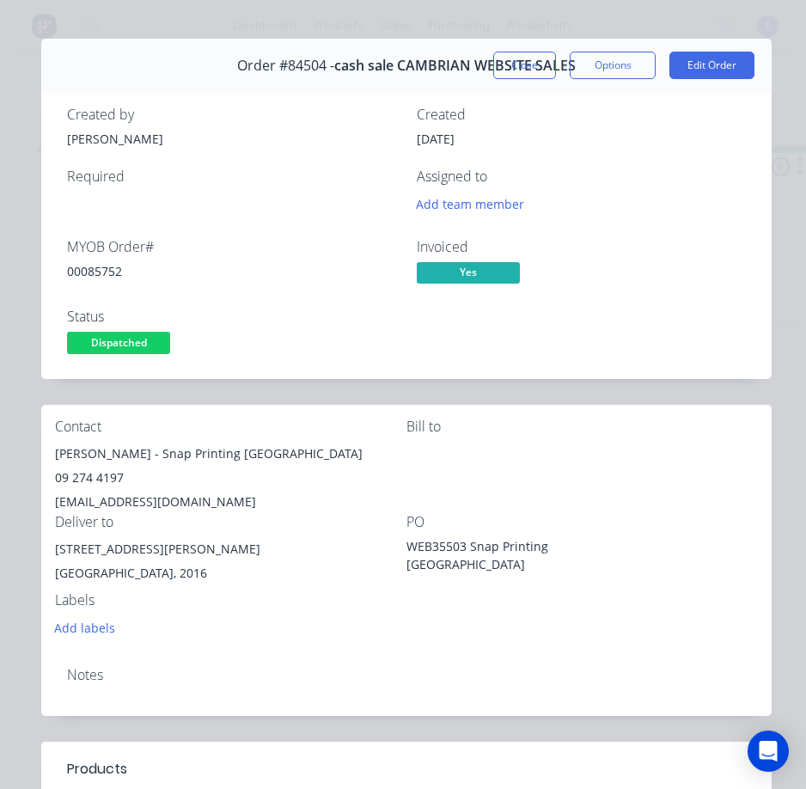
scroll to position [0, 0]
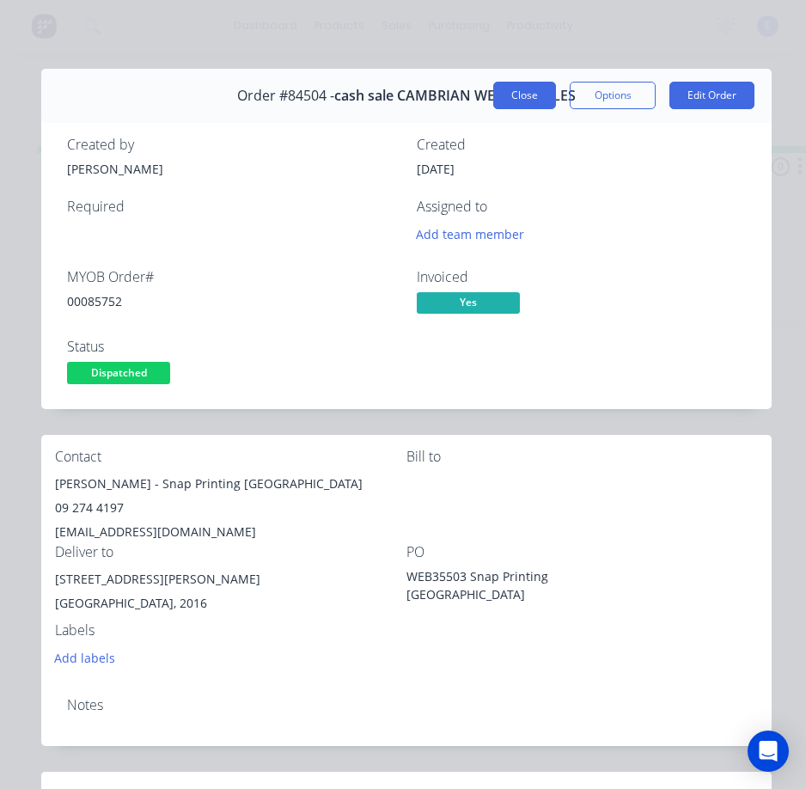
click at [515, 90] on button "Close" at bounding box center [524, 96] width 63 height 28
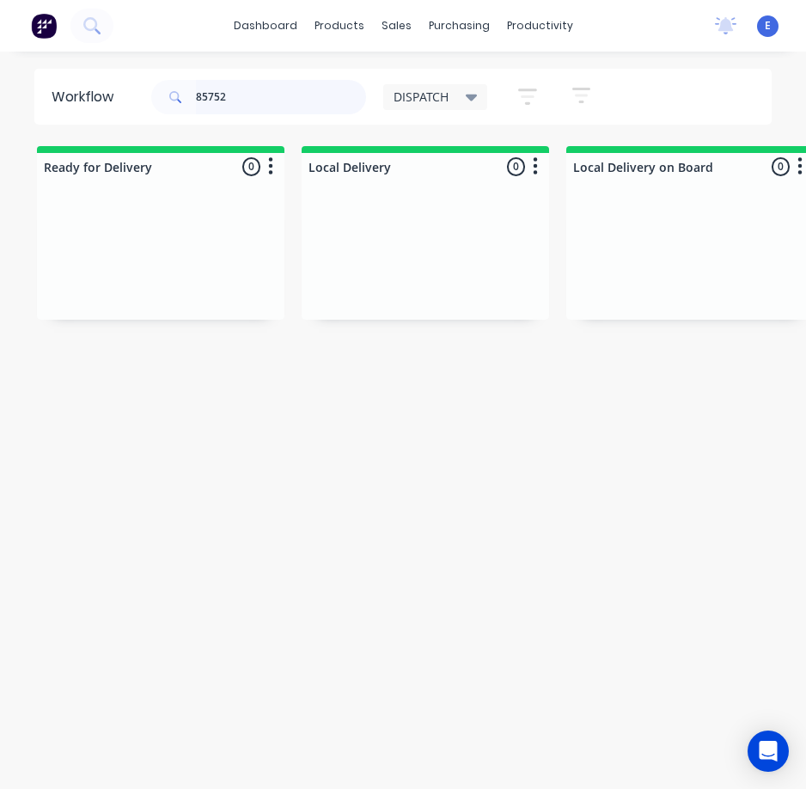
click at [266, 90] on input "85752" at bounding box center [281, 97] width 170 height 34
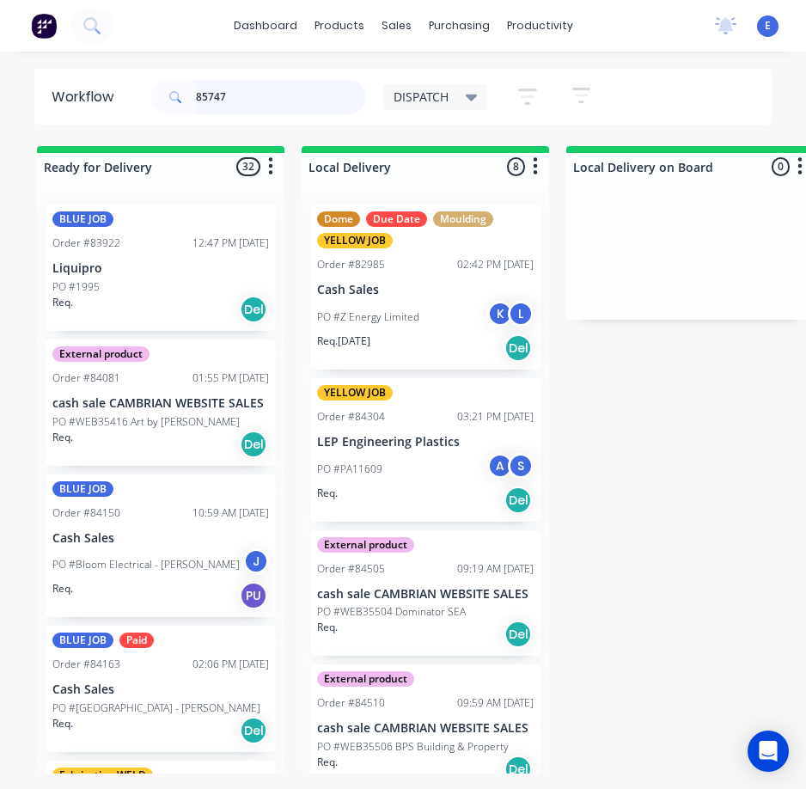
click at [242, 95] on input "85747" at bounding box center [281, 97] width 170 height 34
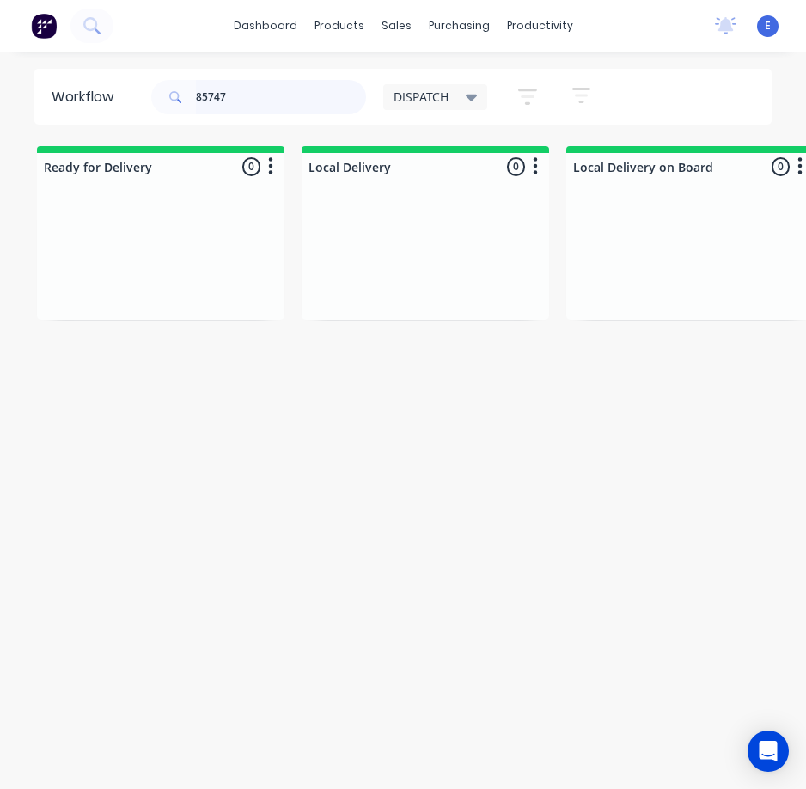
drag, startPoint x: 237, startPoint y: 103, endPoint x: 149, endPoint y: 94, distance: 89.0
click at [149, 94] on div "85747 DISPATCH Save new view None edit DISPATCH (Default) edit CUT SHOP edit FA…" at bounding box center [370, 97] width 444 height 52
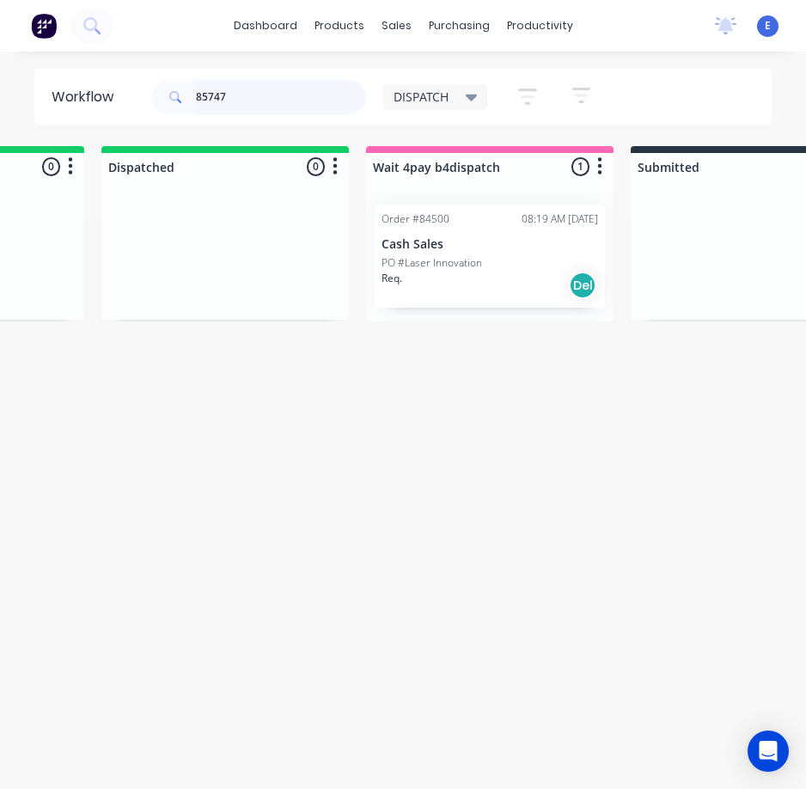
scroll to position [0, 722]
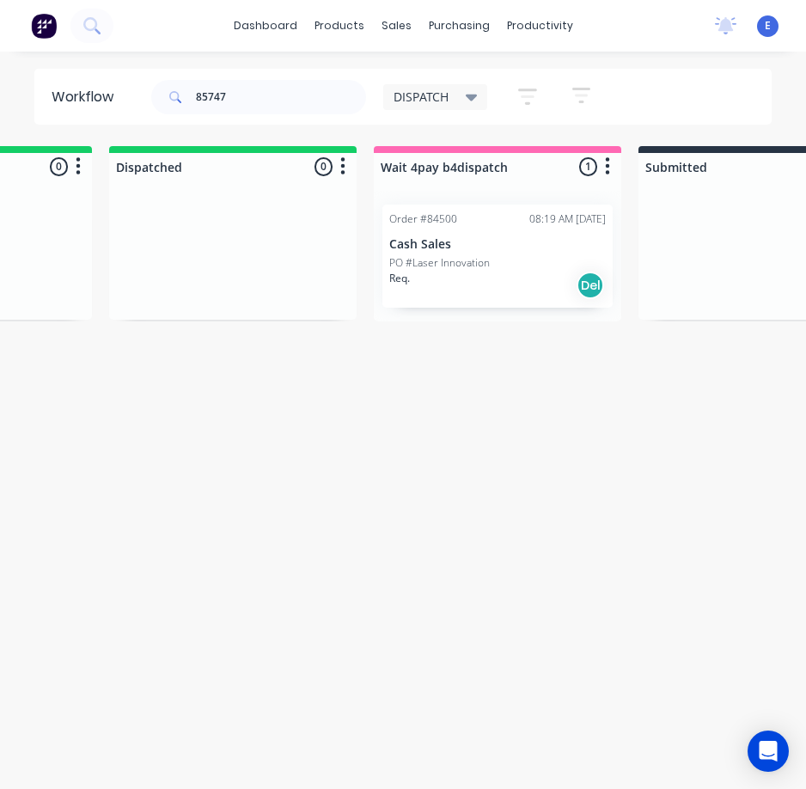
click at [497, 287] on div "Req. Del" at bounding box center [497, 285] width 217 height 29
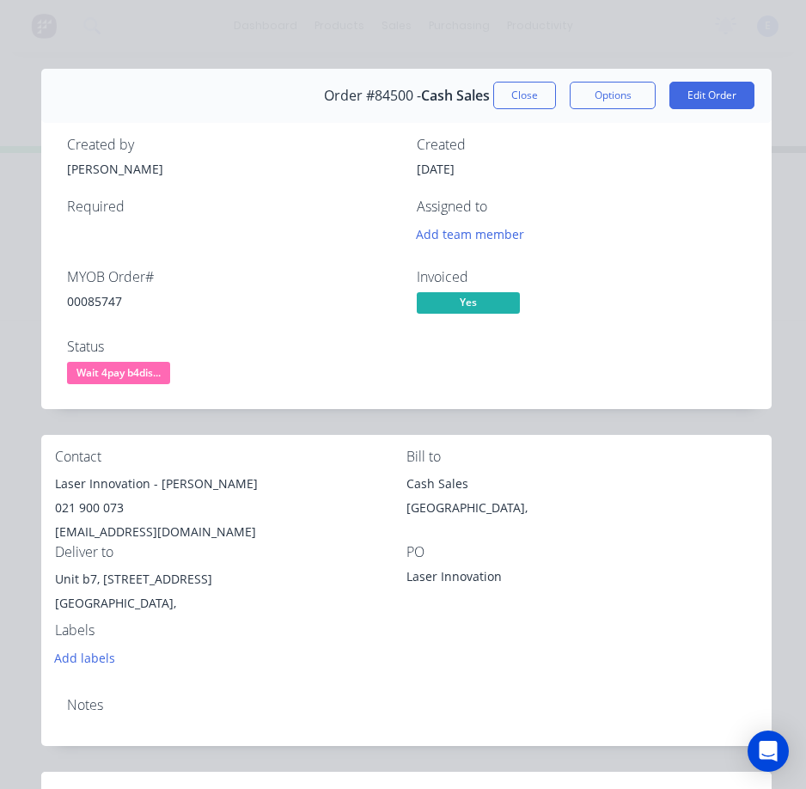
click at [89, 297] on div "00085747" at bounding box center [231, 301] width 329 height 18
drag, startPoint x: 147, startPoint y: 488, endPoint x: 52, endPoint y: 484, distance: 94.7
click at [52, 484] on div "Contact Laser Innovation - [PERSON_NAME] 021 900 073 [EMAIL_ADDRESS][DOMAIN_NAM…" at bounding box center [406, 559] width 731 height 248
click at [165, 480] on div "Laser Innovation - [PERSON_NAME]" at bounding box center [231, 484] width 352 height 24
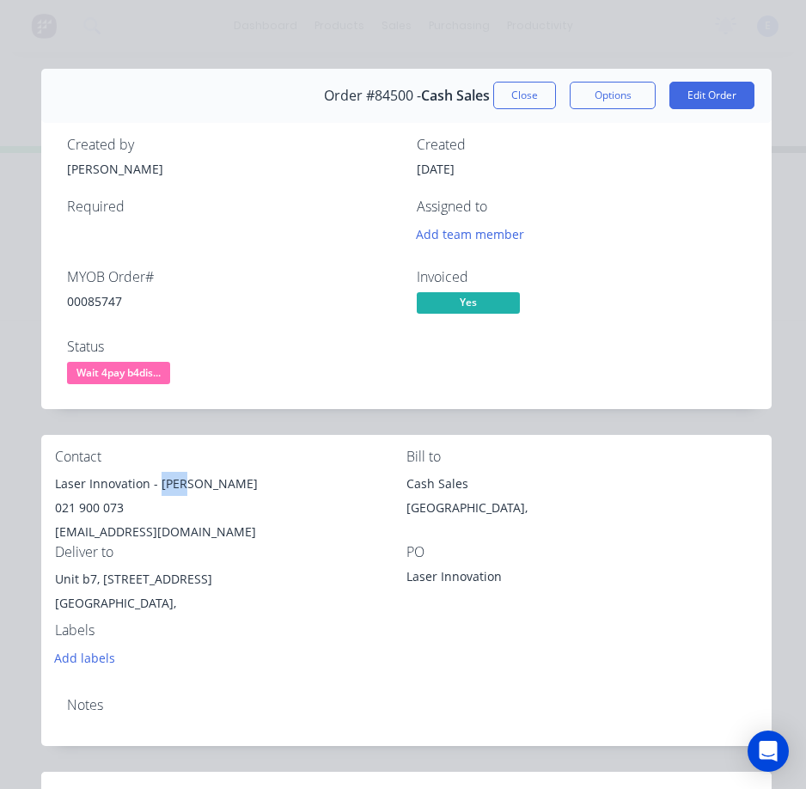
click at [165, 480] on div "Laser Innovation - [PERSON_NAME]" at bounding box center [231, 484] width 352 height 24
click at [112, 509] on div "021 900 073" at bounding box center [231, 508] width 352 height 24
click at [112, 508] on div "021 900 073" at bounding box center [231, 508] width 352 height 24
click at [109, 533] on div "[EMAIL_ADDRESS][DOMAIN_NAME]" at bounding box center [231, 532] width 352 height 24
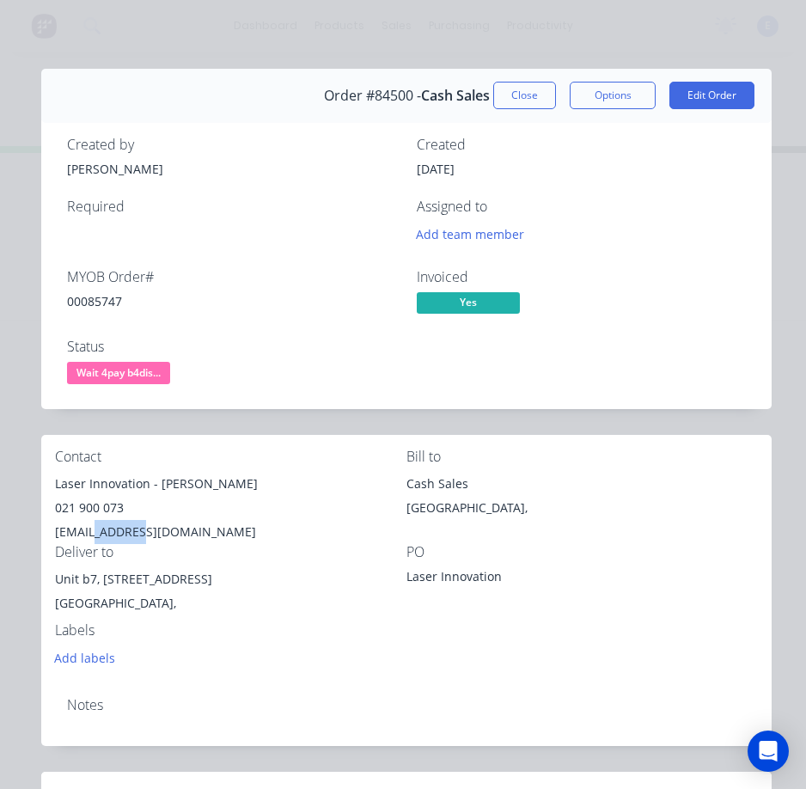
click at [109, 533] on div "[EMAIL_ADDRESS][DOMAIN_NAME]" at bounding box center [231, 532] width 352 height 24
drag, startPoint x: 190, startPoint y: 581, endPoint x: 68, endPoint y: 579, distance: 122.1
click at [57, 582] on div "Unit b7, [STREET_ADDRESS]" at bounding box center [231, 579] width 352 height 24
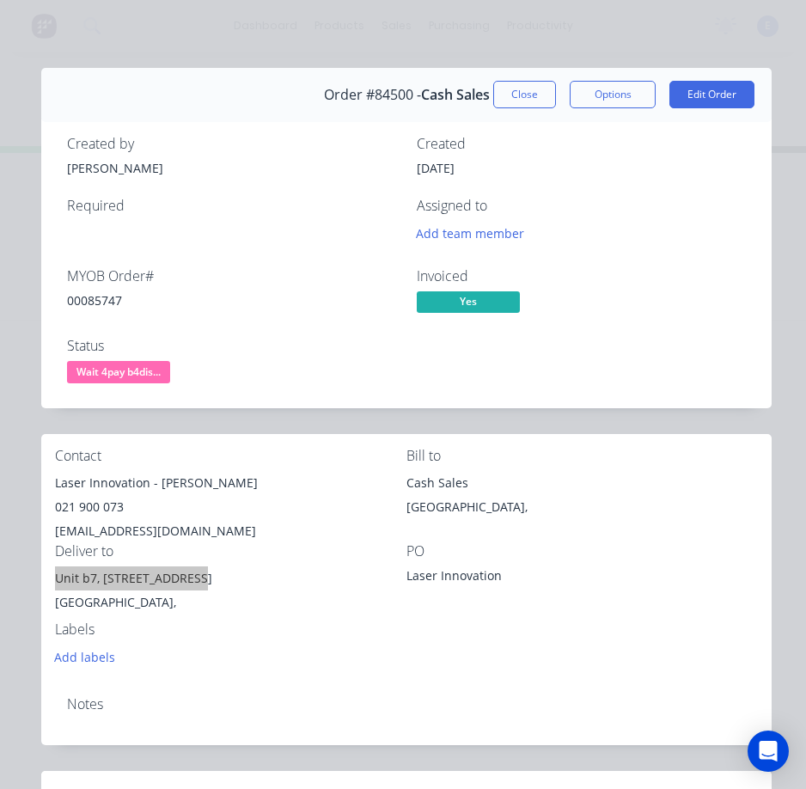
scroll to position [0, 0]
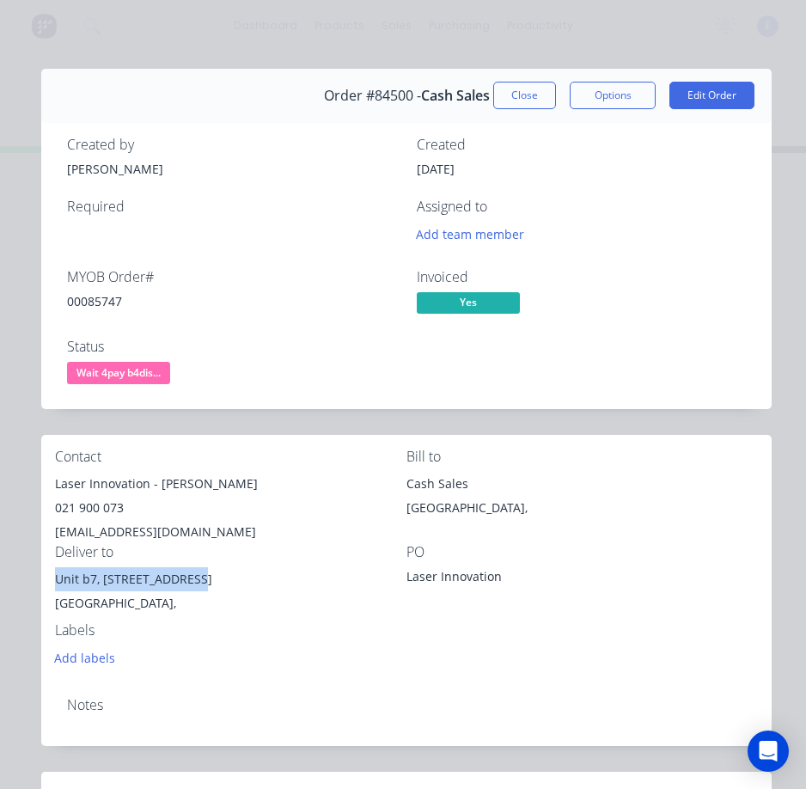
click at [163, 367] on span "Wait 4pay b4dis..." at bounding box center [118, 372] width 103 height 21
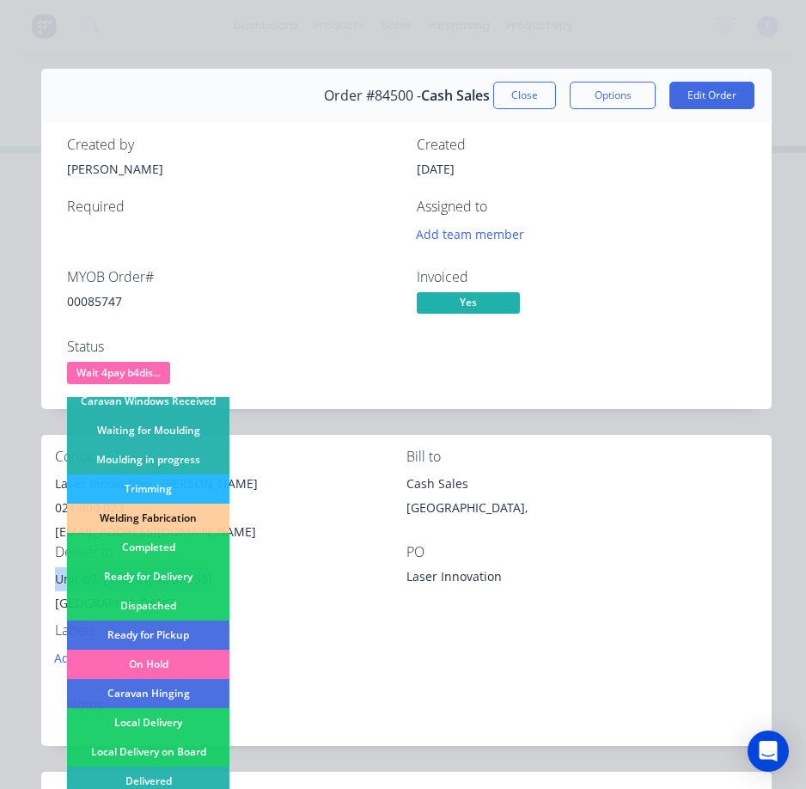
scroll to position [336, 0]
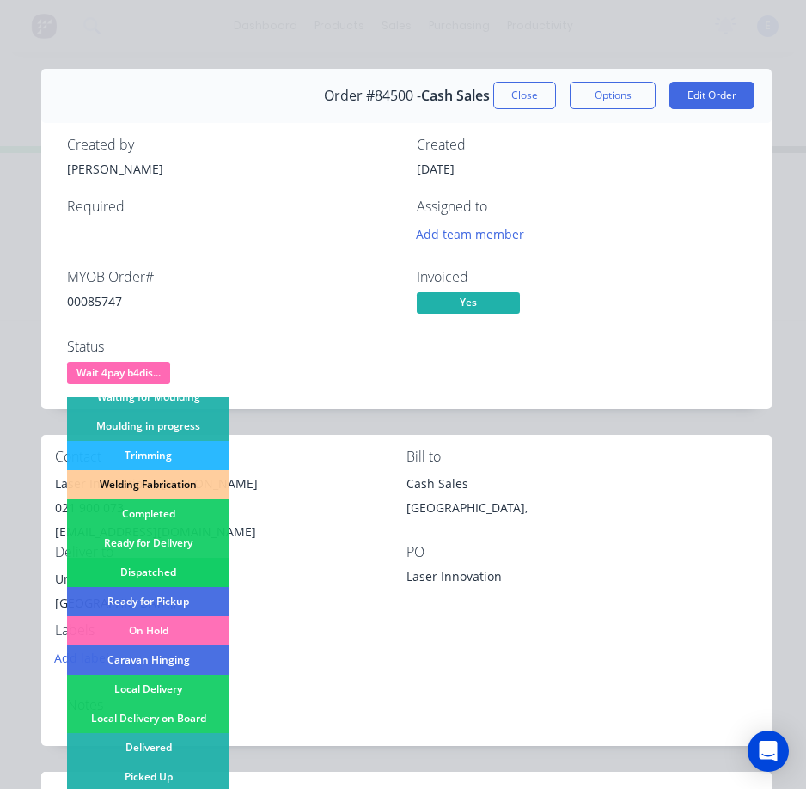
click at [192, 563] on div "Dispatched" at bounding box center [148, 572] width 162 height 29
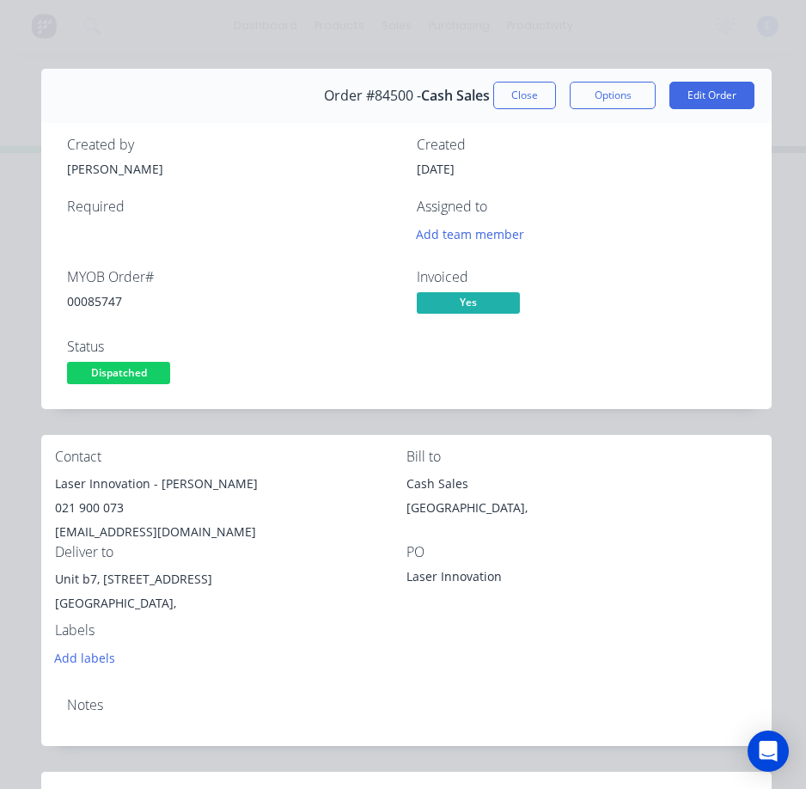
drag, startPoint x: 506, startPoint y: 89, endPoint x: 462, endPoint y: 77, distance: 45.5
click at [505, 87] on button "Close" at bounding box center [524, 96] width 63 height 28
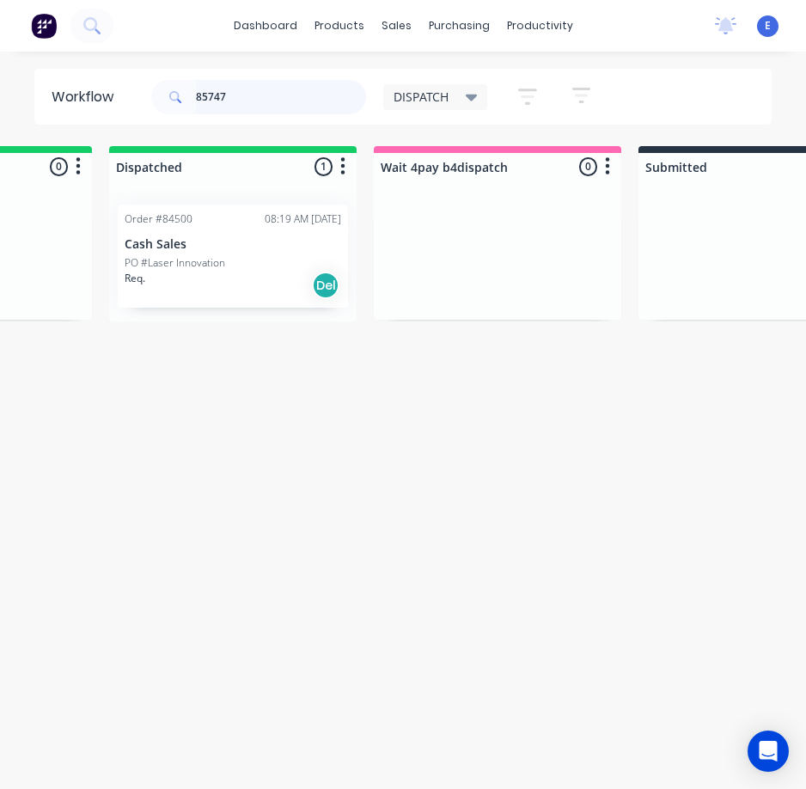
click at [247, 100] on input "85747" at bounding box center [281, 97] width 170 height 34
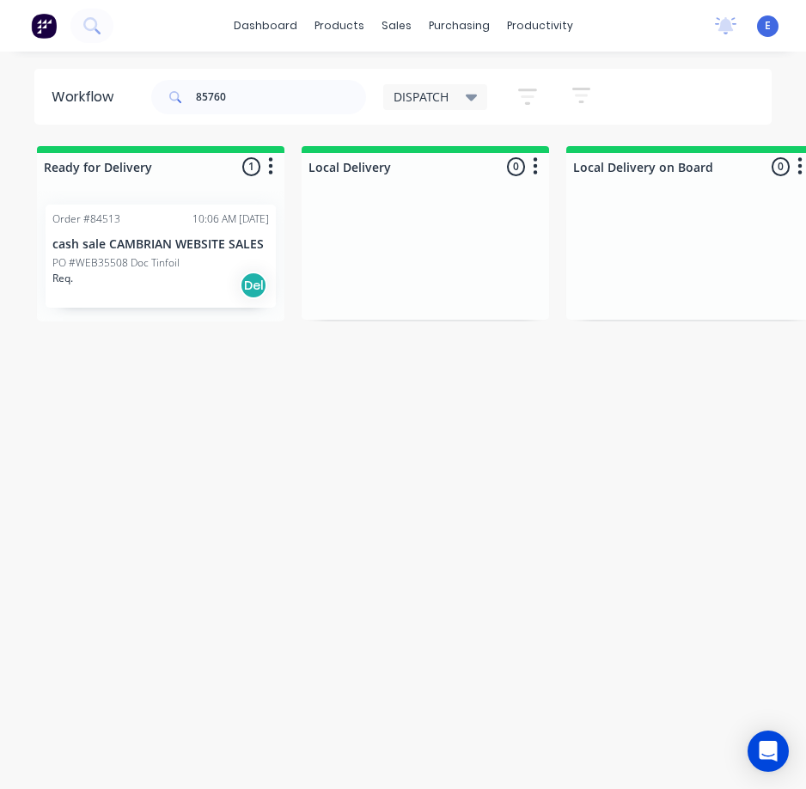
click at [161, 273] on div "Req. Del" at bounding box center [160, 285] width 217 height 29
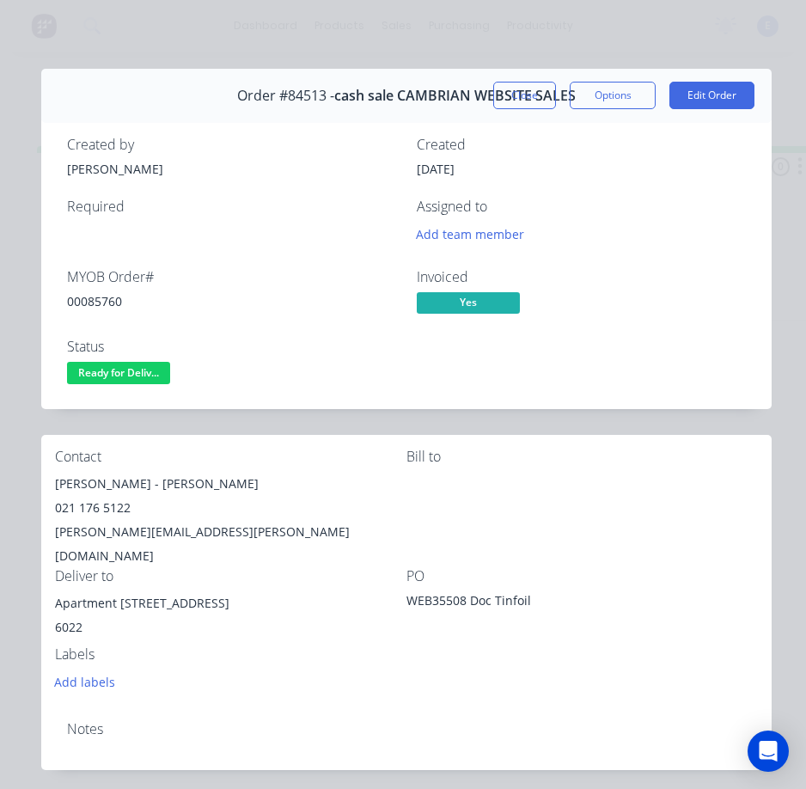
click at [107, 299] on div "00085760" at bounding box center [231, 301] width 329 height 18
drag, startPoint x: 142, startPoint y: 480, endPoint x: 77, endPoint y: 484, distance: 65.5
click at [50, 490] on div "Contact [PERSON_NAME] - Doc Tinfoil 021 176 5122 [PERSON_NAME][EMAIL_ADDRESS][P…" at bounding box center [406, 571] width 731 height 272
drag, startPoint x: 150, startPoint y: 487, endPoint x: 244, endPoint y: 491, distance: 93.8
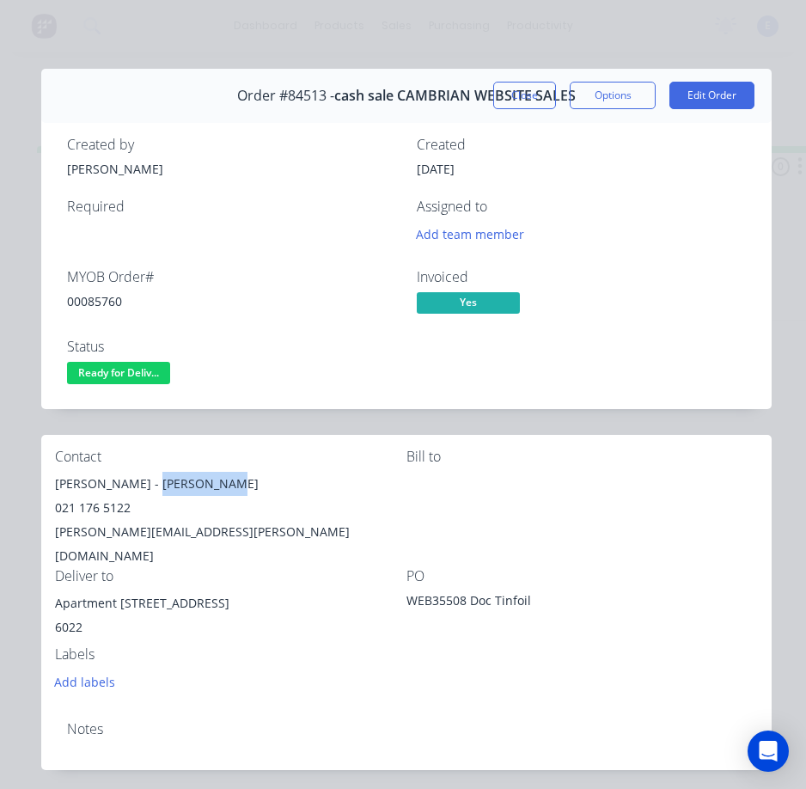
click at [244, 491] on div "[PERSON_NAME] - [PERSON_NAME]" at bounding box center [231, 484] width 352 height 24
click at [96, 505] on div "021 176 5122" at bounding box center [231, 508] width 352 height 24
click at [181, 533] on div "[PERSON_NAME][EMAIL_ADDRESS][PERSON_NAME][DOMAIN_NAME]" at bounding box center [231, 544] width 352 height 48
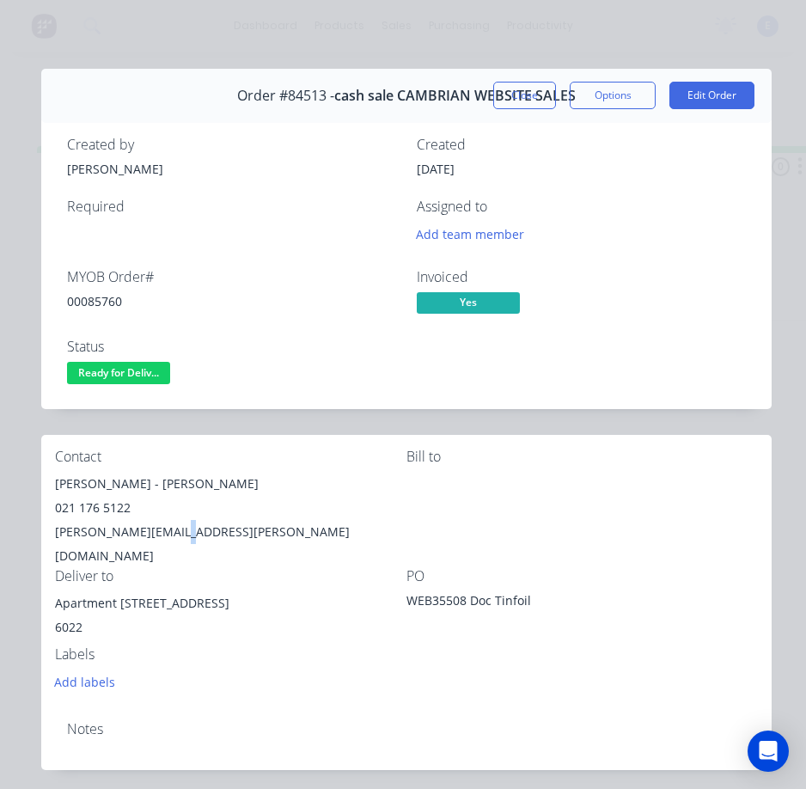
click at [181, 533] on div "[PERSON_NAME][EMAIL_ADDRESS][PERSON_NAME][DOMAIN_NAME]" at bounding box center [231, 544] width 352 height 48
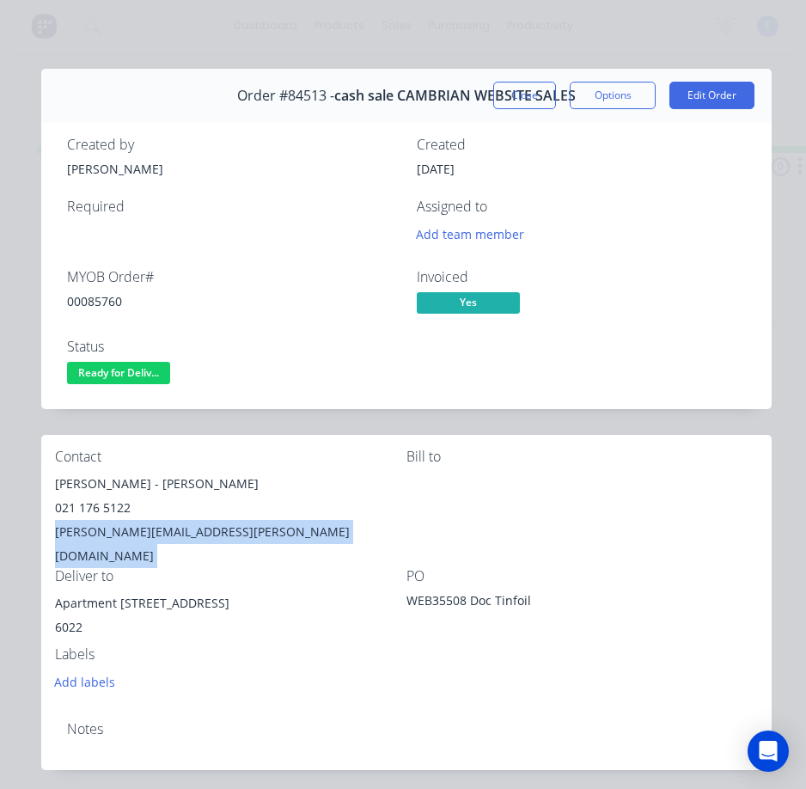
click at [181, 533] on div "[PERSON_NAME][EMAIL_ADDRESS][PERSON_NAME][DOMAIN_NAME]" at bounding box center [231, 544] width 352 height 48
drag, startPoint x: 227, startPoint y: 578, endPoint x: 40, endPoint y: 577, distance: 187.4
click at [40, 577] on div "Order details Collaborate Checklists 0/0 Tracking Linked Orders Timeline Profit…" at bounding box center [403, 667] width 772 height 1197
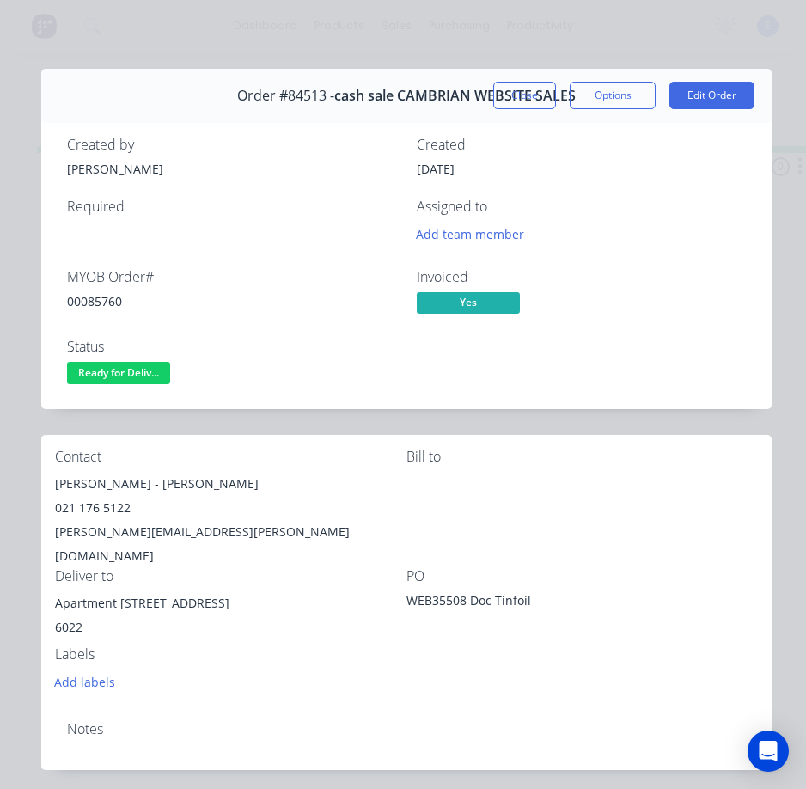
click at [176, 646] on div "Labels" at bounding box center [231, 654] width 352 height 16
drag, startPoint x: 228, startPoint y: 579, endPoint x: 79, endPoint y: 578, distance: 148.7
click at [51, 578] on div "Contact [PERSON_NAME] - Doc Tinfoil 021 176 5122 [PERSON_NAME][EMAIL_ADDRESS][P…" at bounding box center [406, 571] width 731 height 272
click at [366, 525] on div "[PERSON_NAME][EMAIL_ADDRESS][PERSON_NAME][DOMAIN_NAME]" at bounding box center [231, 544] width 352 height 48
click at [149, 367] on span "Ready for Deliv..." at bounding box center [118, 372] width 103 height 21
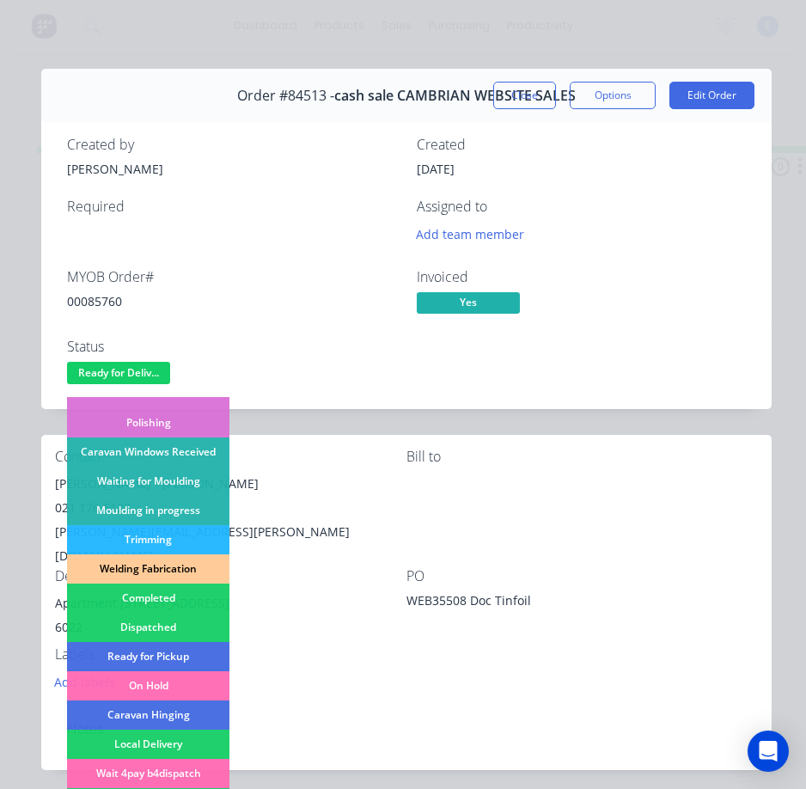
scroll to position [258, 0]
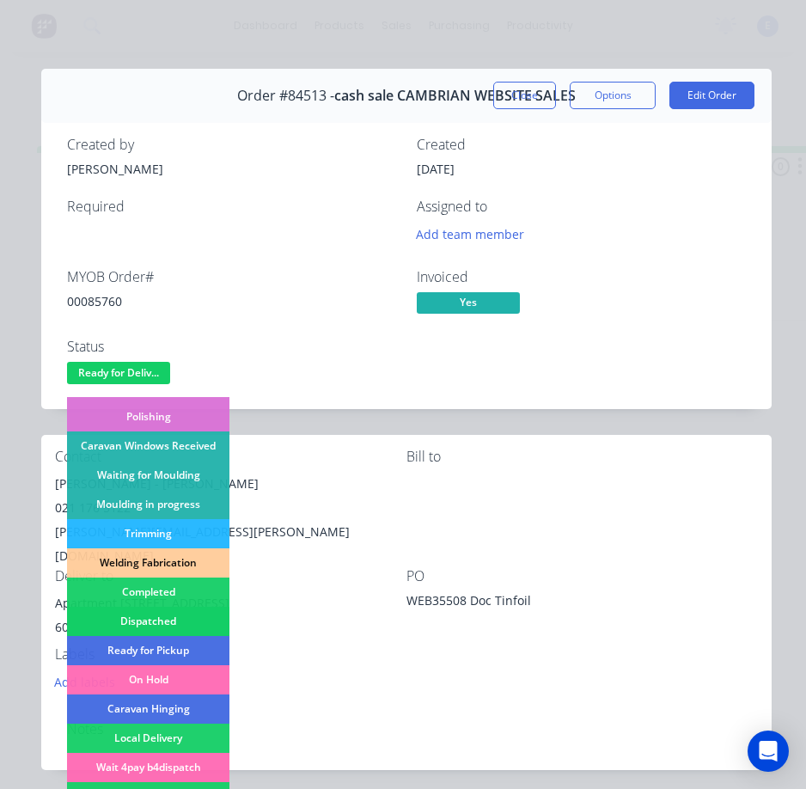
click at [175, 616] on div "Dispatched" at bounding box center [148, 621] width 162 height 29
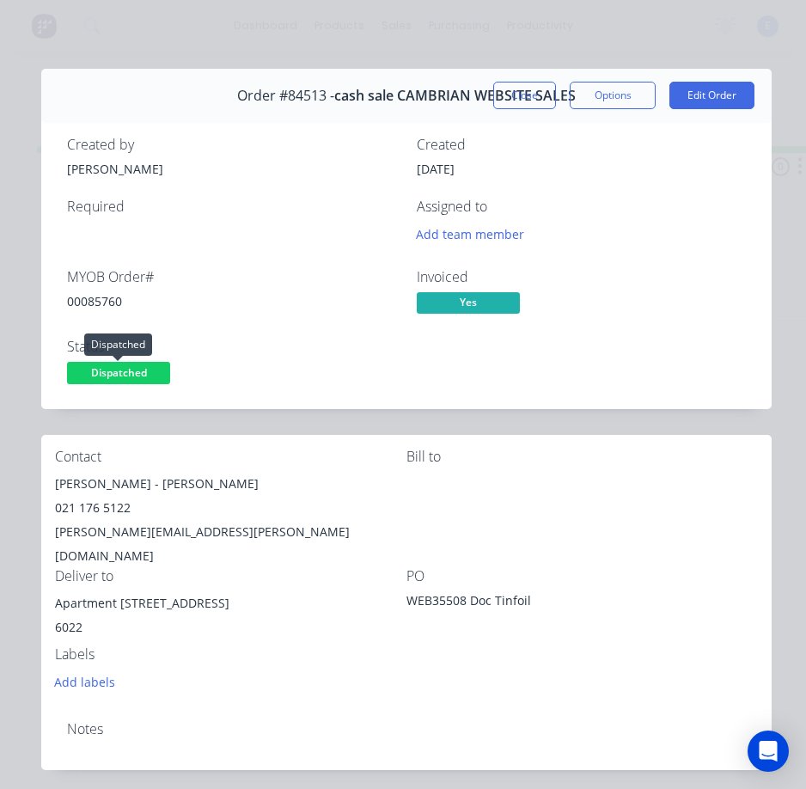
click at [135, 373] on span "Dispatched" at bounding box center [118, 372] width 103 height 21
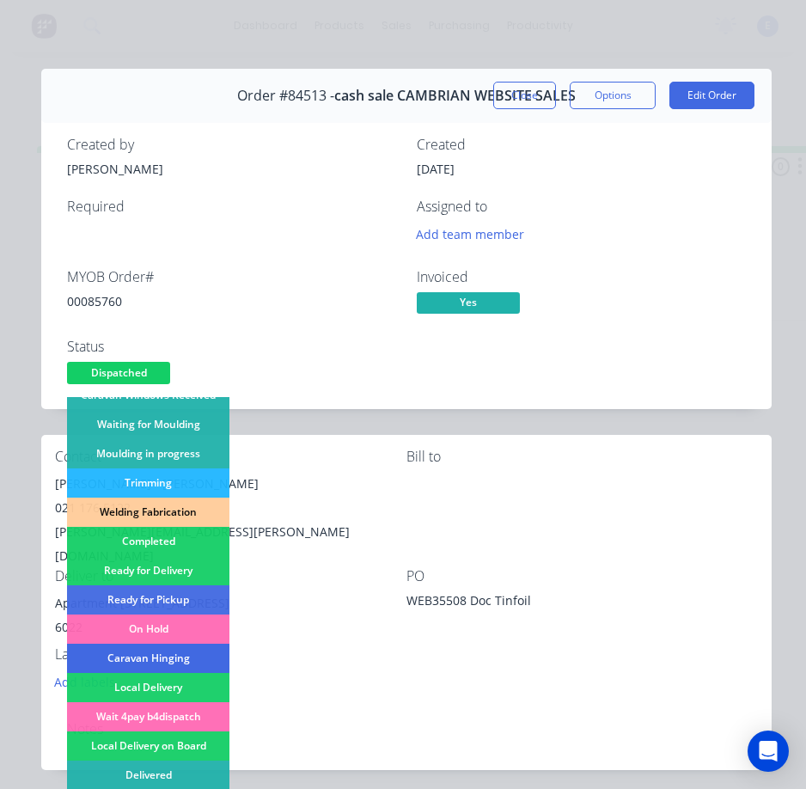
scroll to position [336, 0]
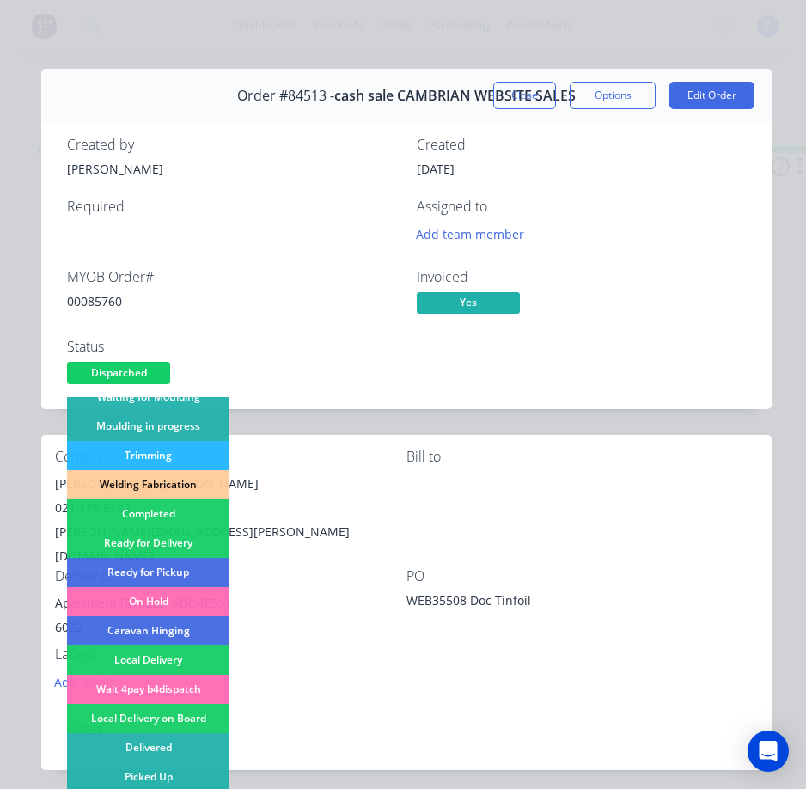
click at [311, 399] on div "Created by [PERSON_NAME] Created [DATE] Required Assigned to Add team member MY…" at bounding box center [406, 262] width 731 height 293
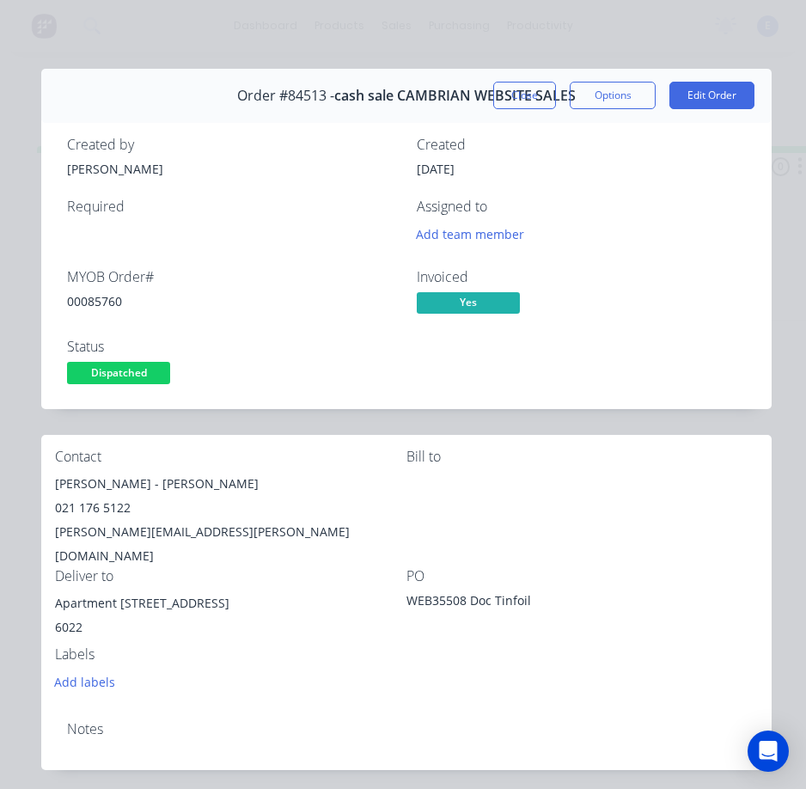
drag, startPoint x: 511, startPoint y: 104, endPoint x: 500, endPoint y: 103, distance: 10.4
click at [511, 104] on button "Close" at bounding box center [524, 96] width 63 height 28
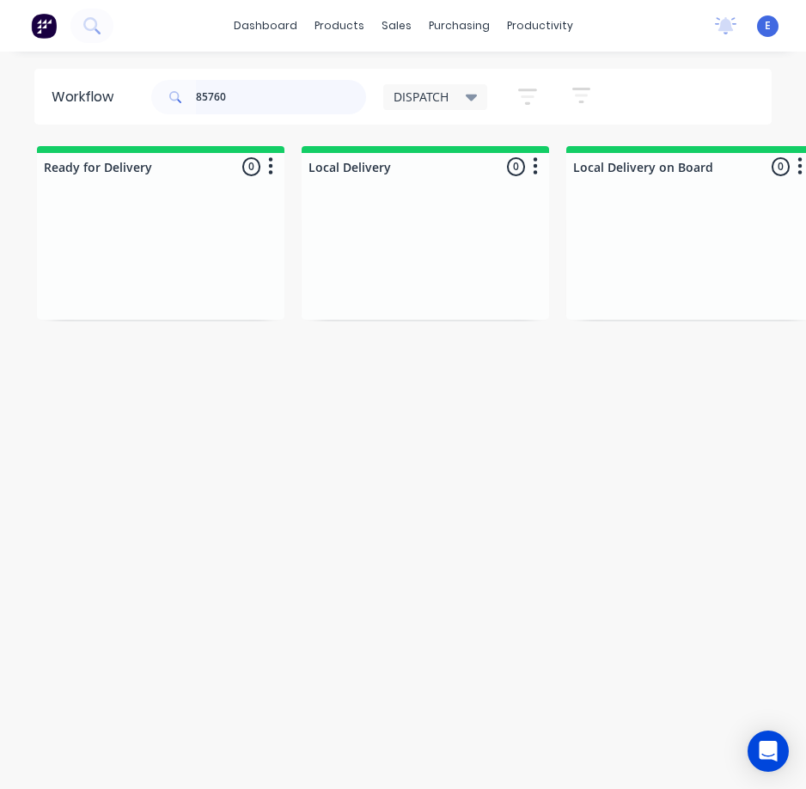
click at [244, 97] on input "85760" at bounding box center [281, 97] width 170 height 34
drag, startPoint x: 160, startPoint y: 281, endPoint x: 531, endPoint y: 302, distance: 371.9
click at [166, 281] on div "Order #84523 11:50 AM [DATE] Cash Sale TRADE ME SALES PO #[PERSON_NAME] Req. Del" at bounding box center [161, 256] width 248 height 131
click at [198, 285] on div "Req. Del" at bounding box center [160, 285] width 217 height 29
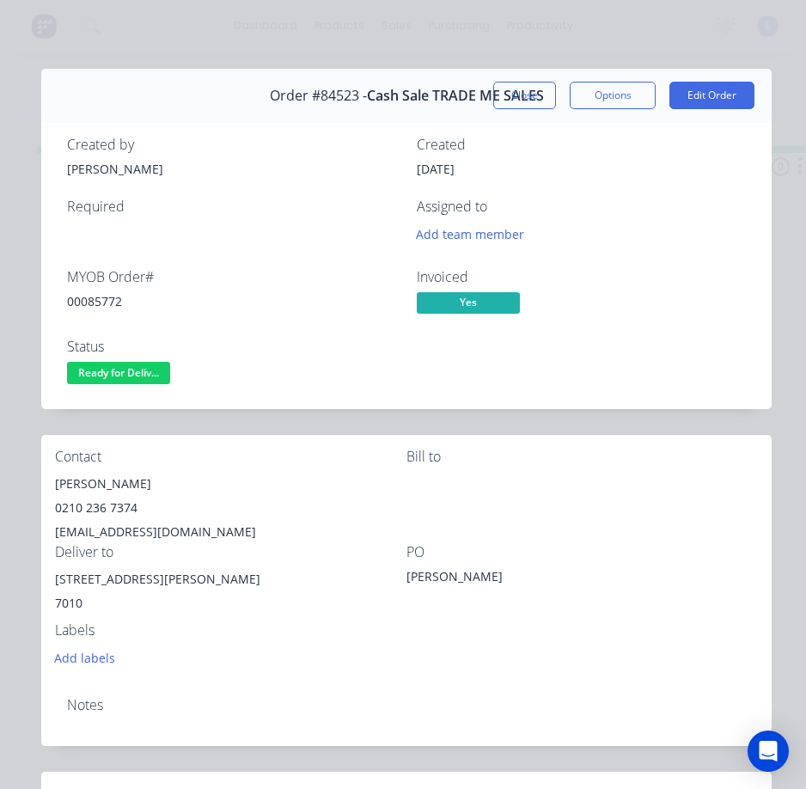
click at [111, 301] on div "00085772" at bounding box center [231, 301] width 329 height 18
click at [115, 487] on div "[PERSON_NAME]" at bounding box center [231, 484] width 352 height 24
click at [118, 486] on div "[PERSON_NAME]" at bounding box center [231, 484] width 352 height 24
click at [113, 489] on div "[PERSON_NAME]" at bounding box center [231, 484] width 352 height 24
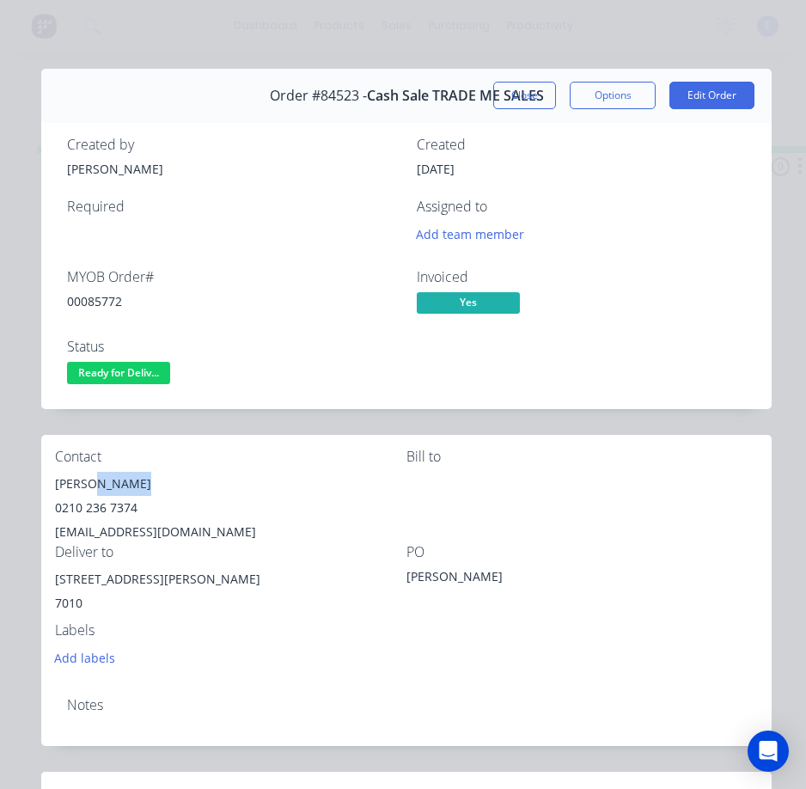
click at [113, 489] on div "[PERSON_NAME]" at bounding box center [231, 484] width 352 height 24
click at [96, 514] on div "0210 236 7374" at bounding box center [231, 508] width 352 height 24
click at [96, 513] on div "0210 236 7374" at bounding box center [231, 508] width 352 height 24
click at [96, 512] on div "0210 236 7374" at bounding box center [231, 508] width 352 height 24
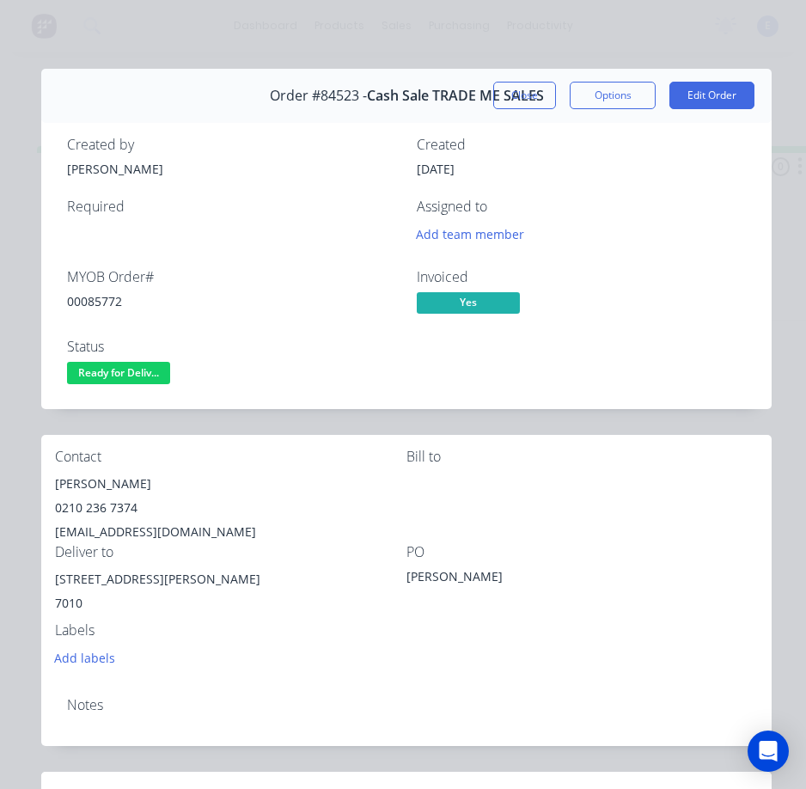
click at [113, 537] on div "[EMAIL_ADDRESS][DOMAIN_NAME]" at bounding box center [231, 532] width 352 height 24
click at [113, 536] on div "[EMAIL_ADDRESS][DOMAIN_NAME]" at bounding box center [231, 532] width 352 height 24
click at [114, 535] on div "[EMAIL_ADDRESS][DOMAIN_NAME]" at bounding box center [231, 532] width 352 height 24
click at [112, 531] on div "[EMAIL_ADDRESS][DOMAIN_NAME]" at bounding box center [231, 532] width 352 height 24
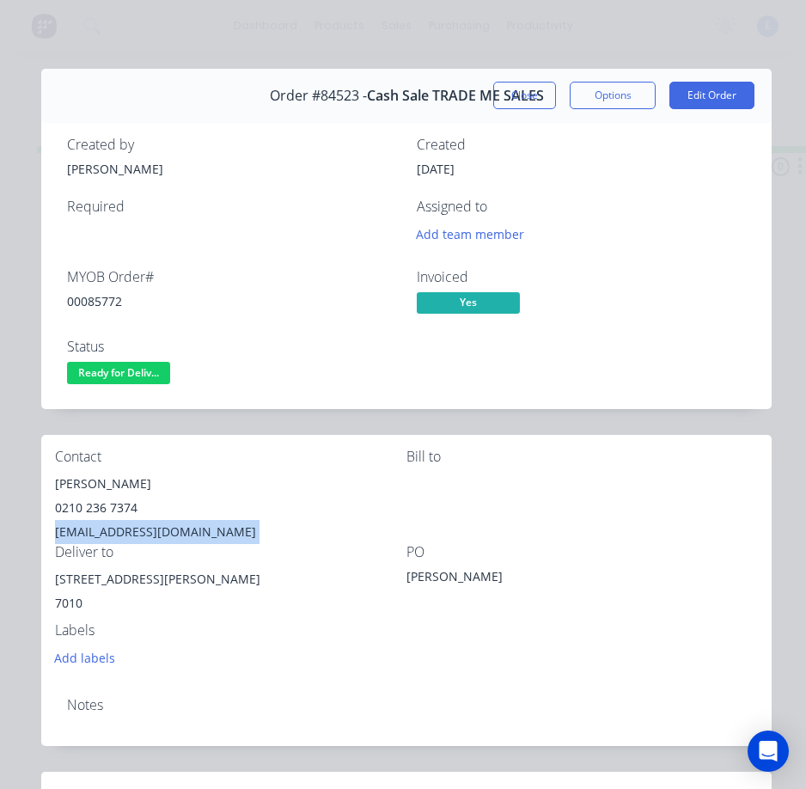
click at [112, 531] on div "[EMAIL_ADDRESS][DOMAIN_NAME]" at bounding box center [231, 532] width 352 height 24
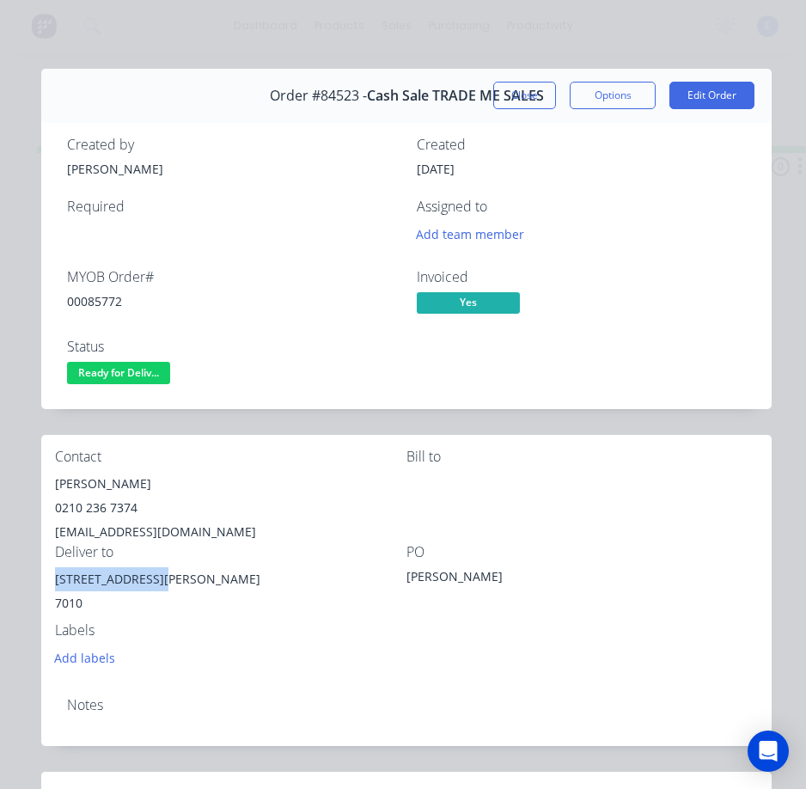
drag, startPoint x: 146, startPoint y: 581, endPoint x: 48, endPoint y: 579, distance: 98.0
click at [48, 579] on div "Contact [PERSON_NAME] [PHONE_NUMBER] [EMAIL_ADDRESS][DOMAIN_NAME] [PERSON_NAME]…" at bounding box center [406, 559] width 731 height 248
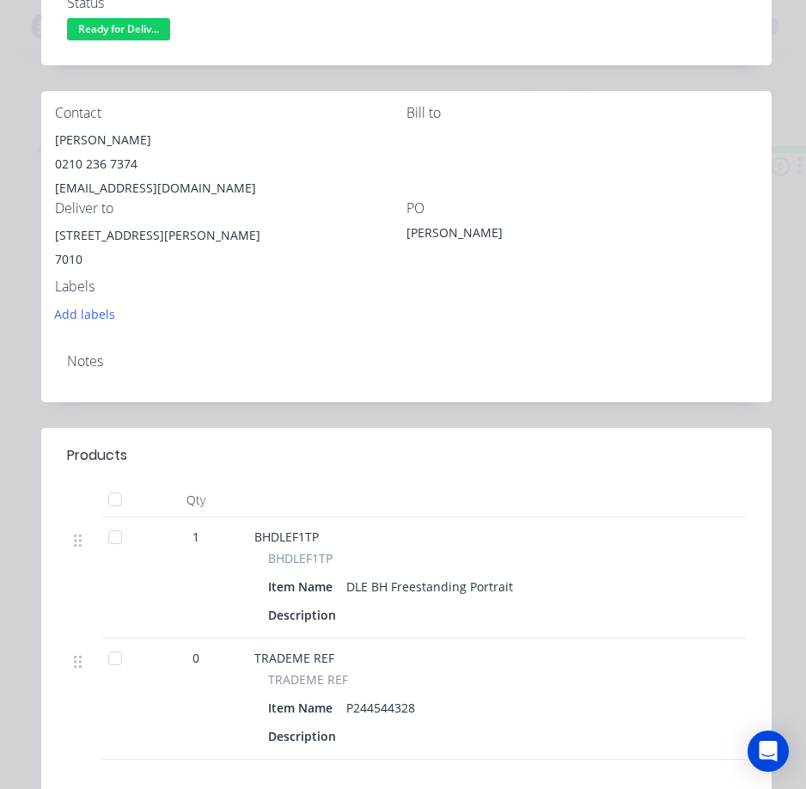
click at [341, 311] on div "Add labels" at bounding box center [231, 313] width 352 height 23
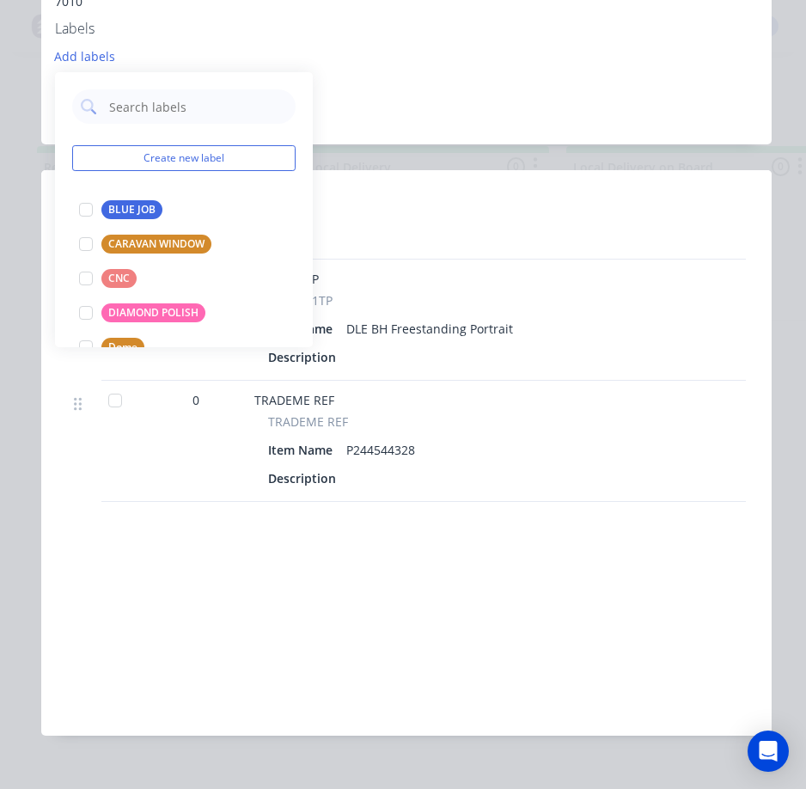
click at [484, 174] on header "Products" at bounding box center [406, 197] width 731 height 55
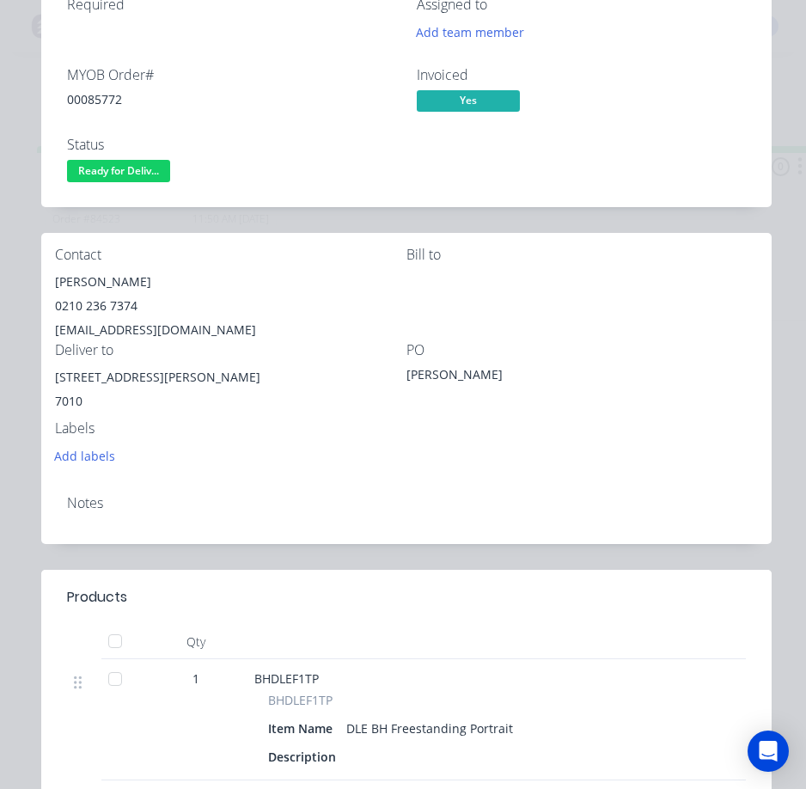
scroll to position [172, 0]
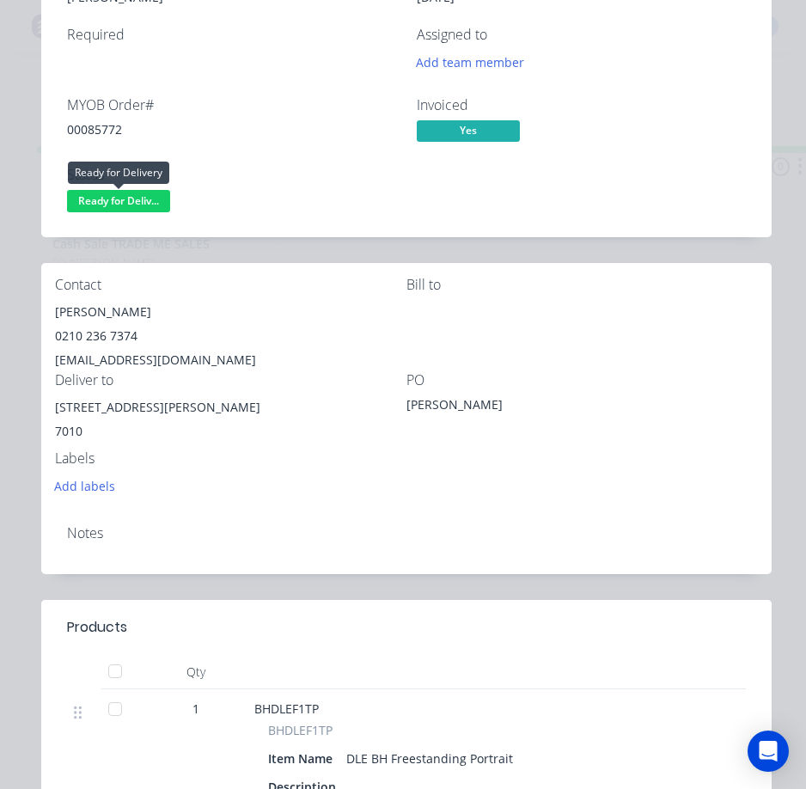
click at [132, 199] on span "Ready for Deliv..." at bounding box center [118, 200] width 103 height 21
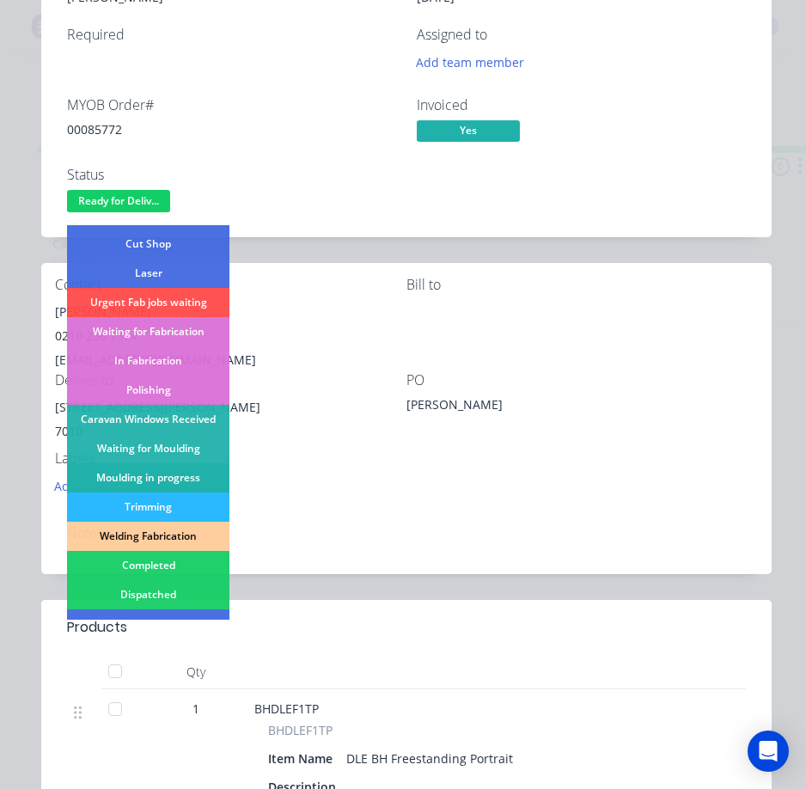
scroll to position [258, 0]
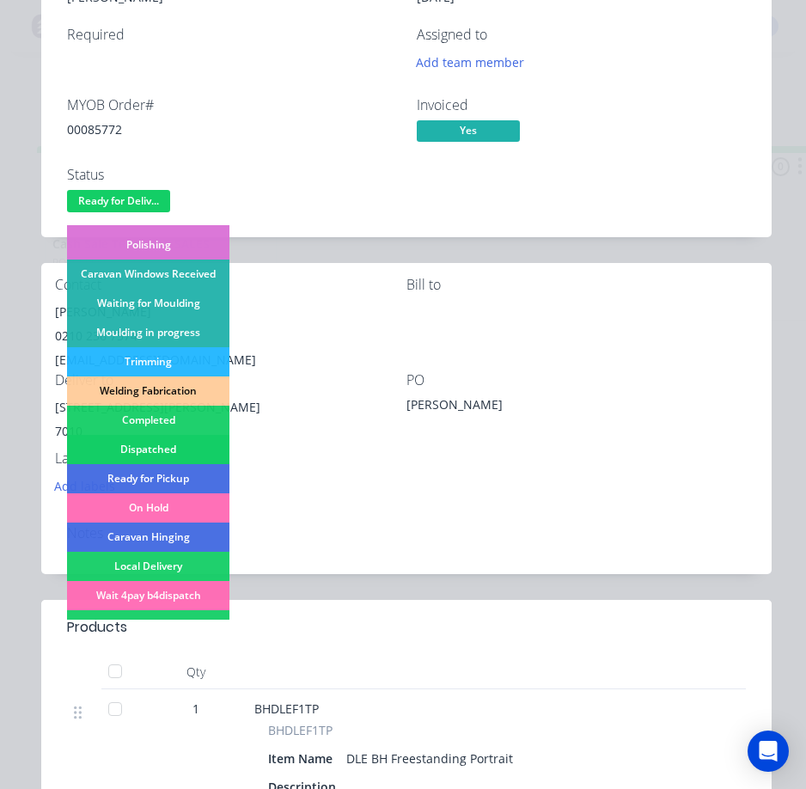
click at [180, 450] on div "Dispatched" at bounding box center [148, 449] width 162 height 29
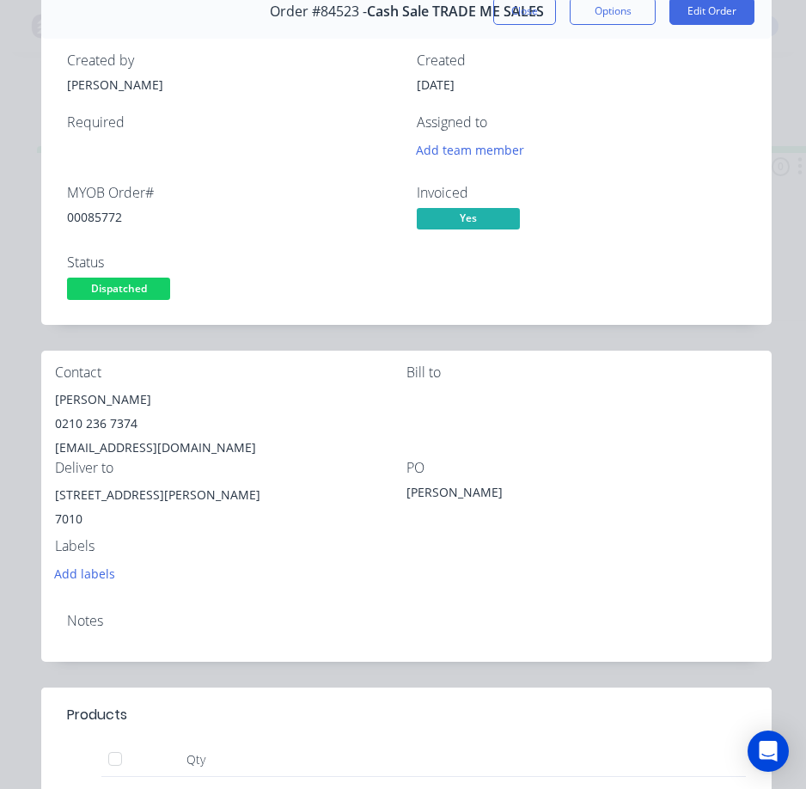
scroll to position [0, 0]
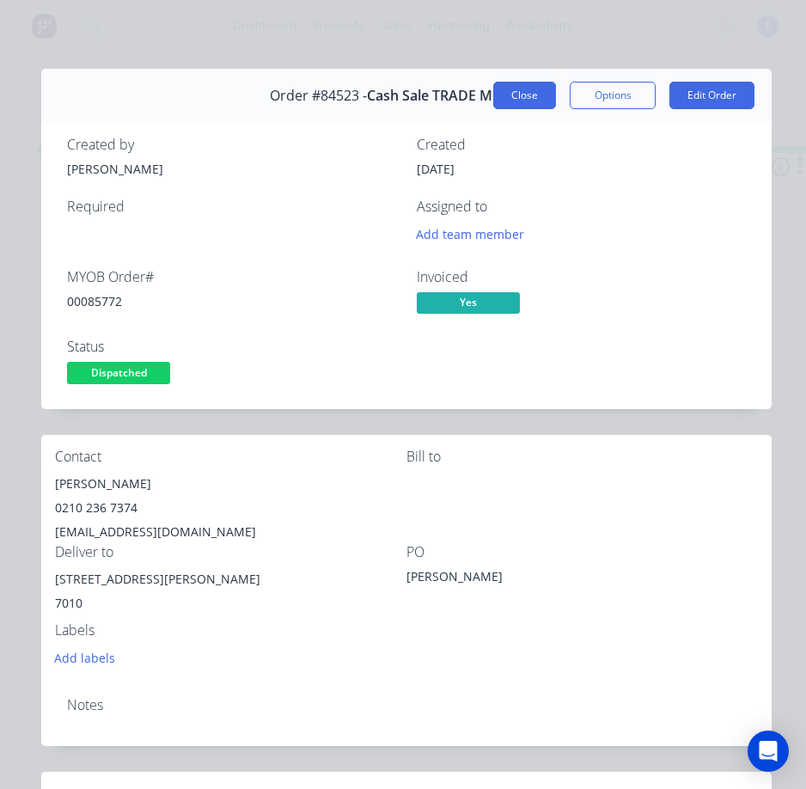
click at [517, 103] on button "Close" at bounding box center [524, 96] width 63 height 28
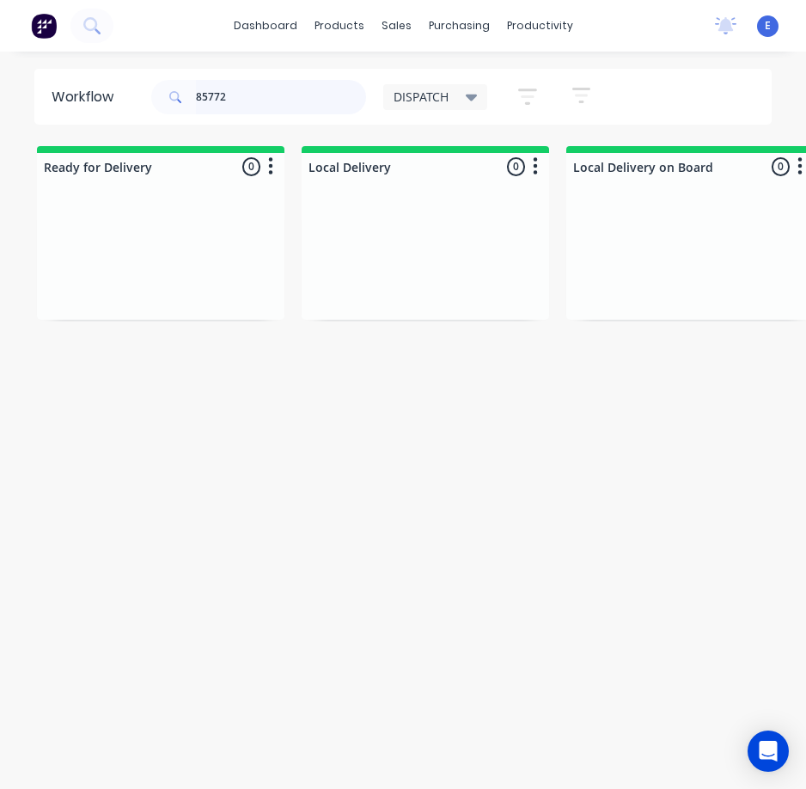
click at [265, 101] on input "85772" at bounding box center [281, 97] width 170 height 34
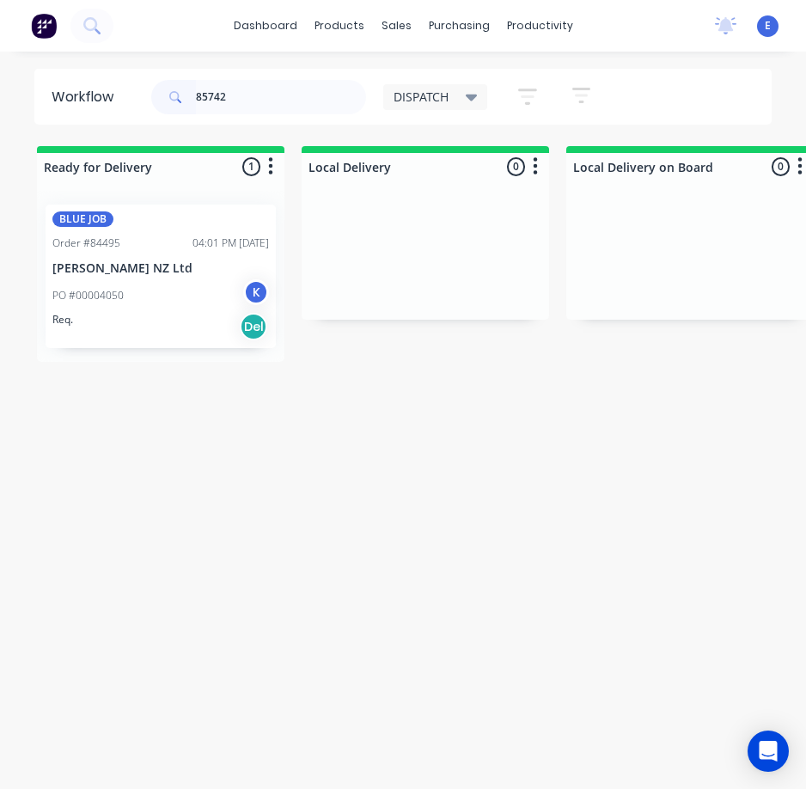
click at [158, 321] on div "Req. Del" at bounding box center [160, 326] width 217 height 29
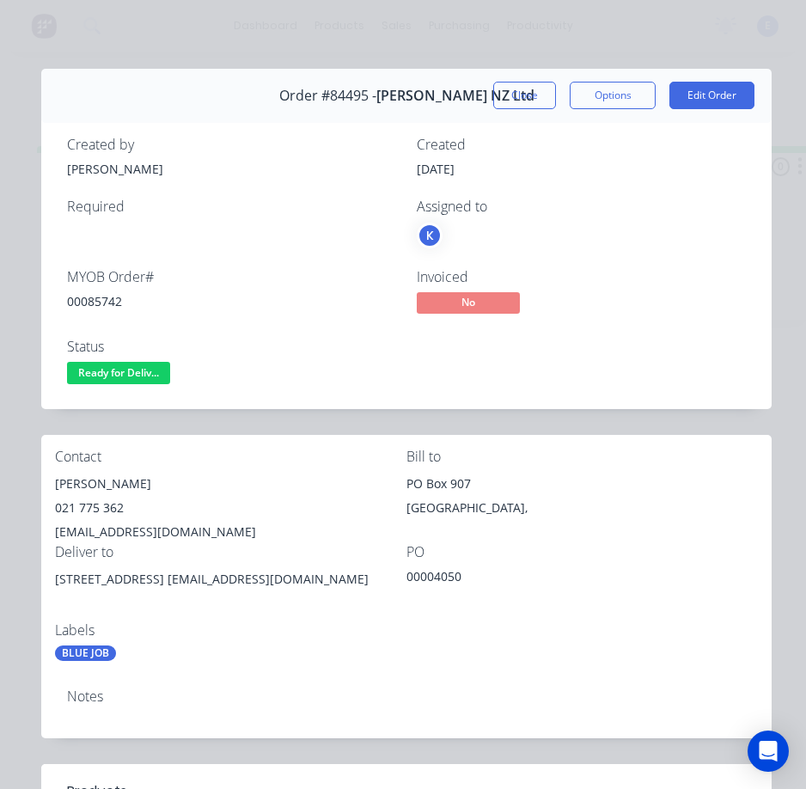
click at [113, 297] on div "00085742" at bounding box center [231, 301] width 329 height 18
click at [89, 478] on div "[PERSON_NAME]" at bounding box center [231, 484] width 352 height 24
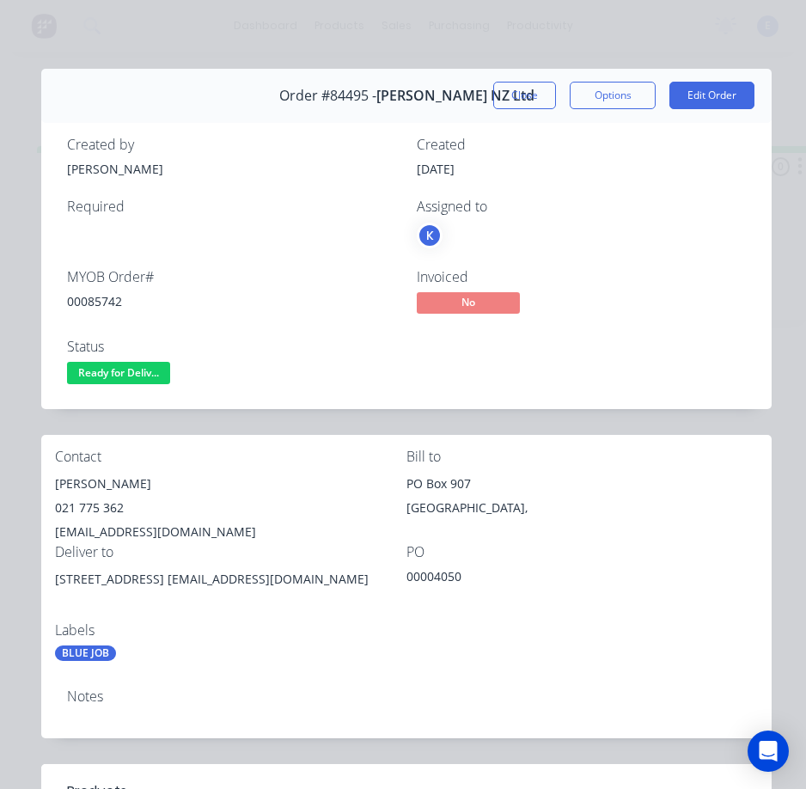
click at [87, 504] on div "021 775 362" at bounding box center [231, 508] width 352 height 24
click at [127, 536] on div "[EMAIL_ADDRESS][DOMAIN_NAME]" at bounding box center [231, 532] width 352 height 24
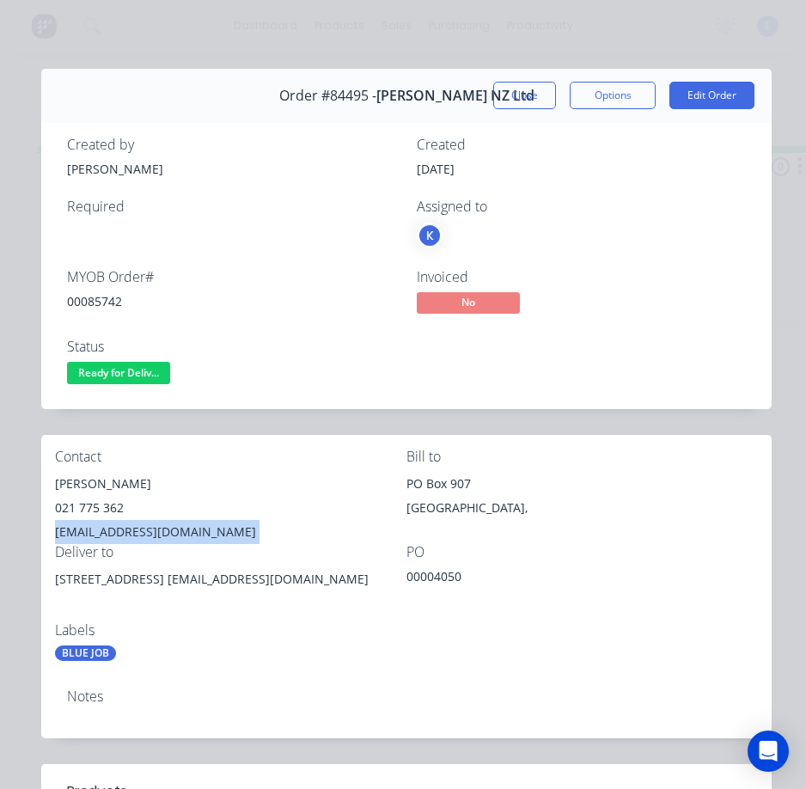
click at [127, 536] on div "[EMAIL_ADDRESS][DOMAIN_NAME]" at bounding box center [231, 532] width 352 height 24
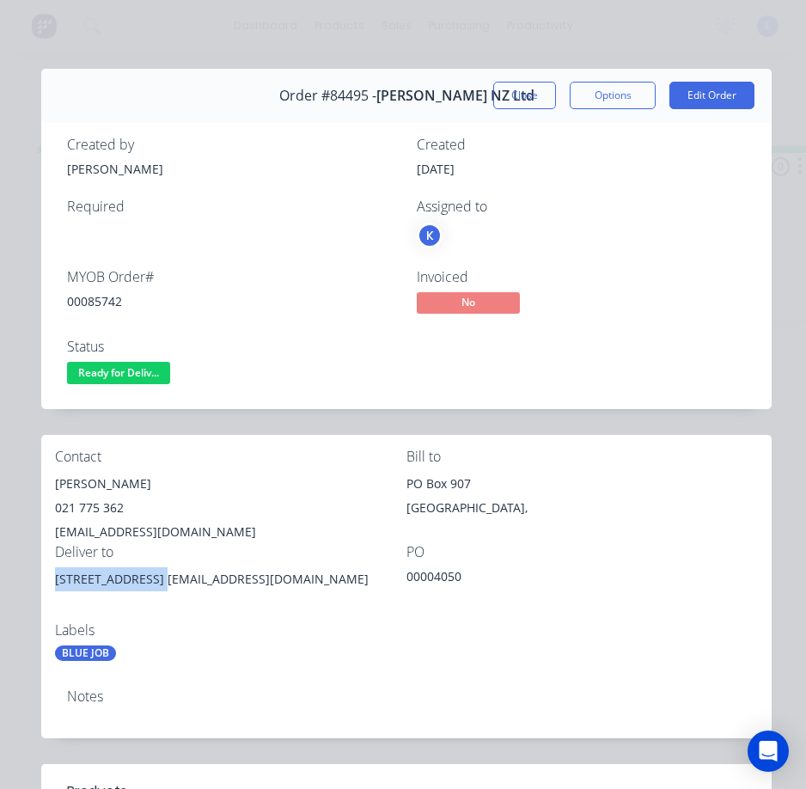
drag, startPoint x: 160, startPoint y: 580, endPoint x: 54, endPoint y: 577, distance: 105.8
click at [54, 577] on div "Contact [PERSON_NAME] [PHONE_NUMBER] [EMAIL_ADDRESS][DOMAIN_NAME] Bill to [GEOG…" at bounding box center [406, 555] width 731 height 241
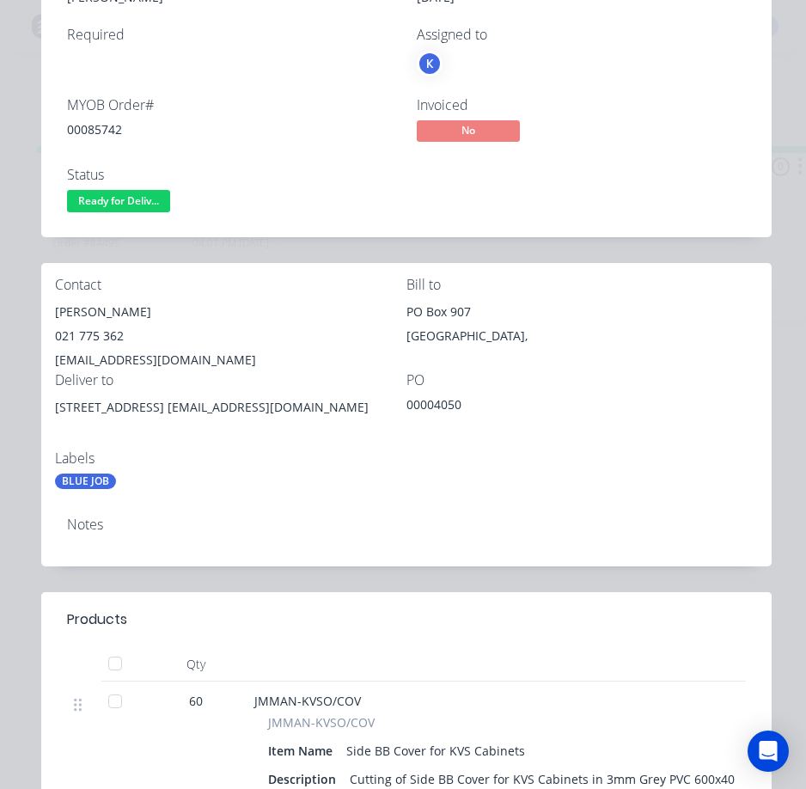
click at [346, 455] on div "Labels" at bounding box center [231, 458] width 352 height 16
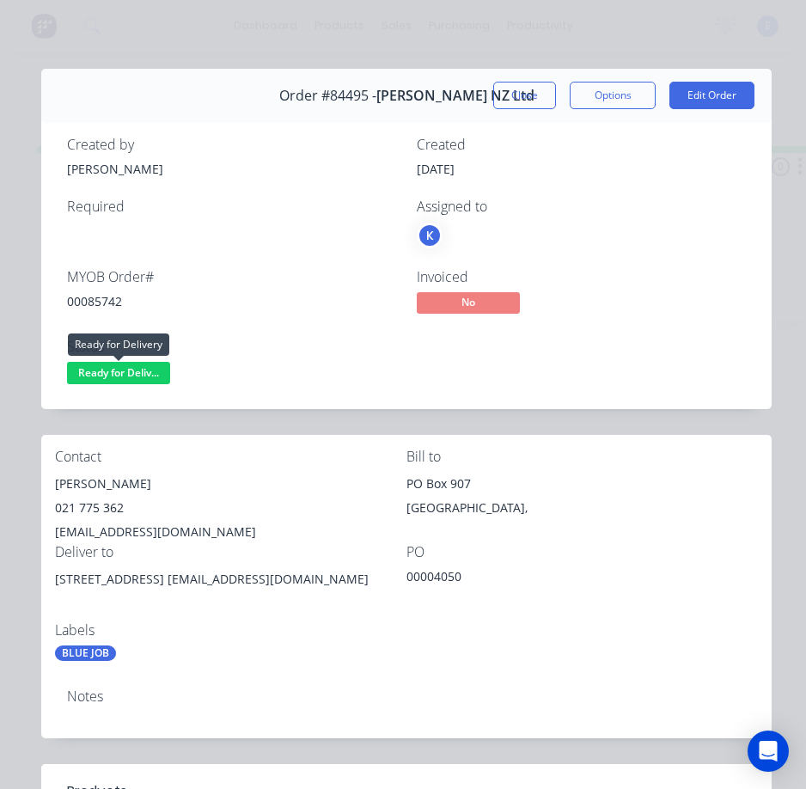
click at [105, 365] on span "Ready for Deliv..." at bounding box center [118, 372] width 103 height 21
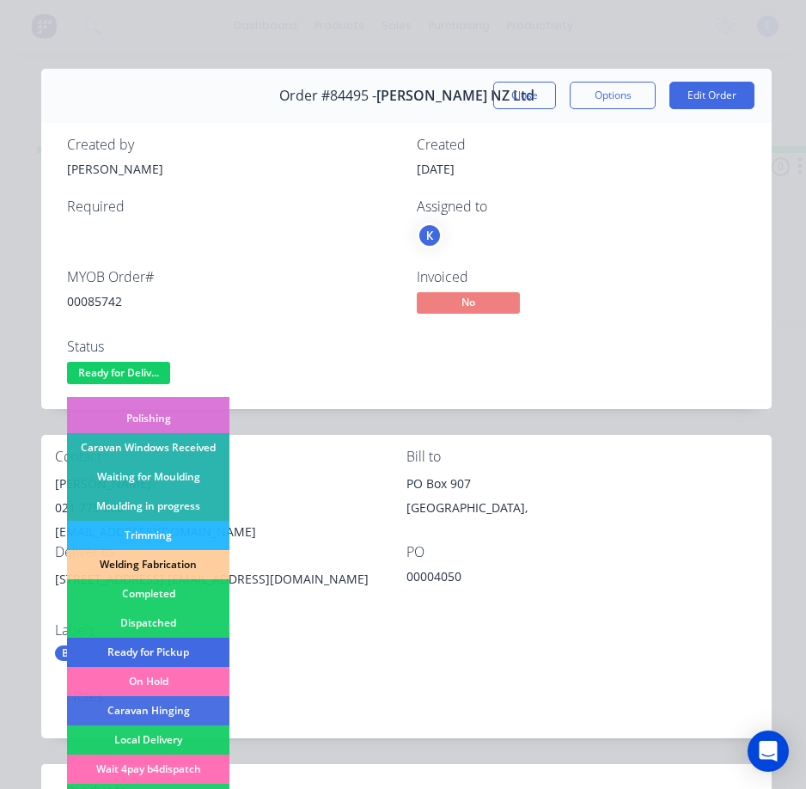
scroll to position [258, 0]
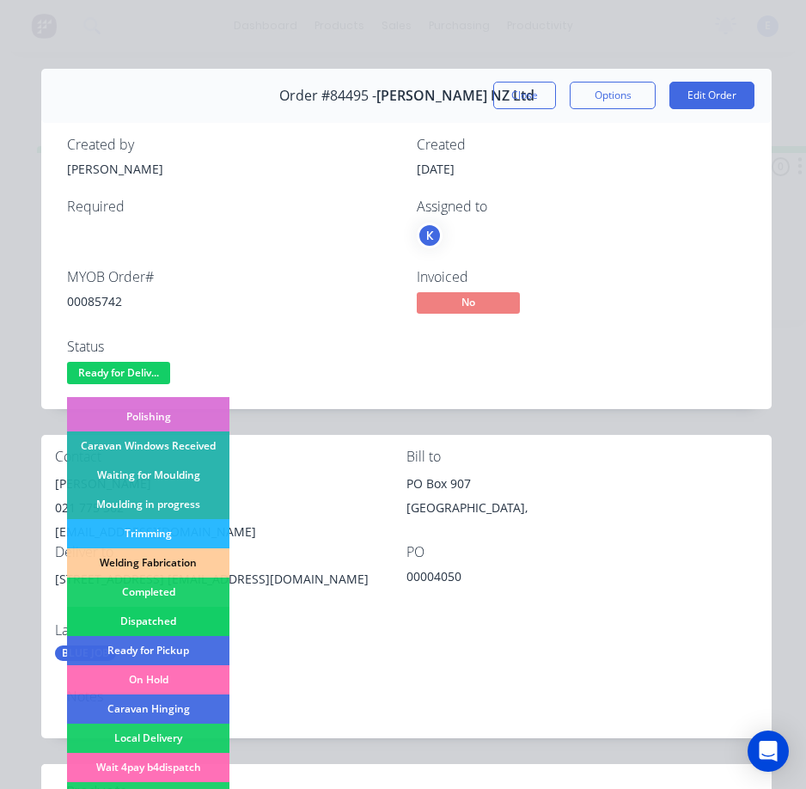
click at [181, 620] on div "Dispatched" at bounding box center [148, 621] width 162 height 29
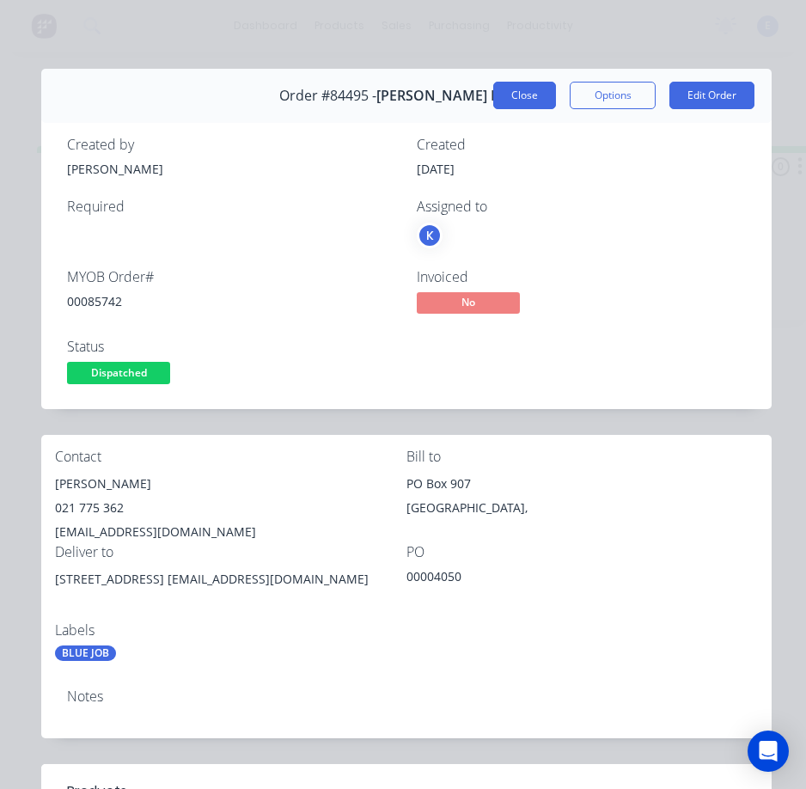
click at [531, 101] on button "Close" at bounding box center [524, 96] width 63 height 28
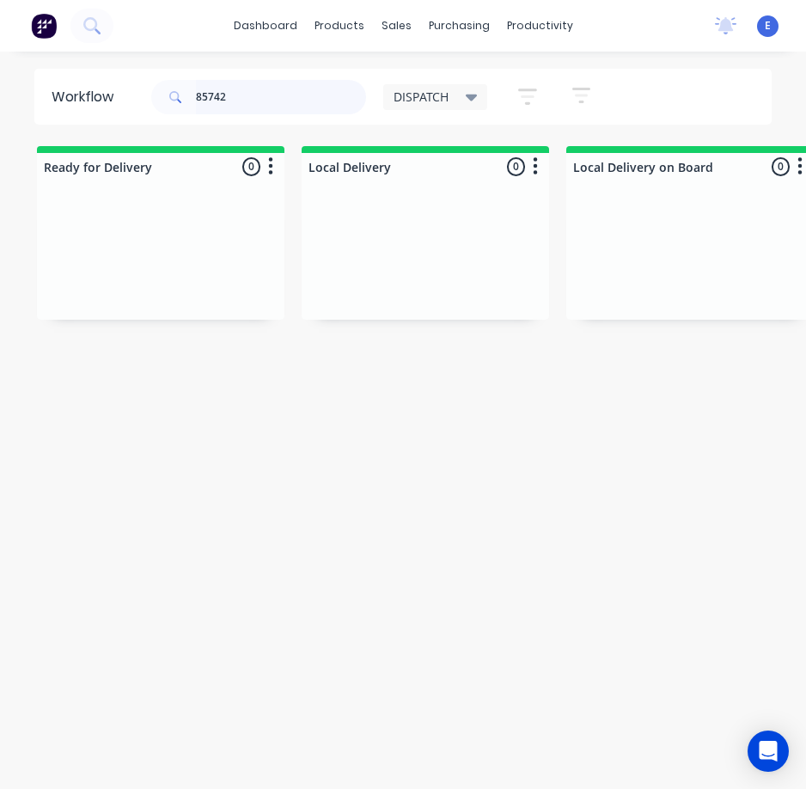
click at [295, 84] on input "85742" at bounding box center [281, 97] width 170 height 34
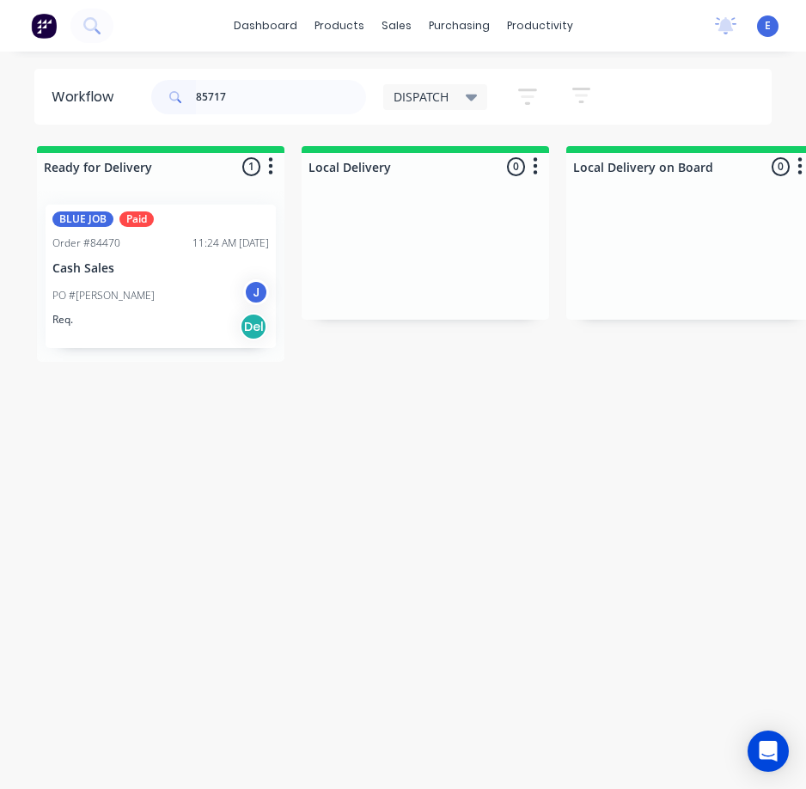
click at [140, 324] on div "Req. Del" at bounding box center [160, 326] width 217 height 29
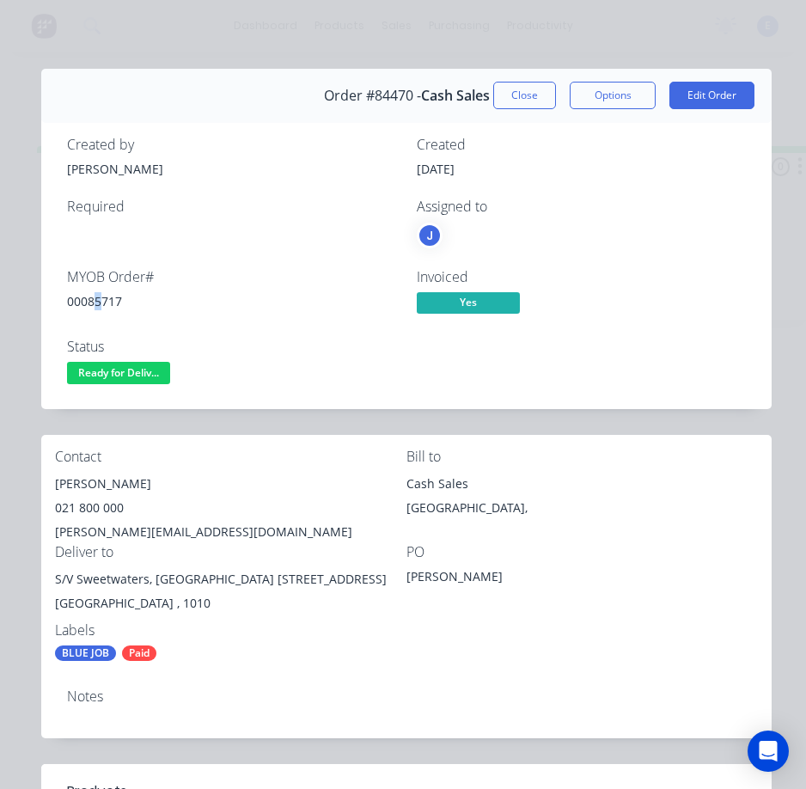
click at [99, 298] on div "00085717" at bounding box center [231, 301] width 329 height 18
click at [100, 298] on div "00085717" at bounding box center [231, 301] width 329 height 18
click at [99, 299] on div "00085717" at bounding box center [231, 301] width 329 height 18
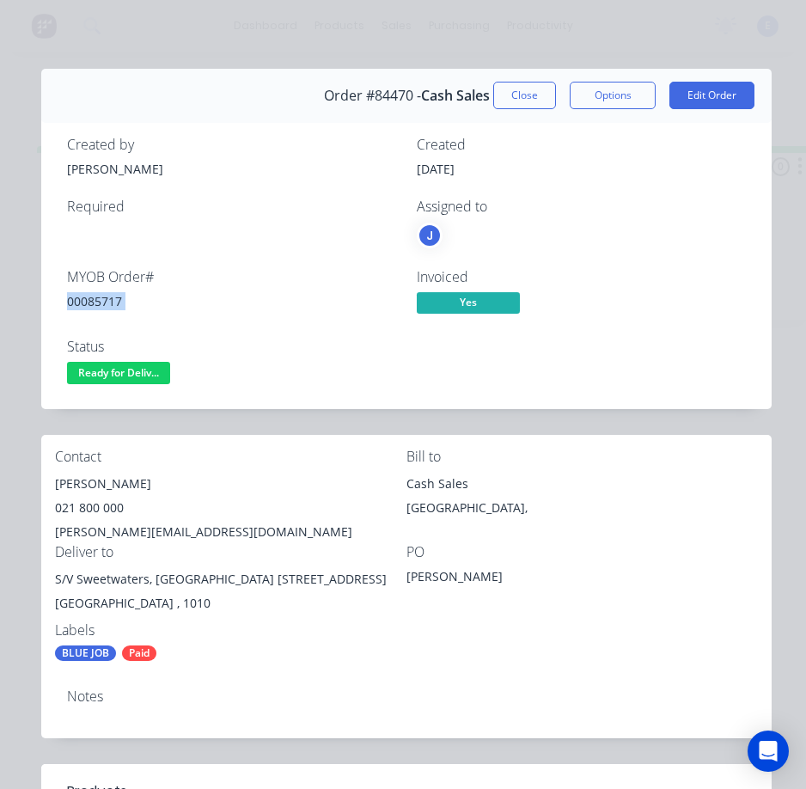
click at [99, 299] on div "00085717" at bounding box center [231, 301] width 329 height 18
click at [73, 477] on div "[PERSON_NAME]" at bounding box center [231, 484] width 352 height 24
click at [88, 511] on div "021 800 000" at bounding box center [231, 508] width 352 height 24
click at [87, 511] on div "021 800 000" at bounding box center [231, 508] width 352 height 24
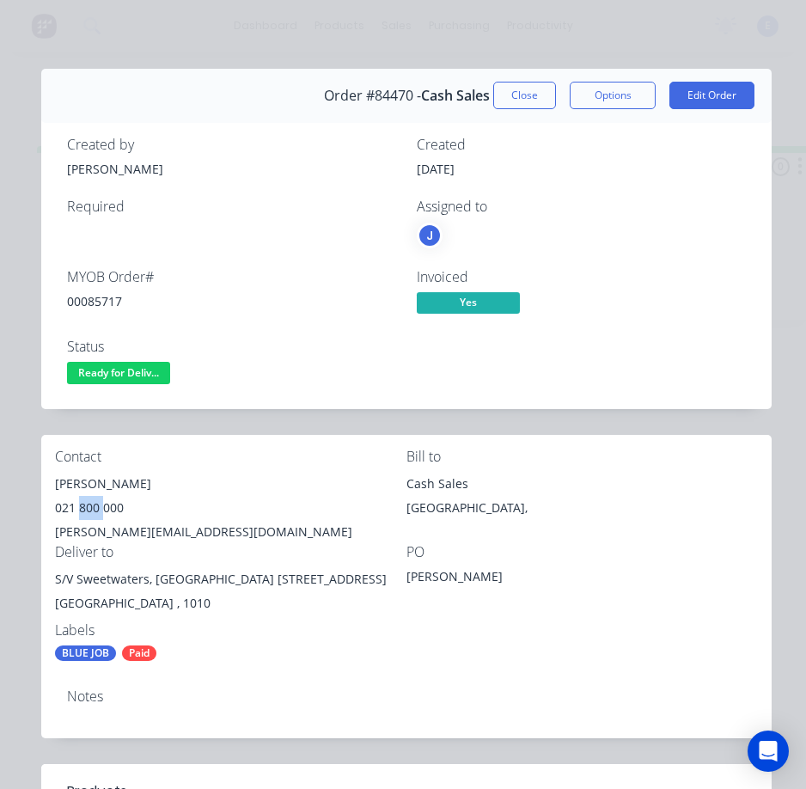
click at [87, 511] on div "021 800 000" at bounding box center [231, 508] width 352 height 24
click at [159, 535] on div "[PERSON_NAME][EMAIL_ADDRESS][DOMAIN_NAME]" at bounding box center [231, 532] width 352 height 24
click at [159, 534] on div "[PERSON_NAME][EMAIL_ADDRESS][DOMAIN_NAME]" at bounding box center [231, 532] width 352 height 24
click at [158, 533] on div "[PERSON_NAME][EMAIL_ADDRESS][DOMAIN_NAME]" at bounding box center [231, 532] width 352 height 24
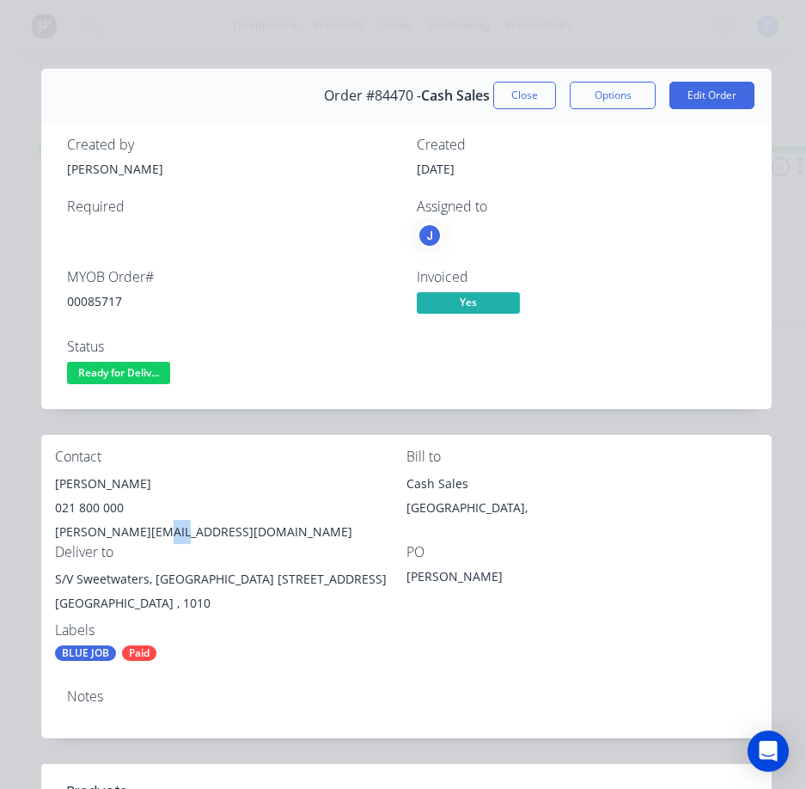
click at [158, 533] on div "[PERSON_NAME][EMAIL_ADDRESS][DOMAIN_NAME]" at bounding box center [231, 532] width 352 height 24
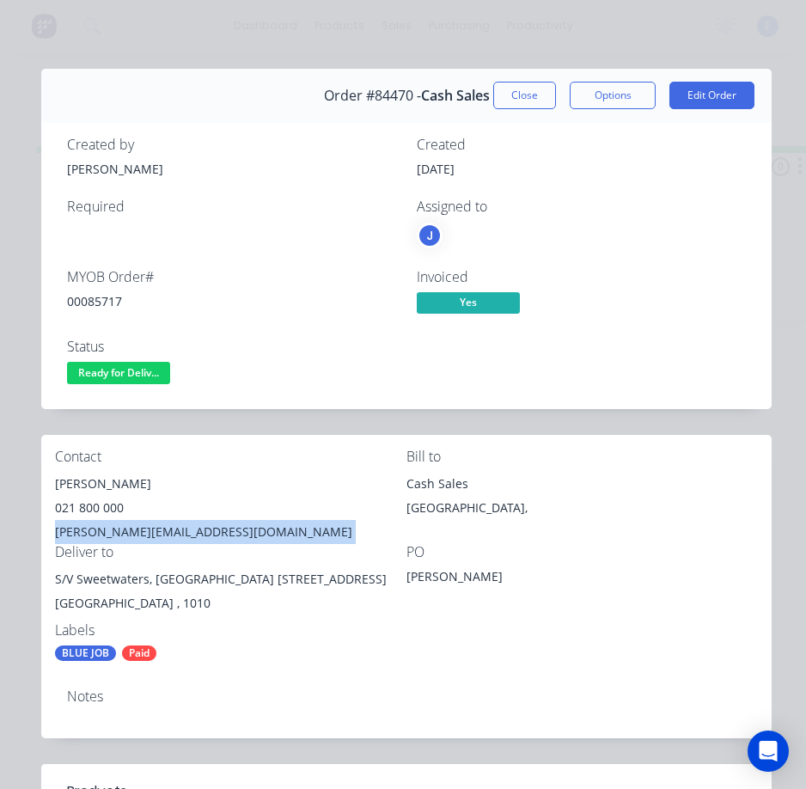
click at [158, 531] on div "[PERSON_NAME][EMAIL_ADDRESS][DOMAIN_NAME]" at bounding box center [231, 532] width 352 height 24
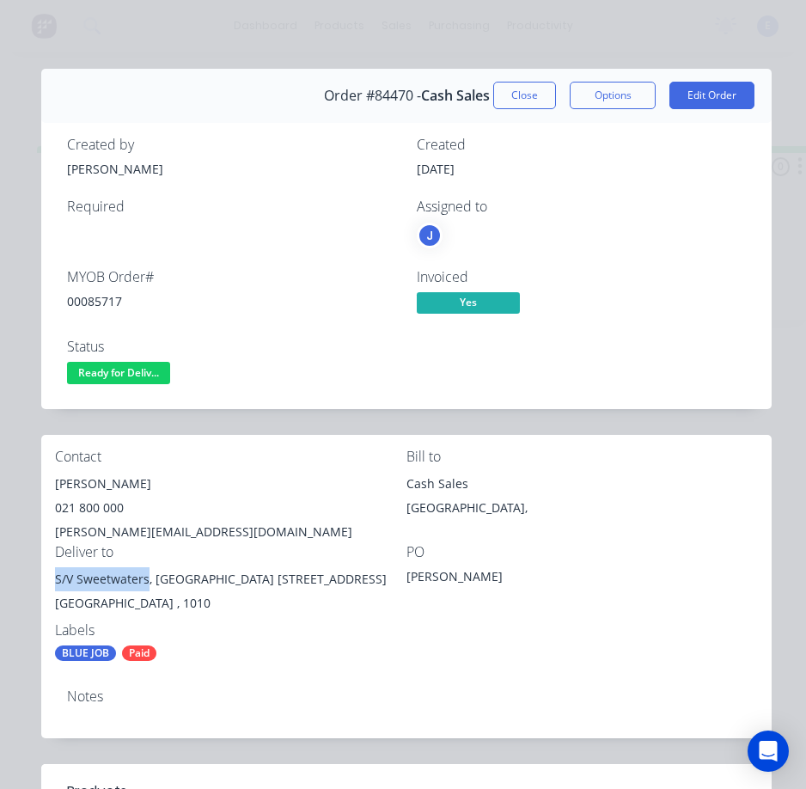
drag, startPoint x: 148, startPoint y: 581, endPoint x: 50, endPoint y: 578, distance: 98.1
click at [50, 578] on div "Contact [PERSON_NAME] [PHONE_NUMBER] [PERSON_NAME][EMAIL_ADDRESS][DOMAIN_NAME] …" at bounding box center [406, 555] width 731 height 241
click at [173, 592] on div "[GEOGRAPHIC_DATA] , 1010" at bounding box center [231, 603] width 352 height 24
drag, startPoint x: 225, startPoint y: 583, endPoint x: 293, endPoint y: 573, distance: 68.6
click at [347, 589] on div "S/V Sweetwaters, [GEOGRAPHIC_DATA] [STREET_ADDRESS]" at bounding box center [231, 579] width 352 height 24
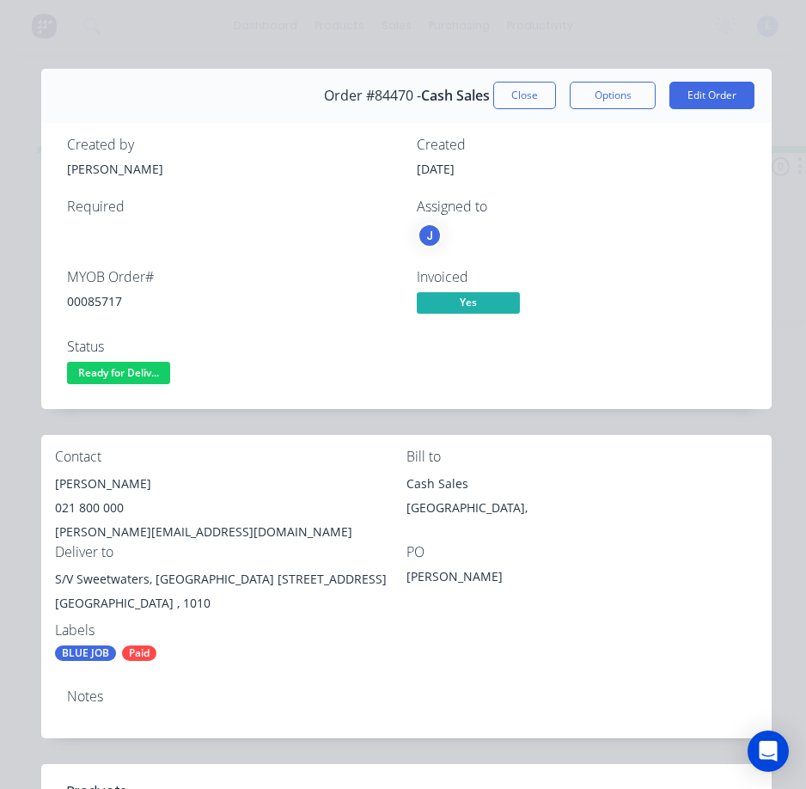
click at [294, 395] on div "Created by [PERSON_NAME] Created [DATE] Required Assigned to J MYOB Order # 000…" at bounding box center [406, 262] width 731 height 293
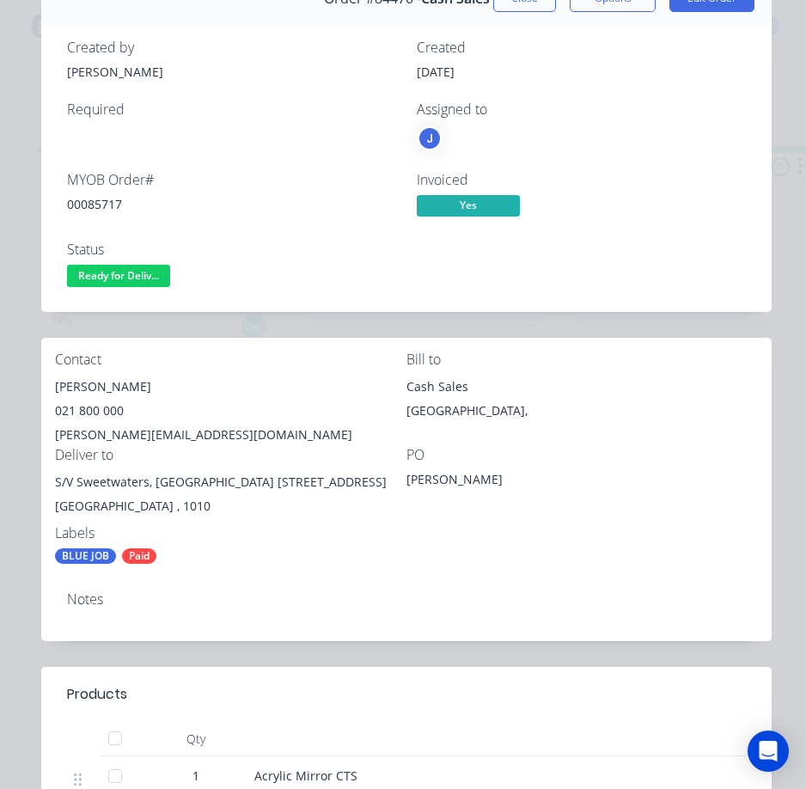
scroll to position [0, 0]
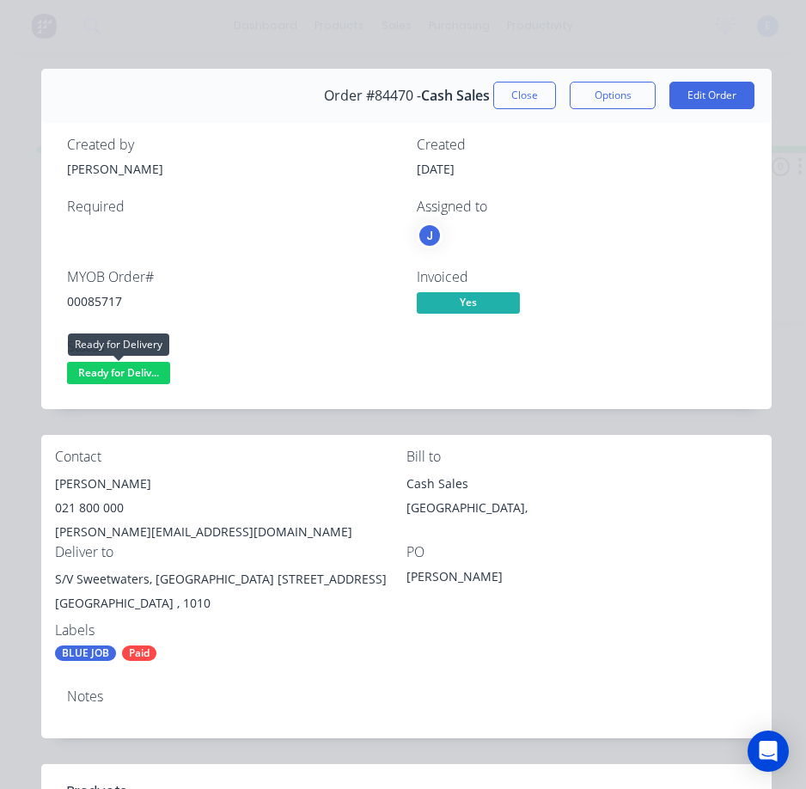
click at [143, 370] on span "Ready for Deliv..." at bounding box center [118, 372] width 103 height 21
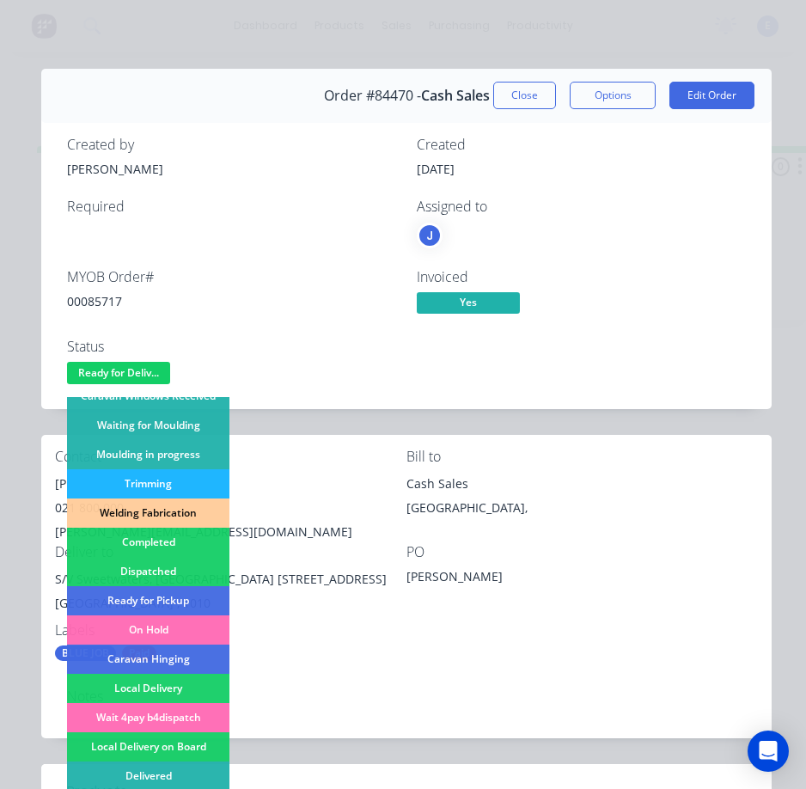
scroll to position [336, 0]
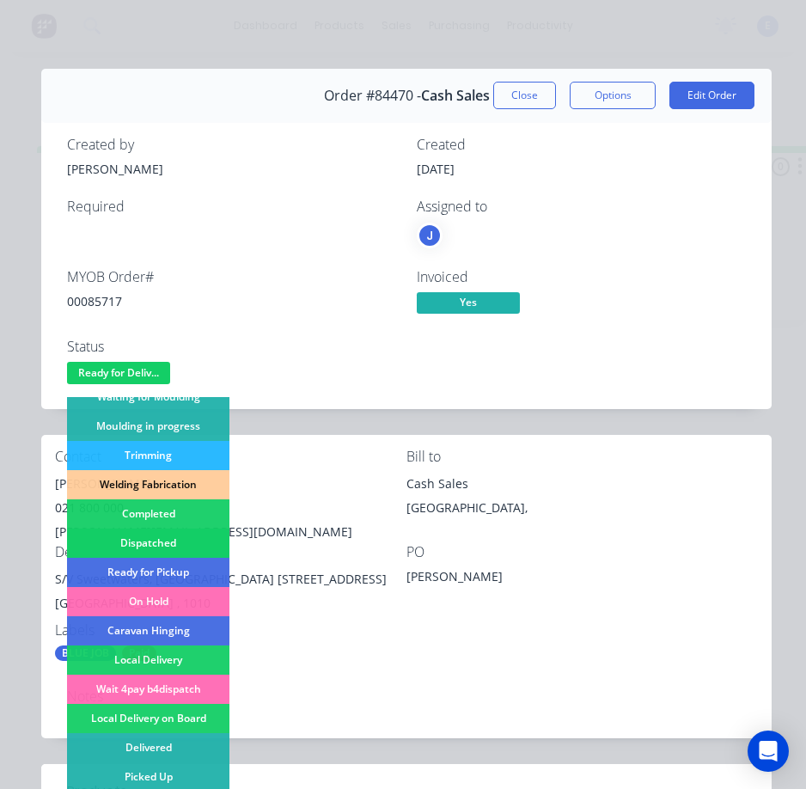
click at [182, 540] on div "Dispatched" at bounding box center [148, 543] width 162 height 29
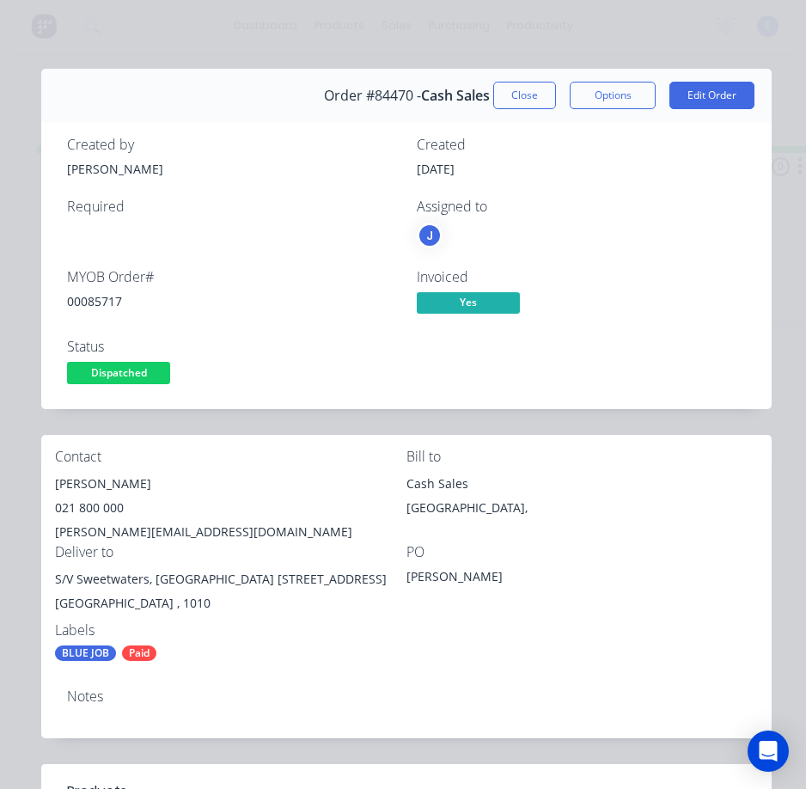
click at [509, 94] on button "Close" at bounding box center [524, 96] width 63 height 28
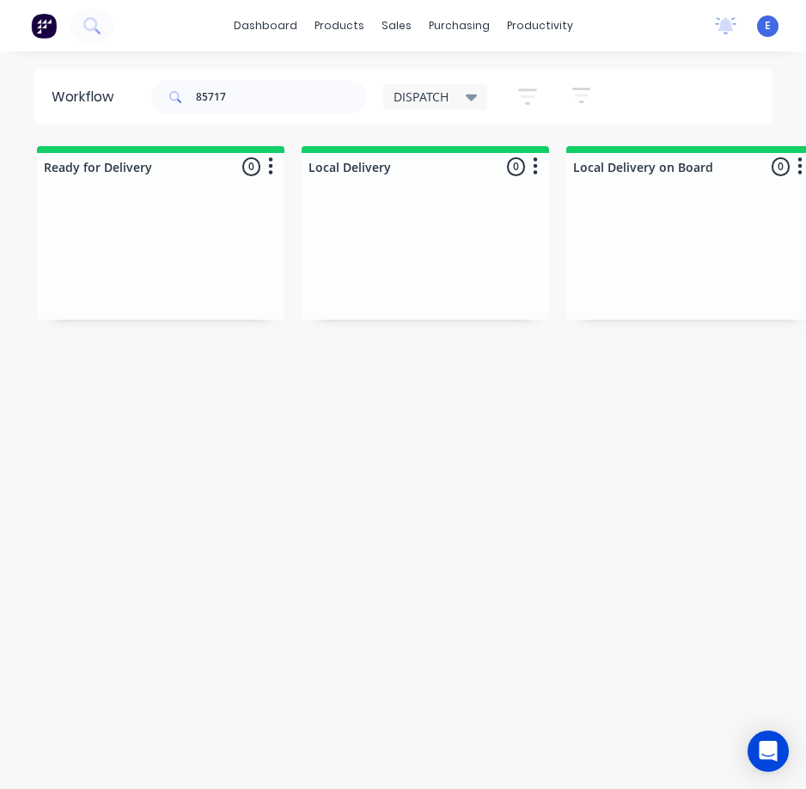
click at [331, 480] on div "Workflow 85717 DISPATCH Save new view None edit DISPATCH (Default) edit CUT SHO…" at bounding box center [403, 429] width 806 height 720
click at [239, 103] on input "85717" at bounding box center [281, 97] width 170 height 34
click at [240, 102] on input "85717" at bounding box center [281, 97] width 170 height 34
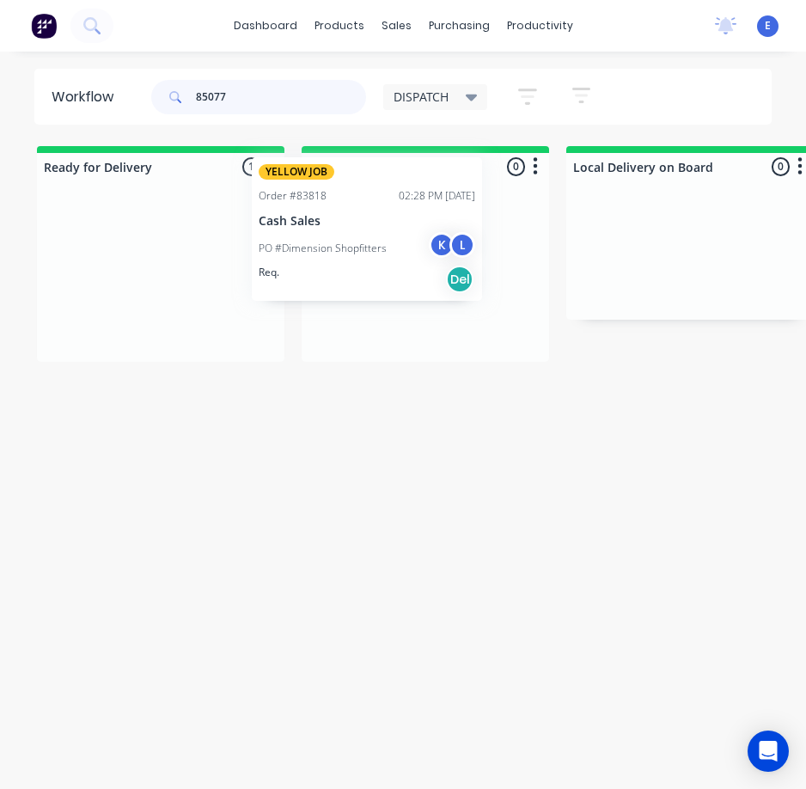
drag, startPoint x: 171, startPoint y: 334, endPoint x: 392, endPoint y: 290, distance: 225.4
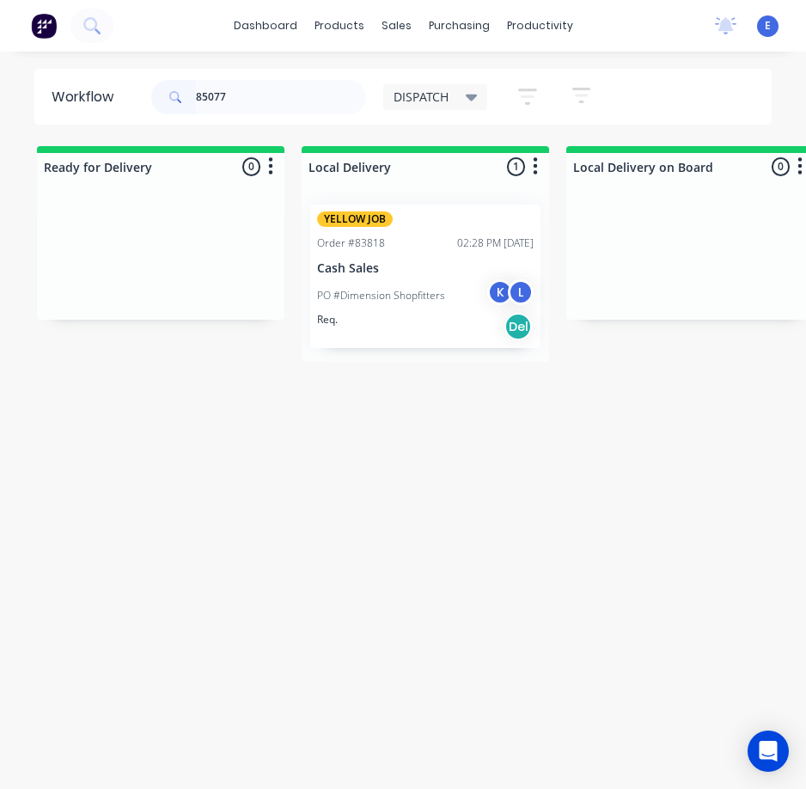
click at [419, 419] on div "Workflow 85077 DISPATCH Save new view None edit DISPATCH (Default) edit CUT SHO…" at bounding box center [403, 429] width 806 height 720
click at [289, 100] on input "85077" at bounding box center [281, 97] width 170 height 34
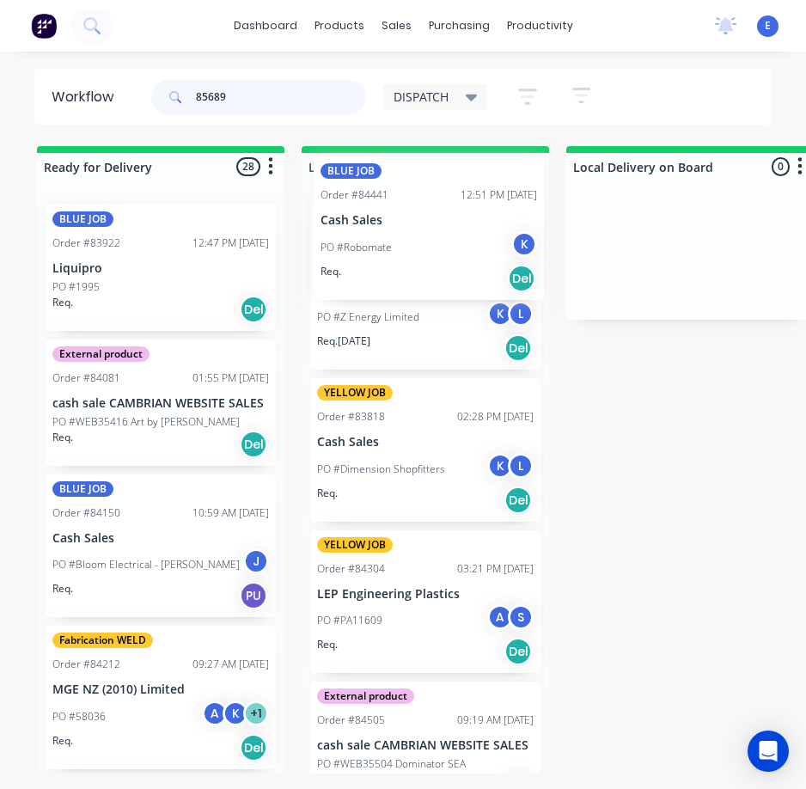
drag, startPoint x: 138, startPoint y: 319, endPoint x: 416, endPoint y: 266, distance: 282.7
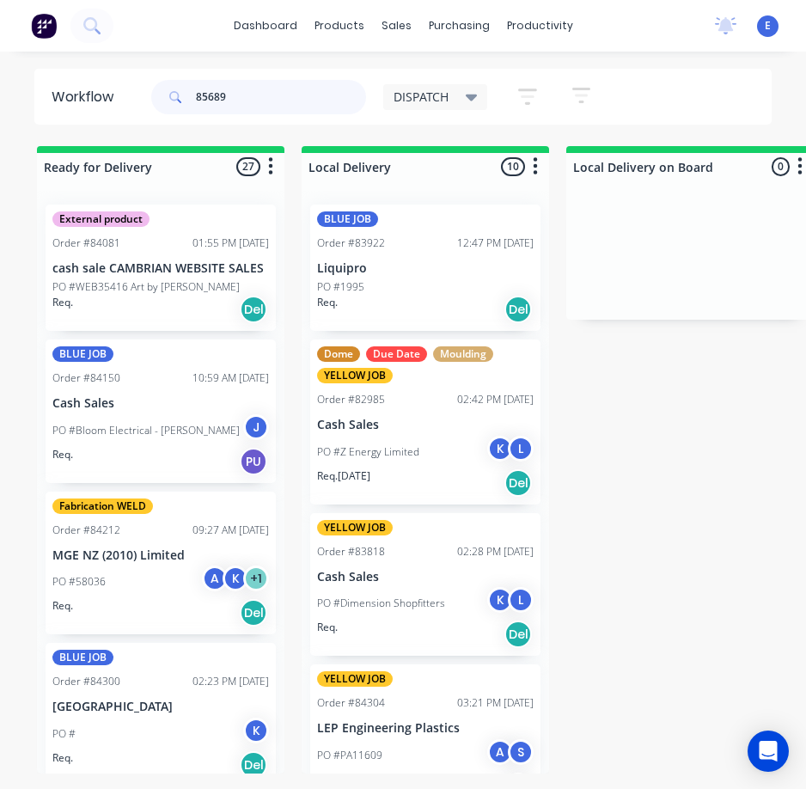
click at [273, 91] on input "85689" at bounding box center [281, 97] width 170 height 34
click at [260, 102] on input "85689" at bounding box center [281, 97] width 170 height 34
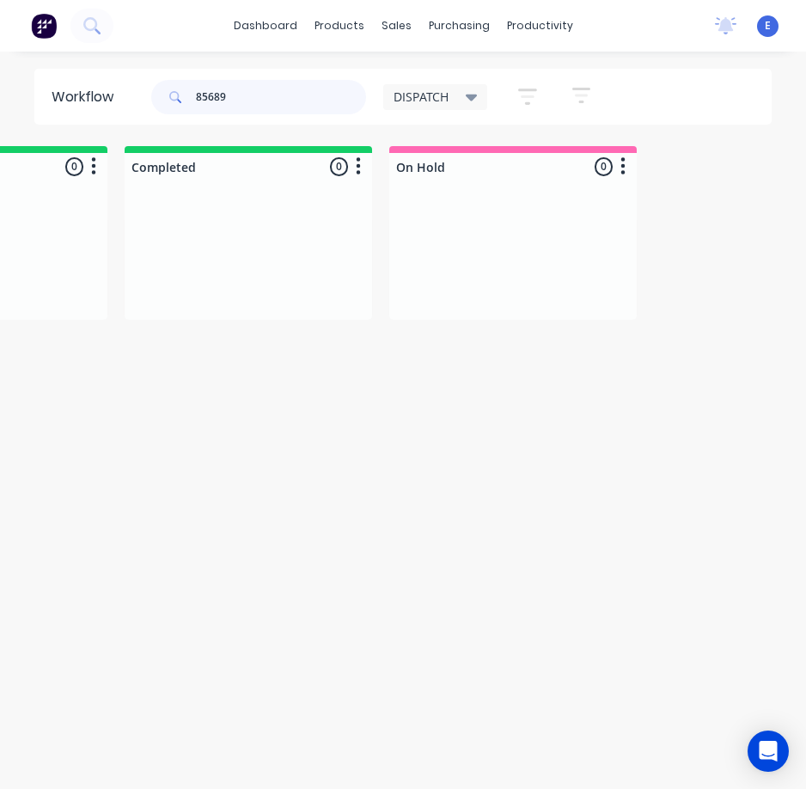
scroll to position [0, 0]
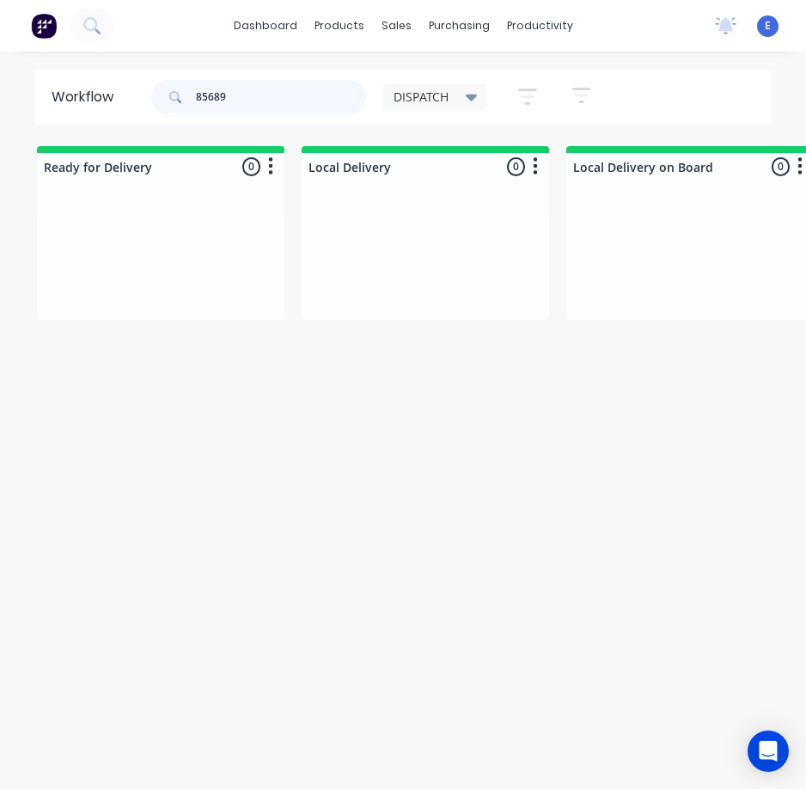
type input "85689"
drag, startPoint x: 169, startPoint y: 324, endPoint x: 446, endPoint y: 279, distance: 280.5
click at [452, 495] on div "Workflow 85689 DISPATCH Save new view None edit DISPATCH (Default) edit CUT SHO…" at bounding box center [403, 429] width 806 height 720
